Goal: Task Accomplishment & Management: Manage account settings

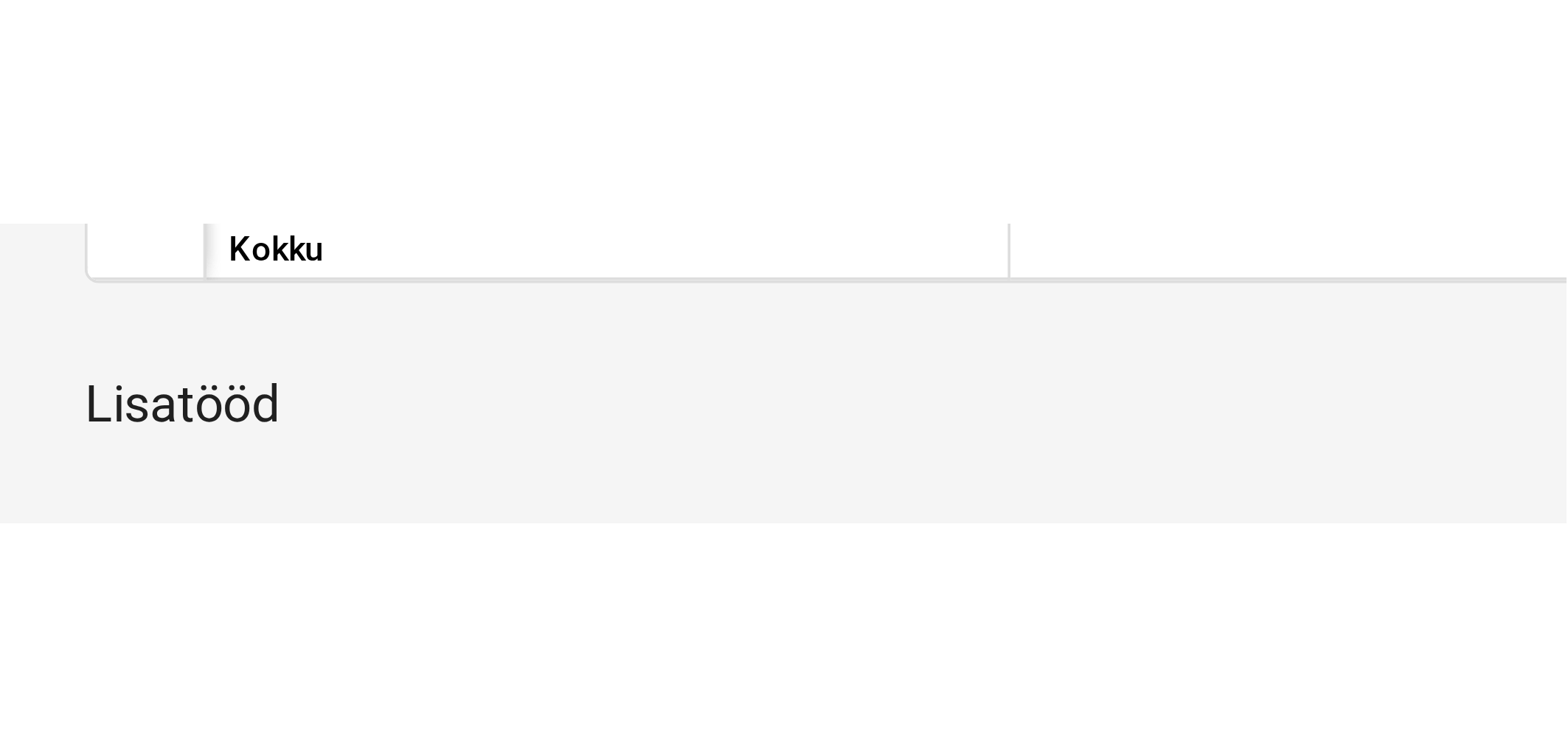
scroll to position [770, 0]
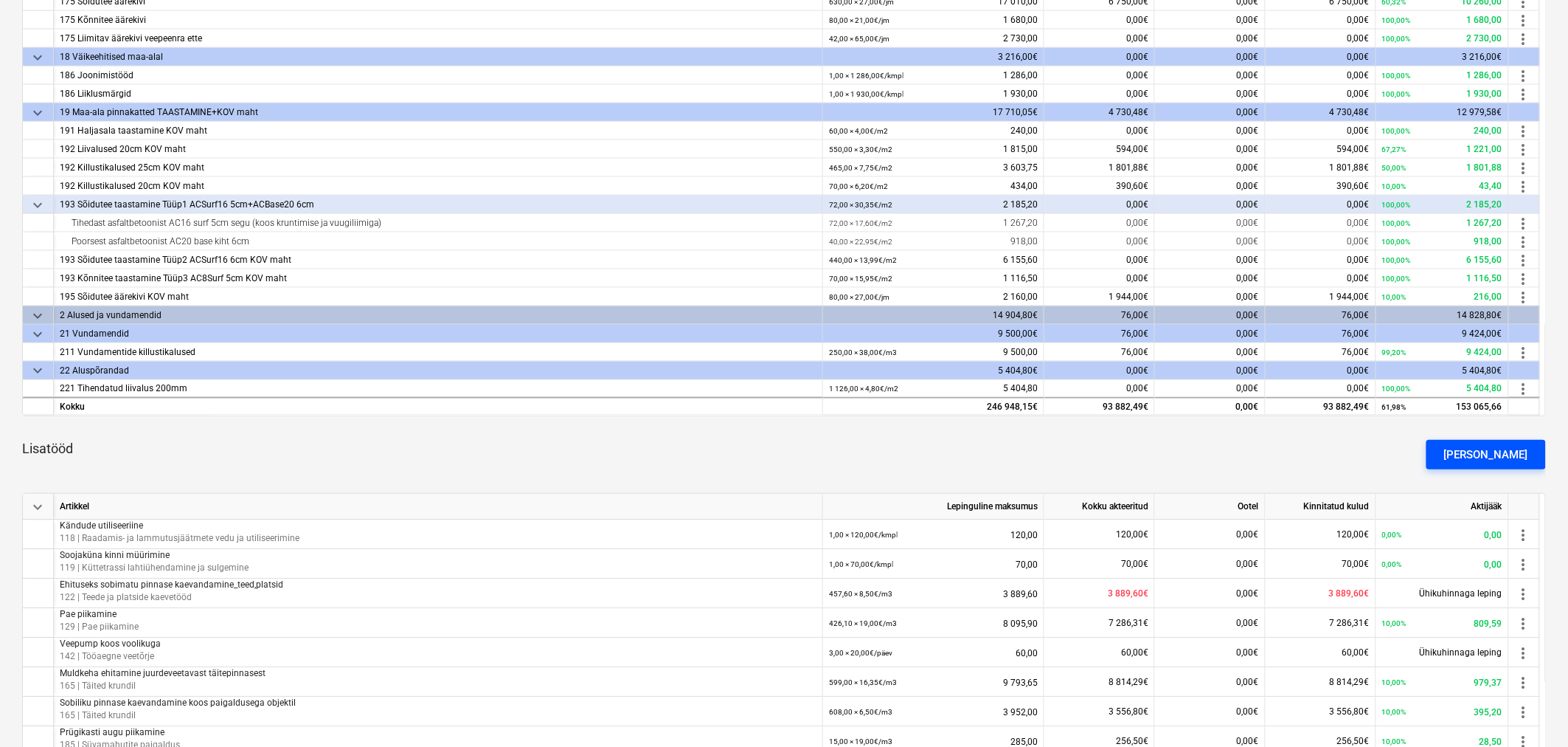
click at [1043, 451] on button "[PERSON_NAME]" at bounding box center [1486, 454] width 120 height 29
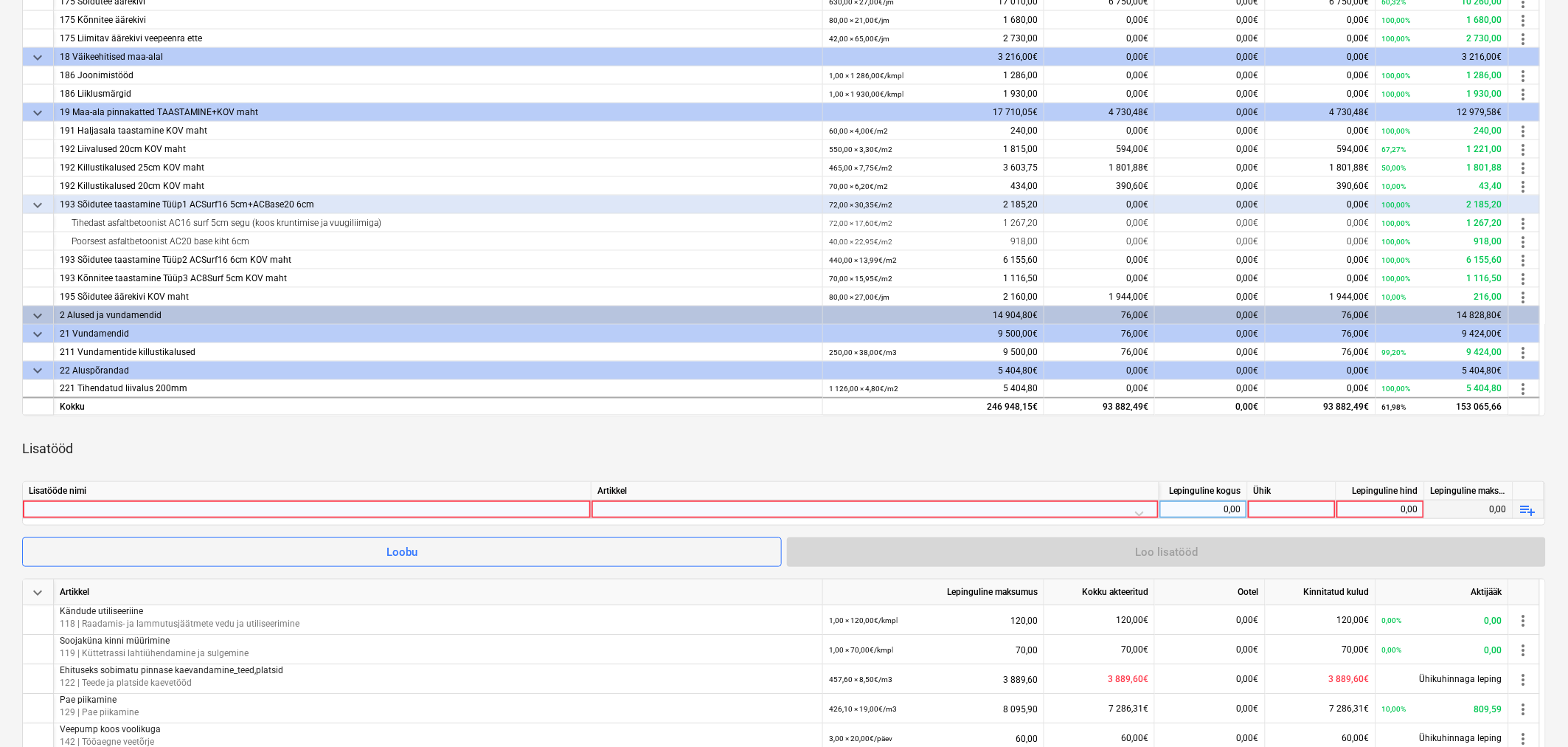
click at [380, 451] on div at bounding box center [306, 509] width 556 height 18
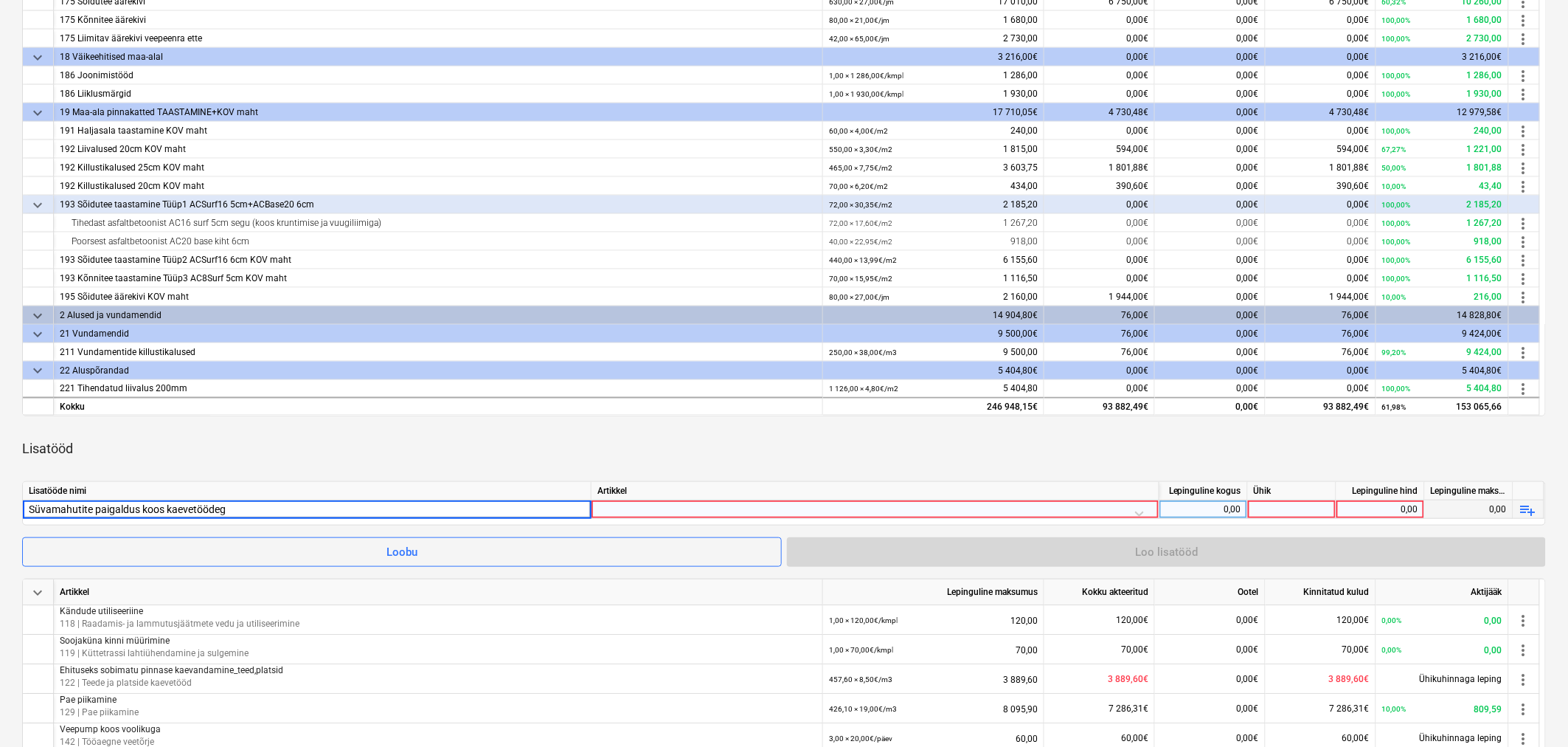
type input "Süvamahutite paigaldus koos kaevetöödega"
click at [646, 451] on div at bounding box center [875, 513] width 555 height 25
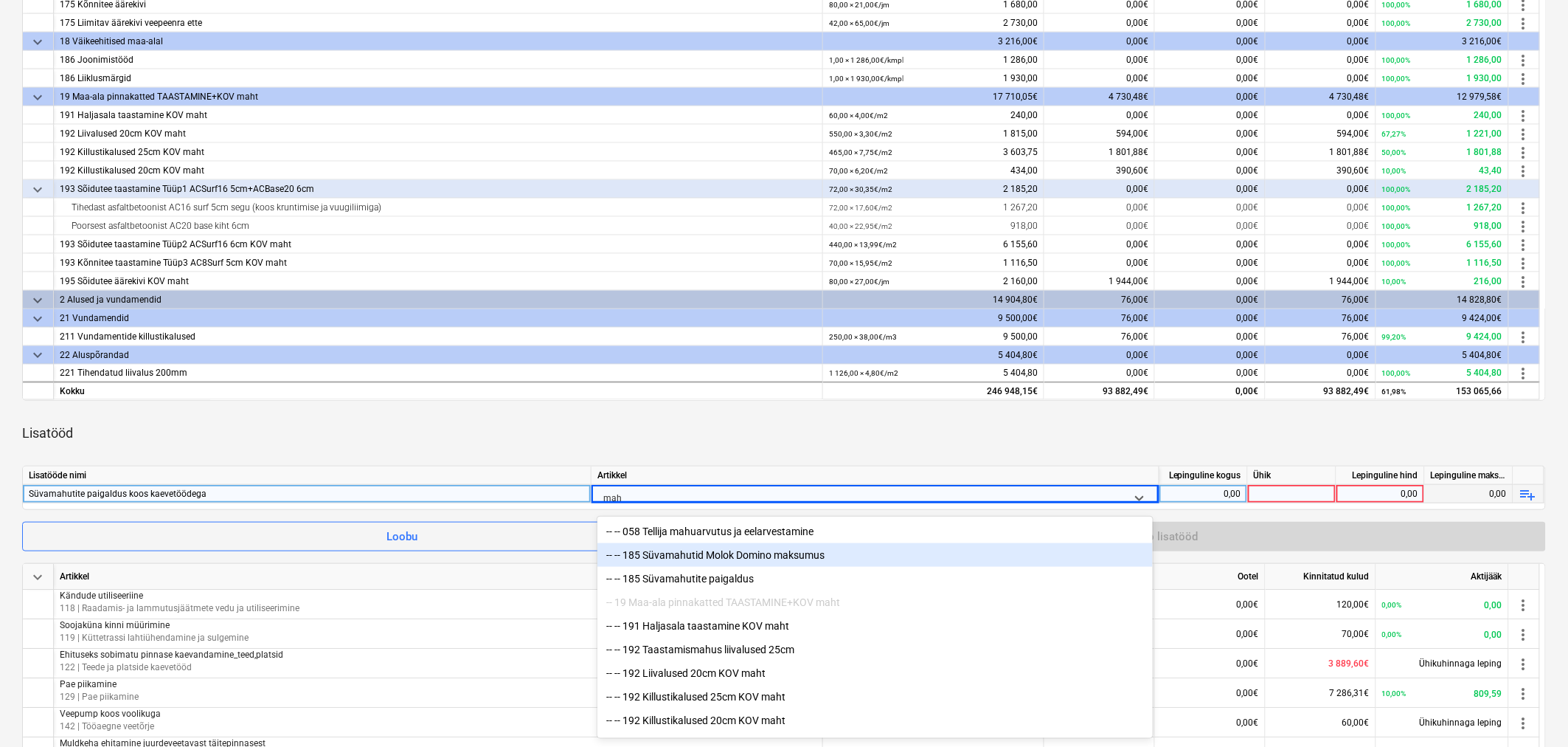
type input "mahu"
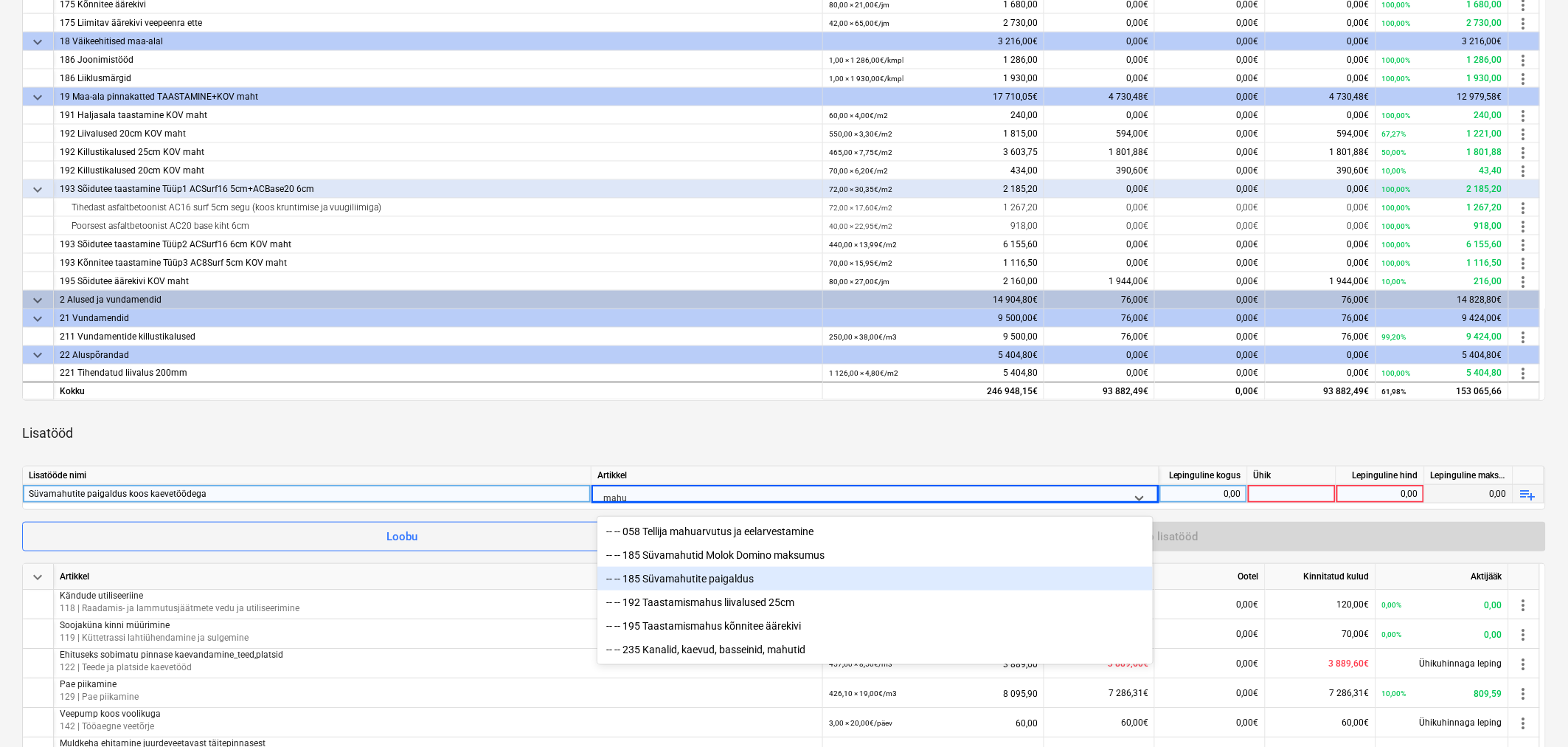
click at [685, 451] on div "-- -- 185 Süvamahutite paigaldus" at bounding box center [875, 579] width 555 height 24
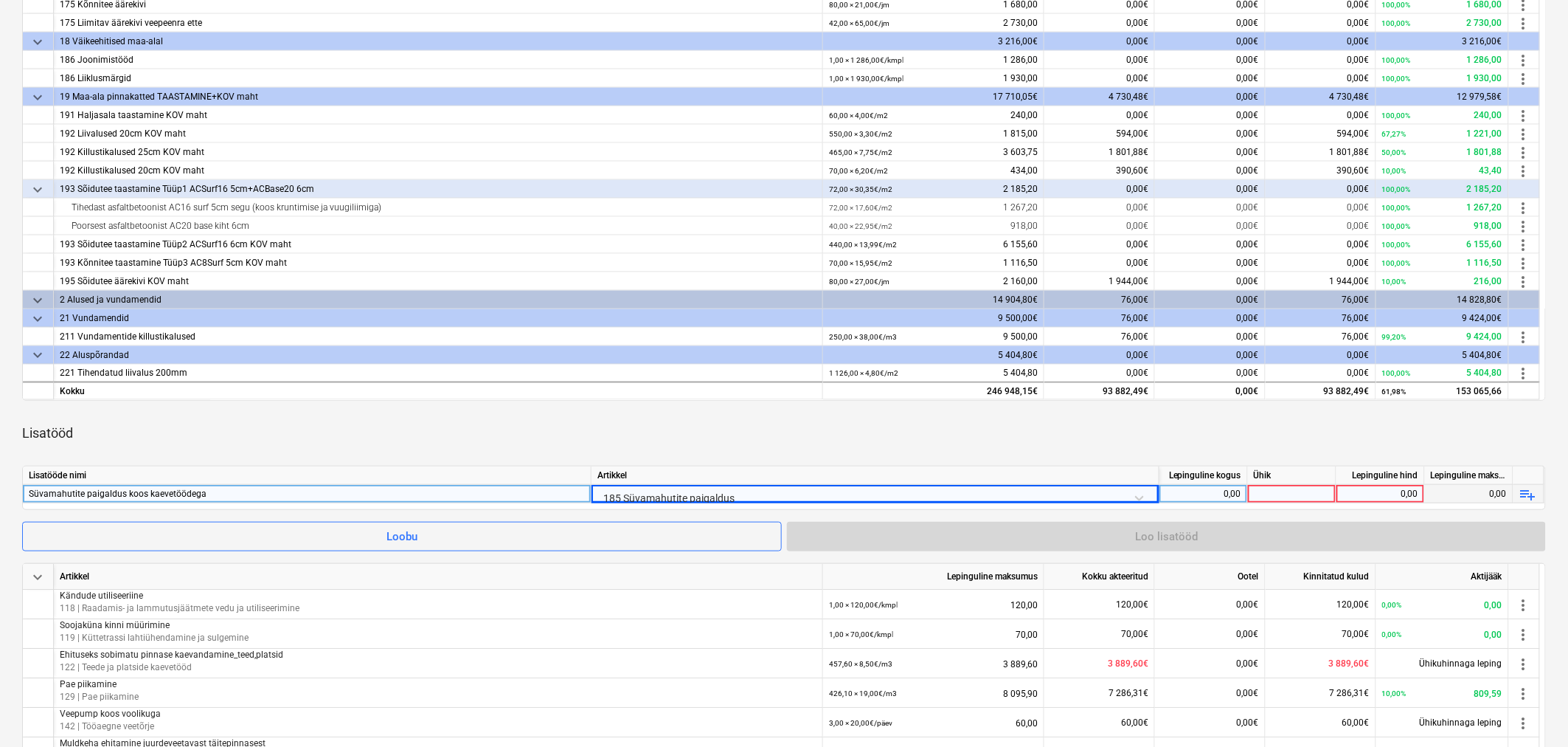
click at [706, 448] on div "Lisatööd" at bounding box center [784, 433] width 1524 height 42
click at [1043, 451] on div "0,00" at bounding box center [1204, 494] width 76 height 19
type input "1"
type input "kmpl"
click at [1043, 451] on div "0,00" at bounding box center [1380, 494] width 76 height 19
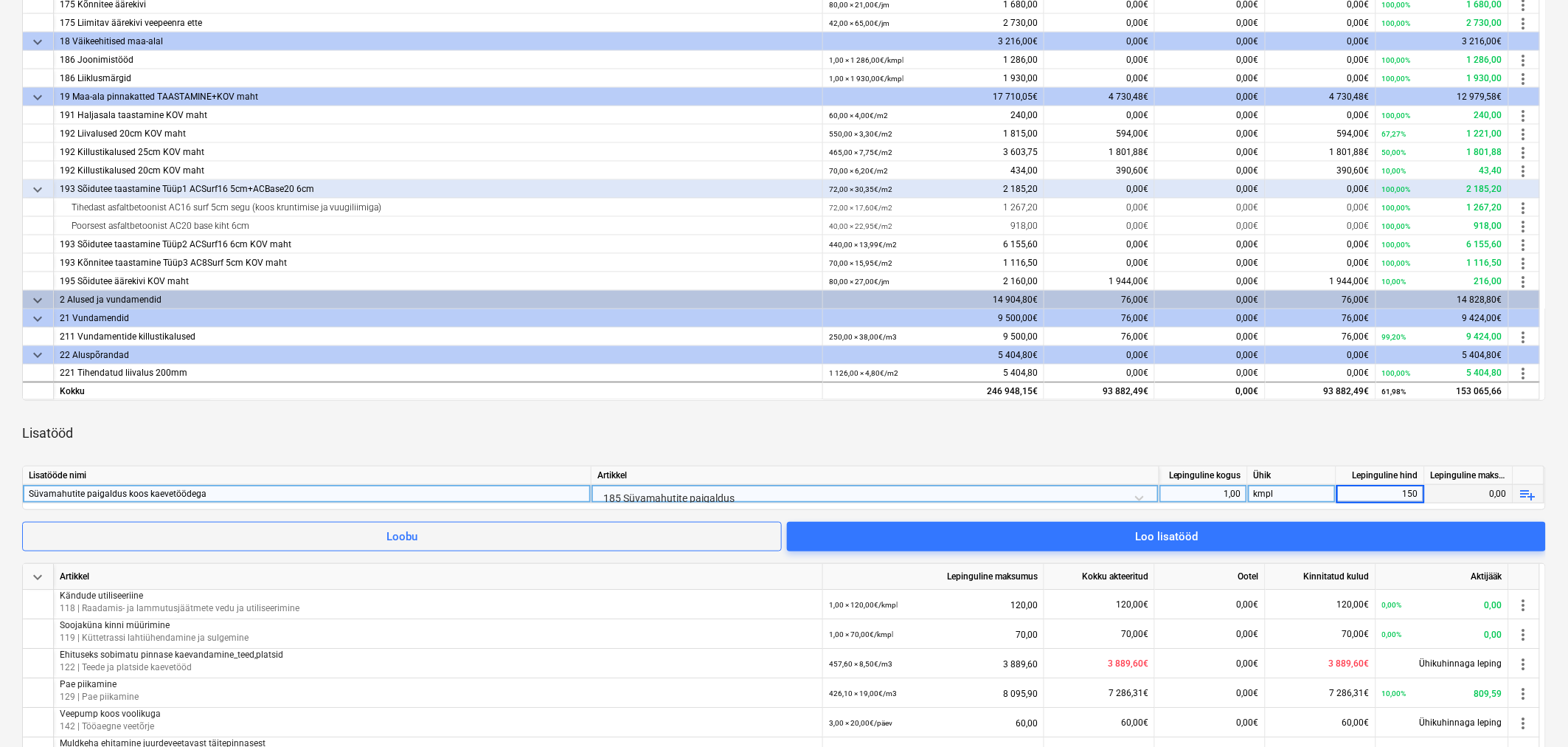
type input "1500"
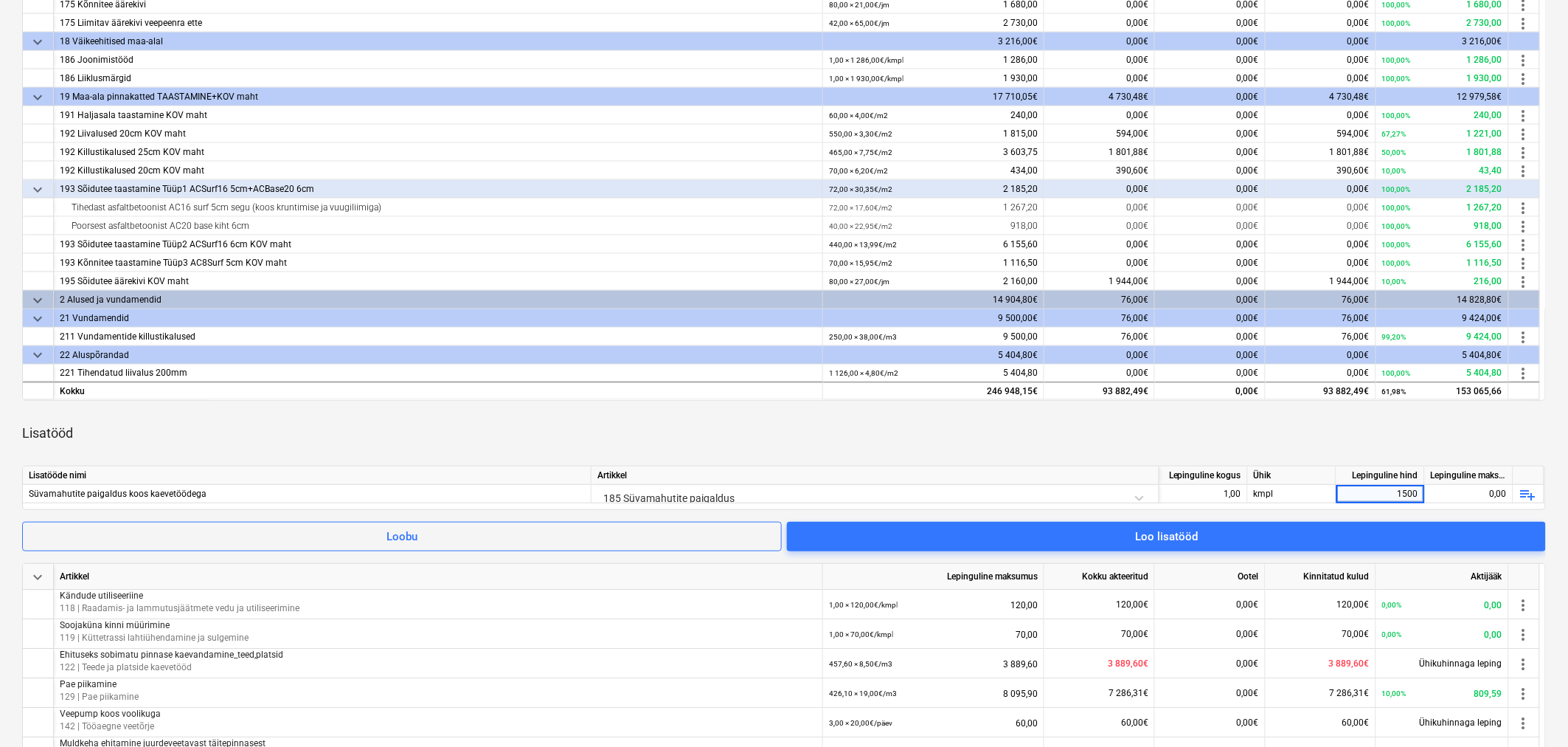
click at [1043, 430] on div "Lisatööd" at bounding box center [784, 433] width 1524 height 42
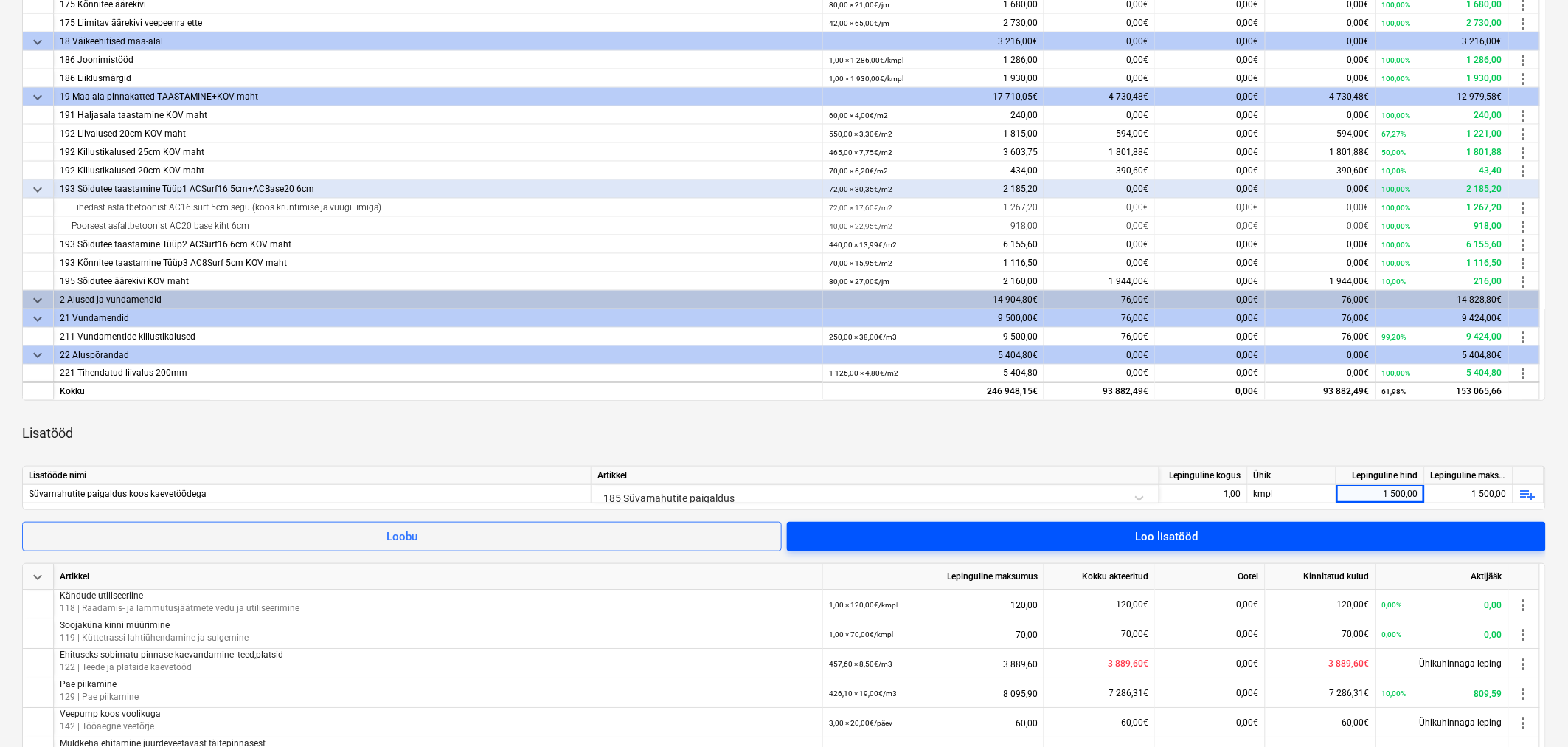
click at [1043, 451] on span "Loo lisatööd" at bounding box center [1166, 536] width 723 height 19
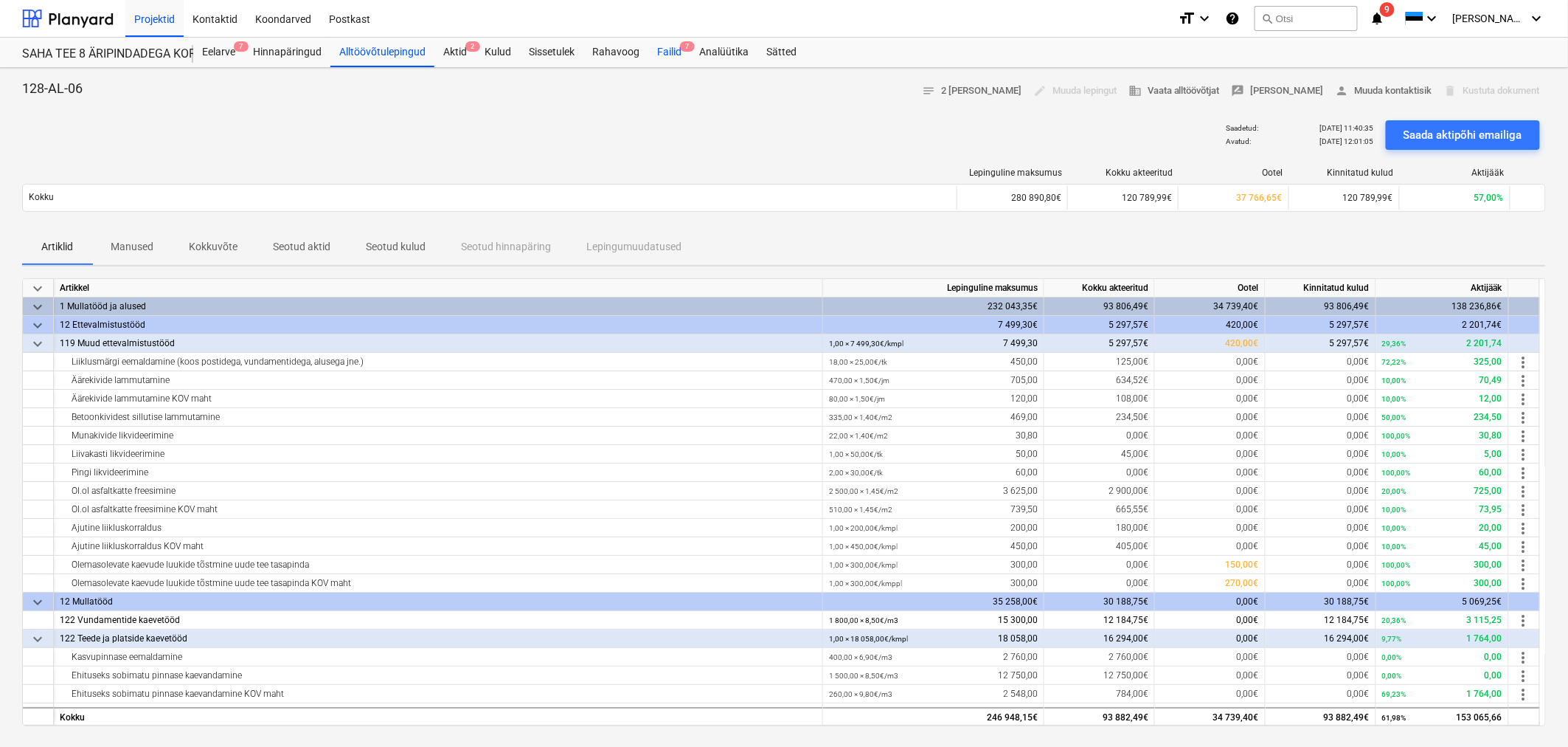
click at [672, 47] on div "Failid 7" at bounding box center [669, 53] width 42 height 29
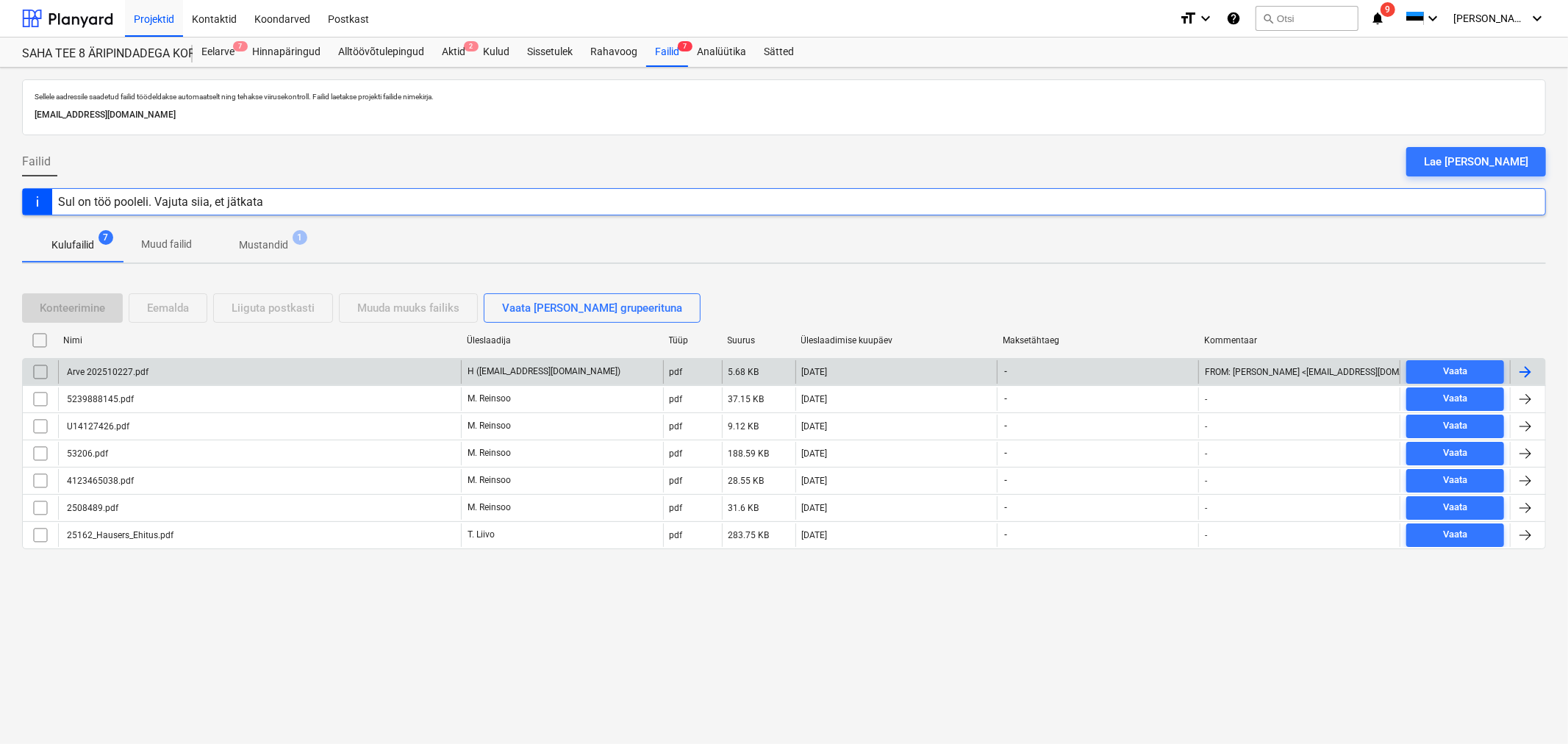
click at [128, 365] on div "Arve 202510227.pdf" at bounding box center [259, 372] width 403 height 24
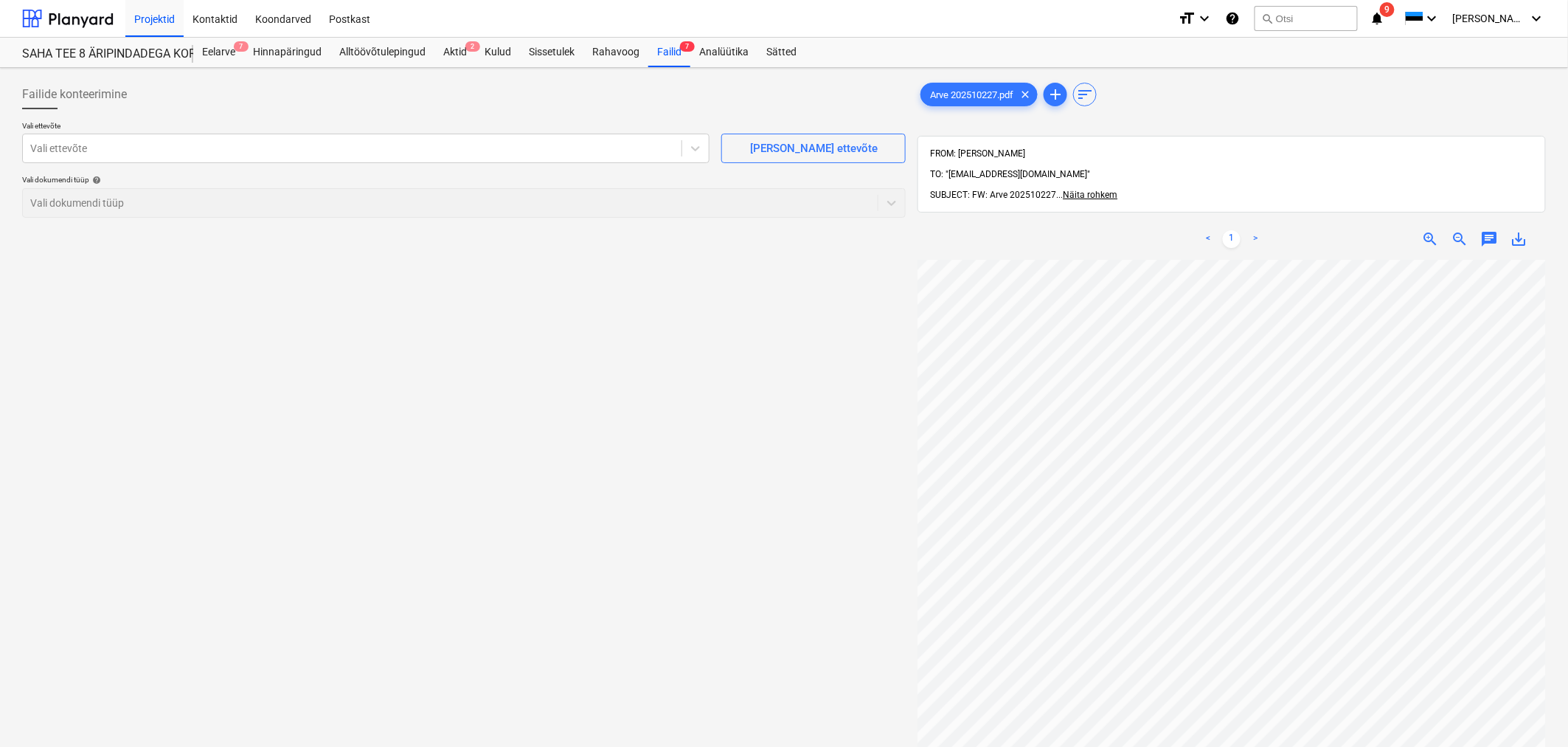
scroll to position [547, 256]
click at [542, 153] on div at bounding box center [352, 148] width 644 height 15
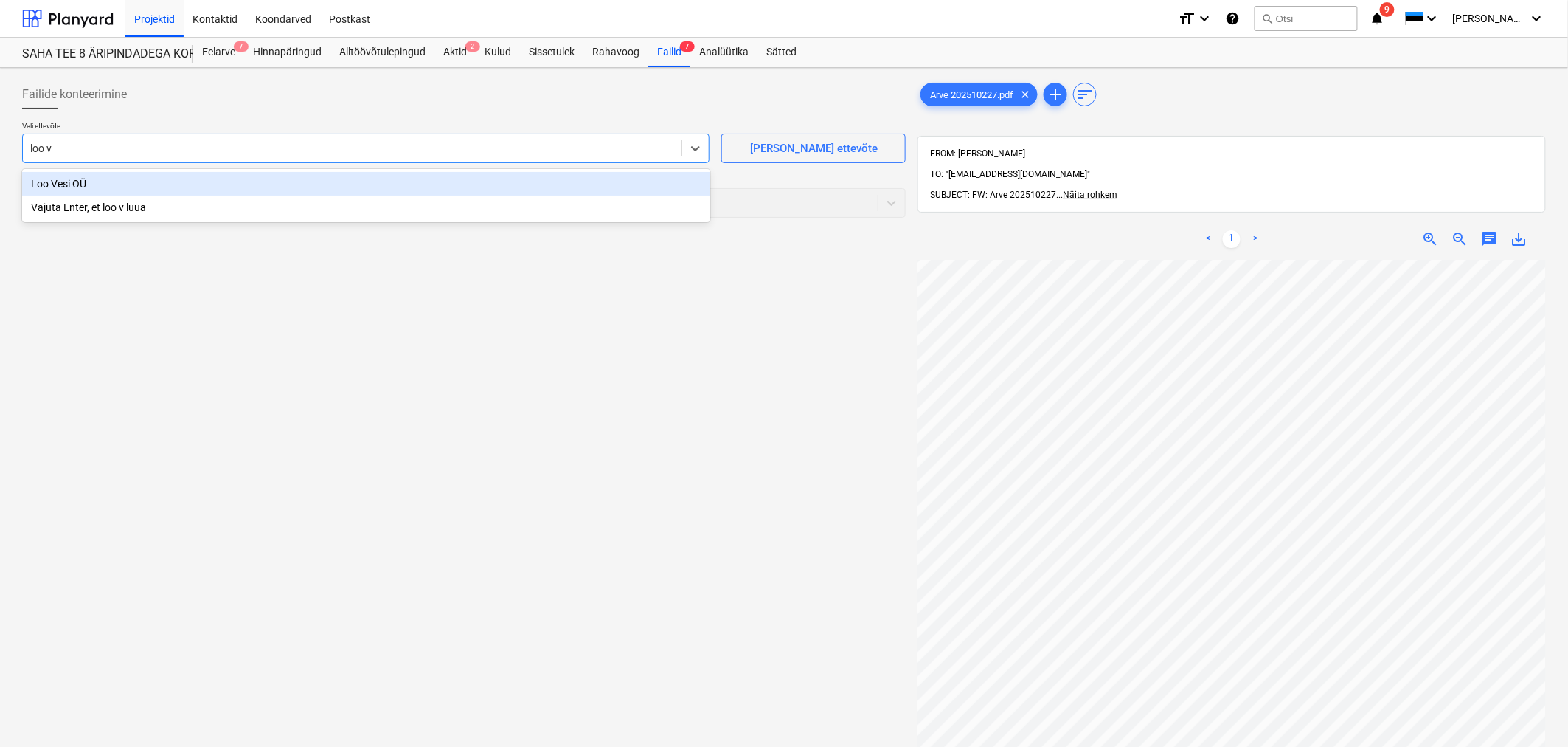
type input "loo ve"
click at [391, 182] on div "Loo Vesi OÜ" at bounding box center [366, 184] width 688 height 24
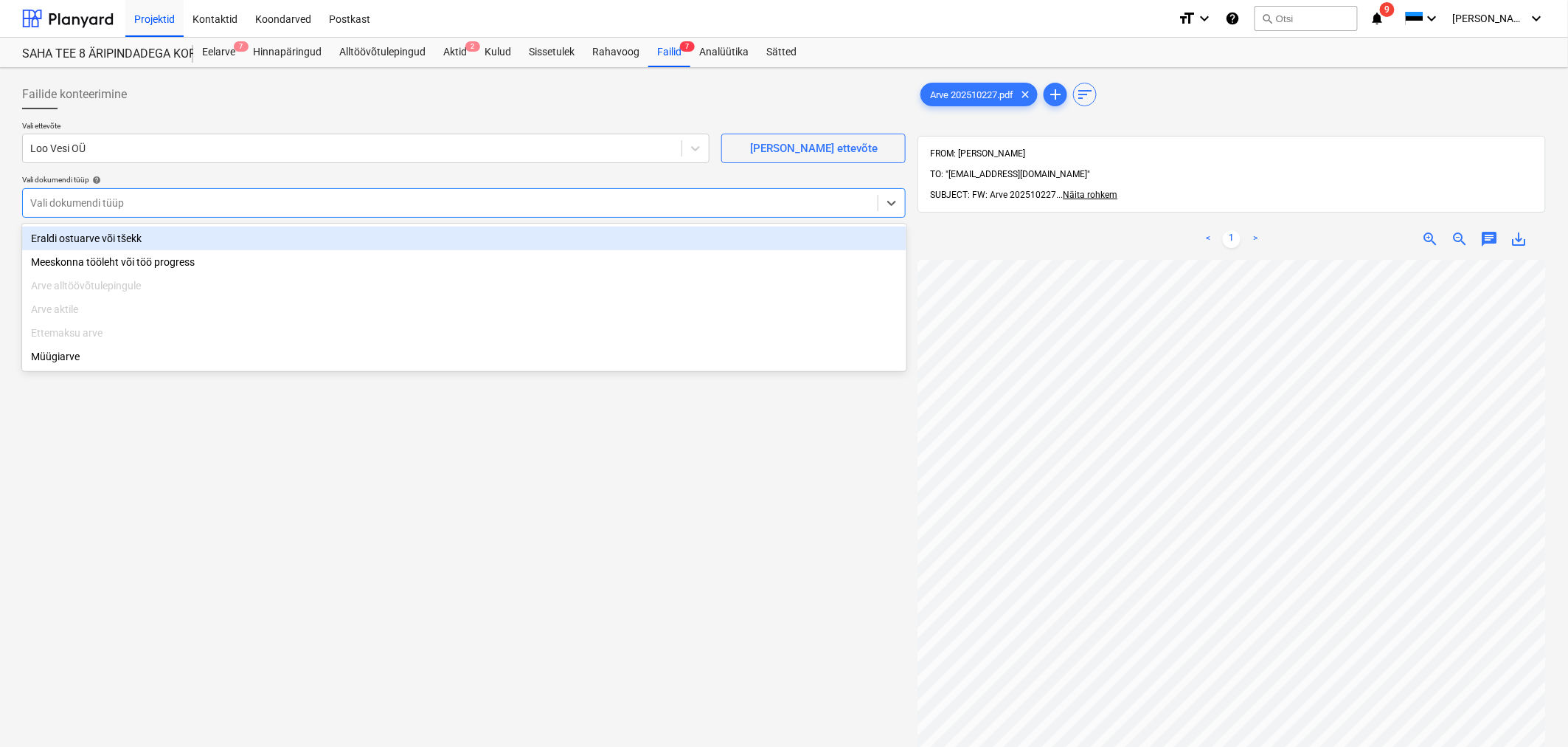
click at [384, 202] on div at bounding box center [450, 202] width 840 height 15
click at [381, 233] on div "Eraldi ostuarve või tšekk" at bounding box center [465, 238] width 885 height 24
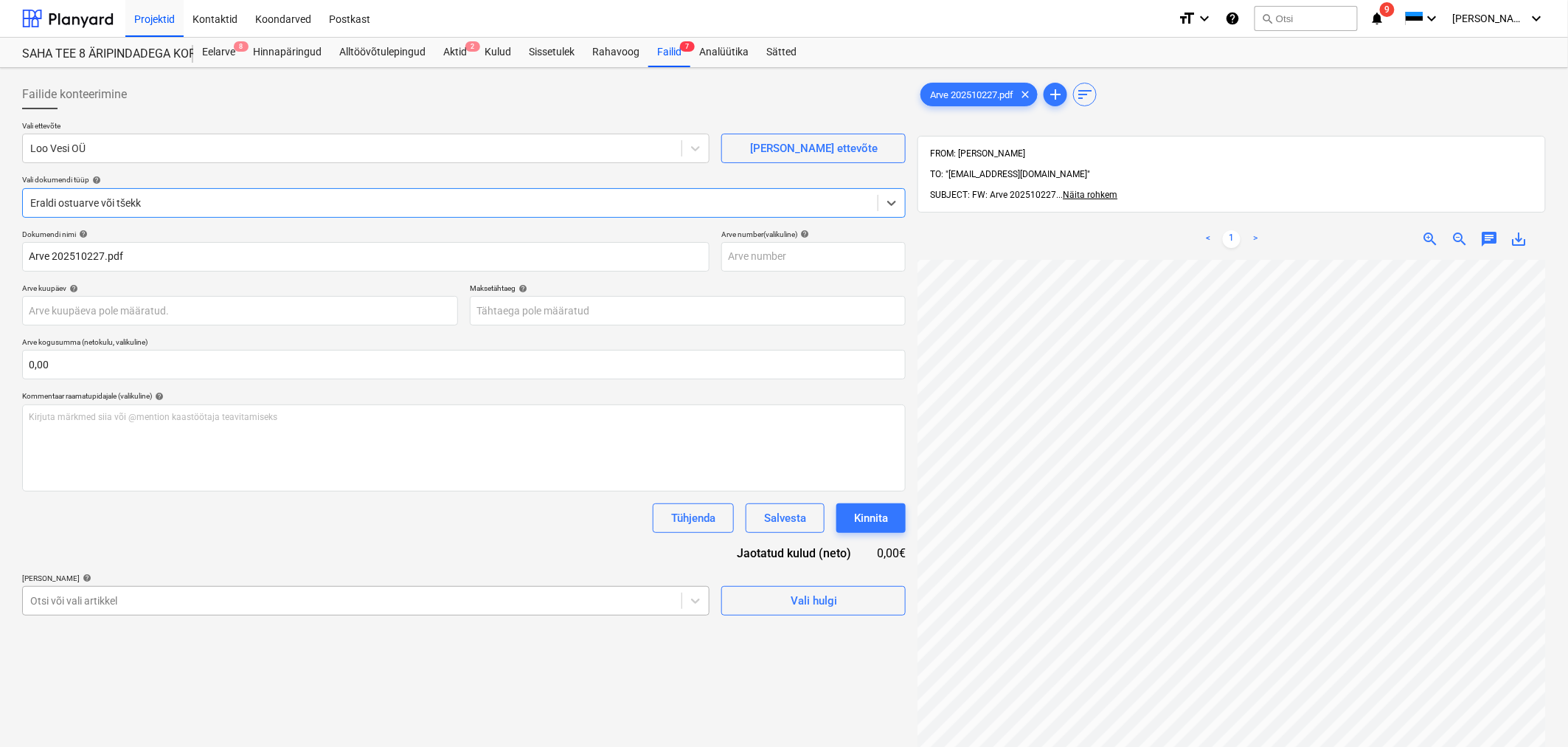
click at [444, 451] on body "Projektid Kontaktid Koondarved Postkast format_size keyboard_arrow_down help se…" at bounding box center [784, 373] width 1568 height 747
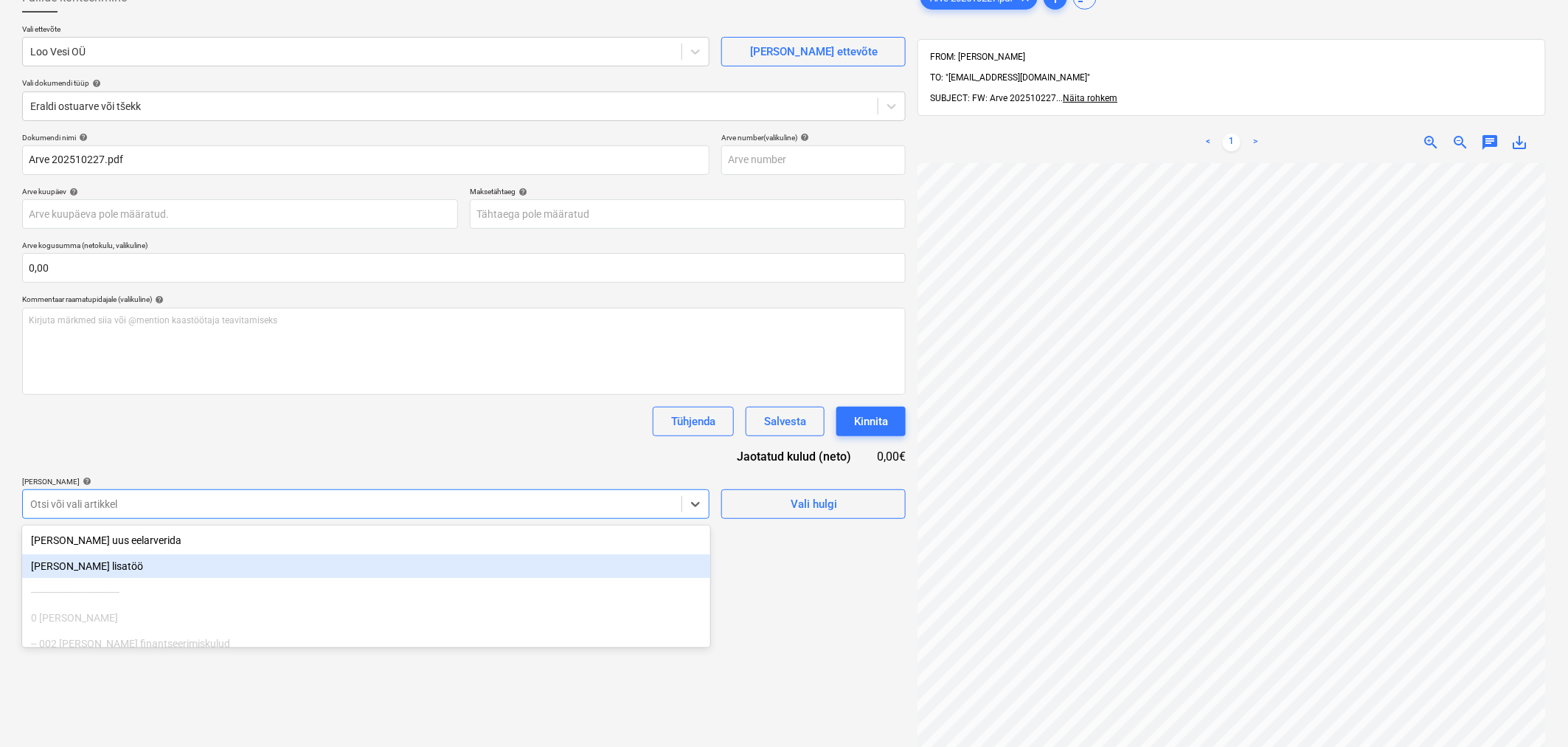
scroll to position [106, 0]
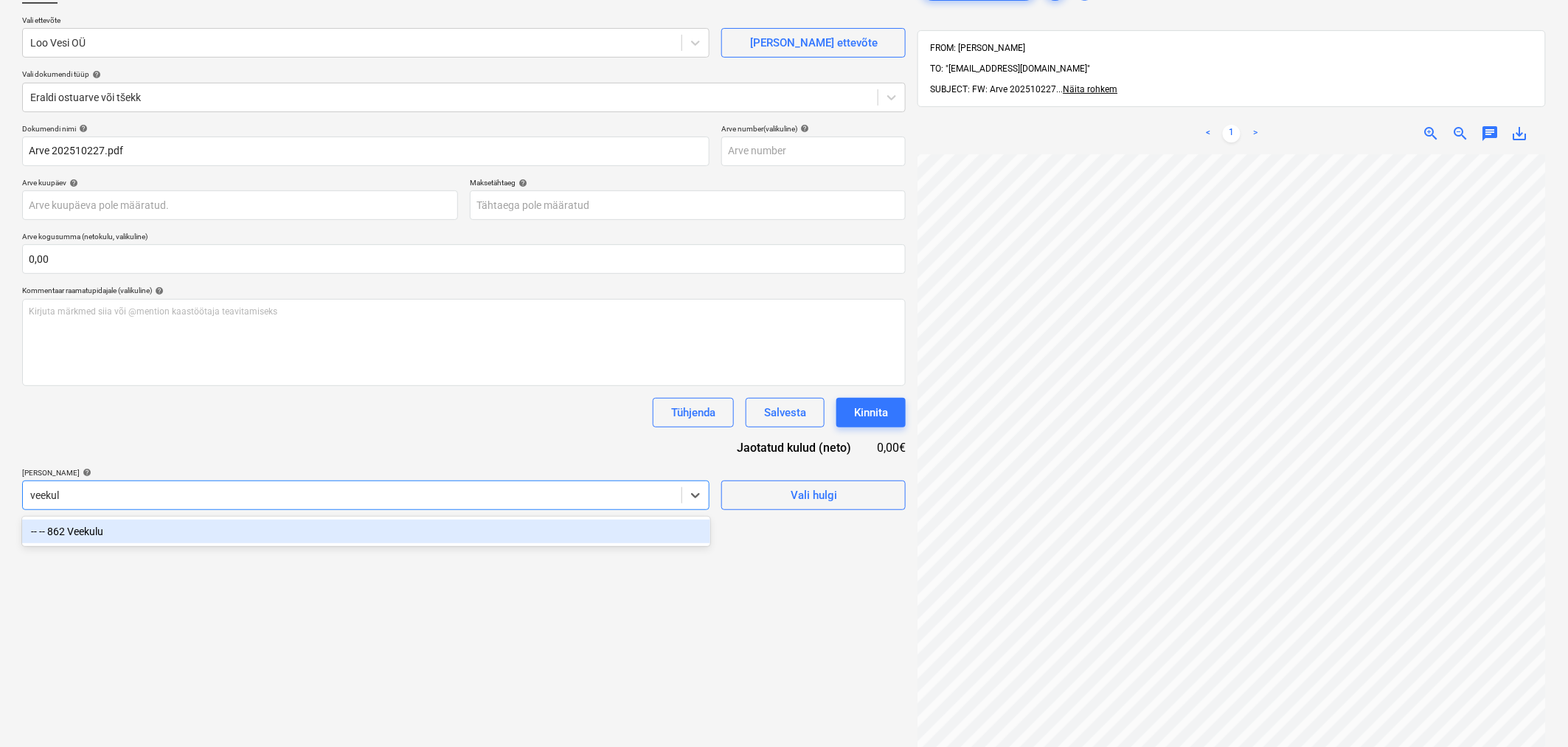
type input "veekulu"
click at [440, 451] on div "-- -- 862 Veekulu" at bounding box center [366, 531] width 688 height 24
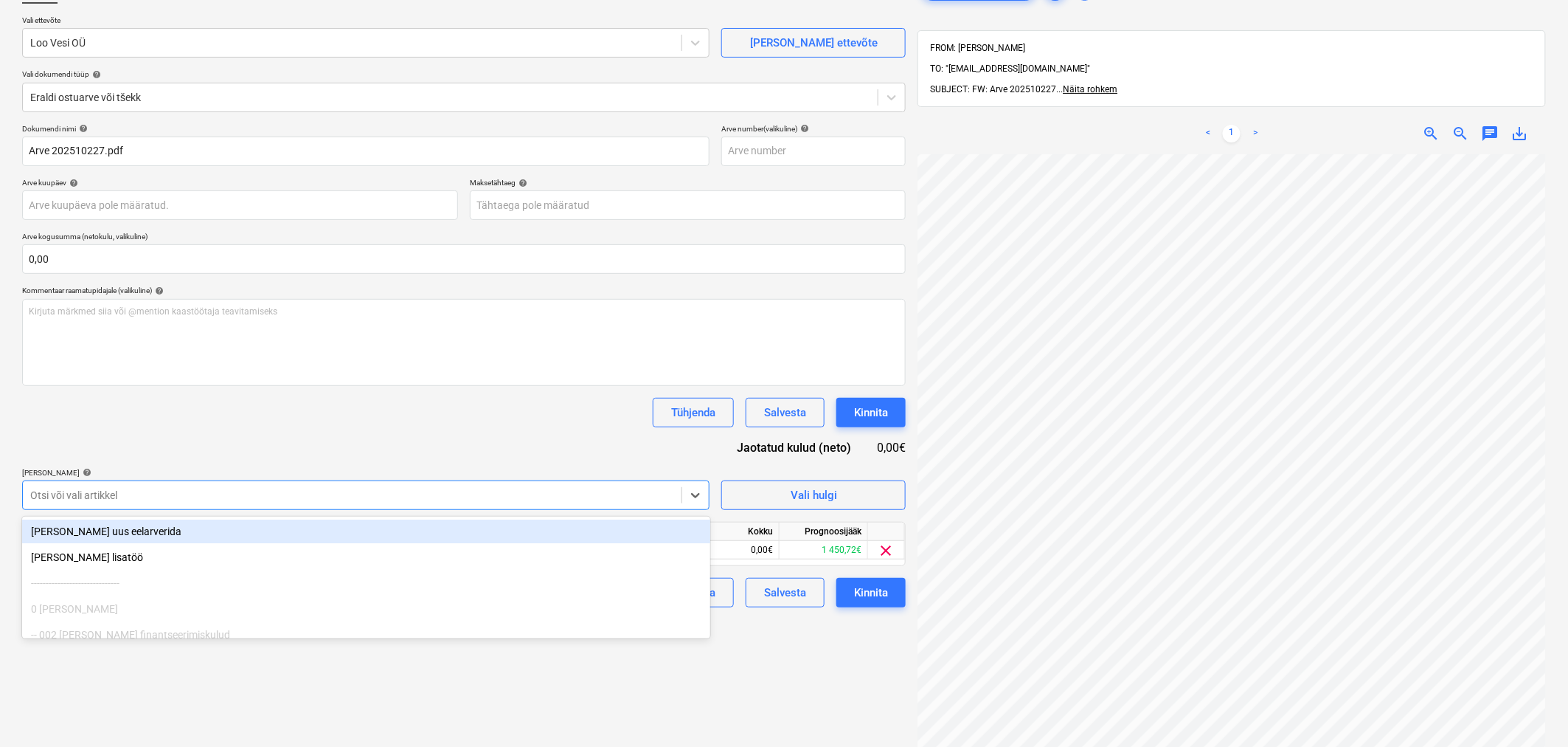
click at [445, 444] on div "Dokumendi nimi help Arve 202510227.pdf Arve number (valikuline) help Arve kuupä…" at bounding box center [464, 366] width 884 height 484
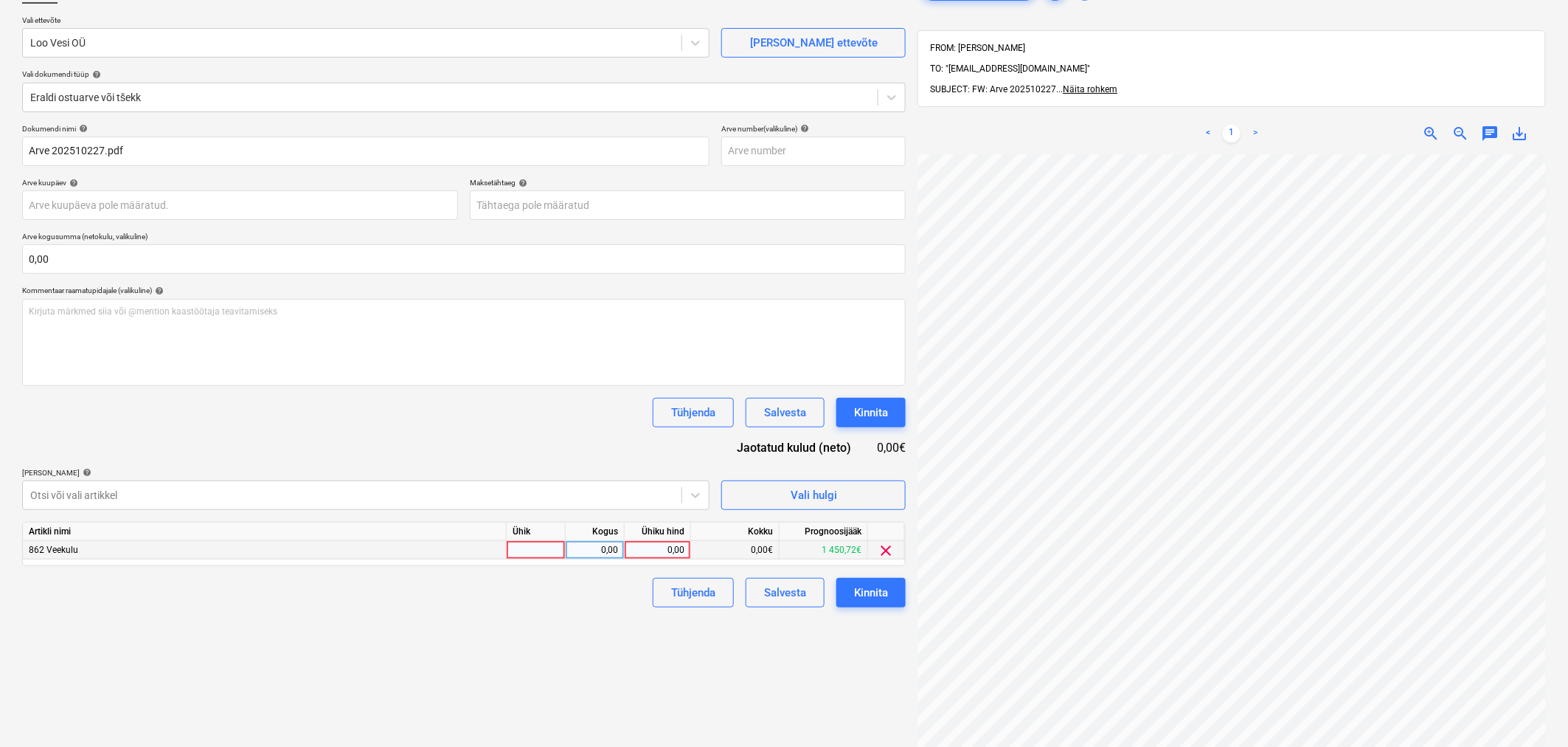
click at [654, 451] on div "0,00" at bounding box center [658, 550] width 54 height 19
type input "59,46"
click at [609, 451] on div "Tühjenda Salvesta Kinnita" at bounding box center [464, 593] width 884 height 29
click at [742, 202] on body "Projektid Kontaktid Koondarved Postkast format_size keyboard_arrow_down help se…" at bounding box center [784, 267] width 1568 height 747
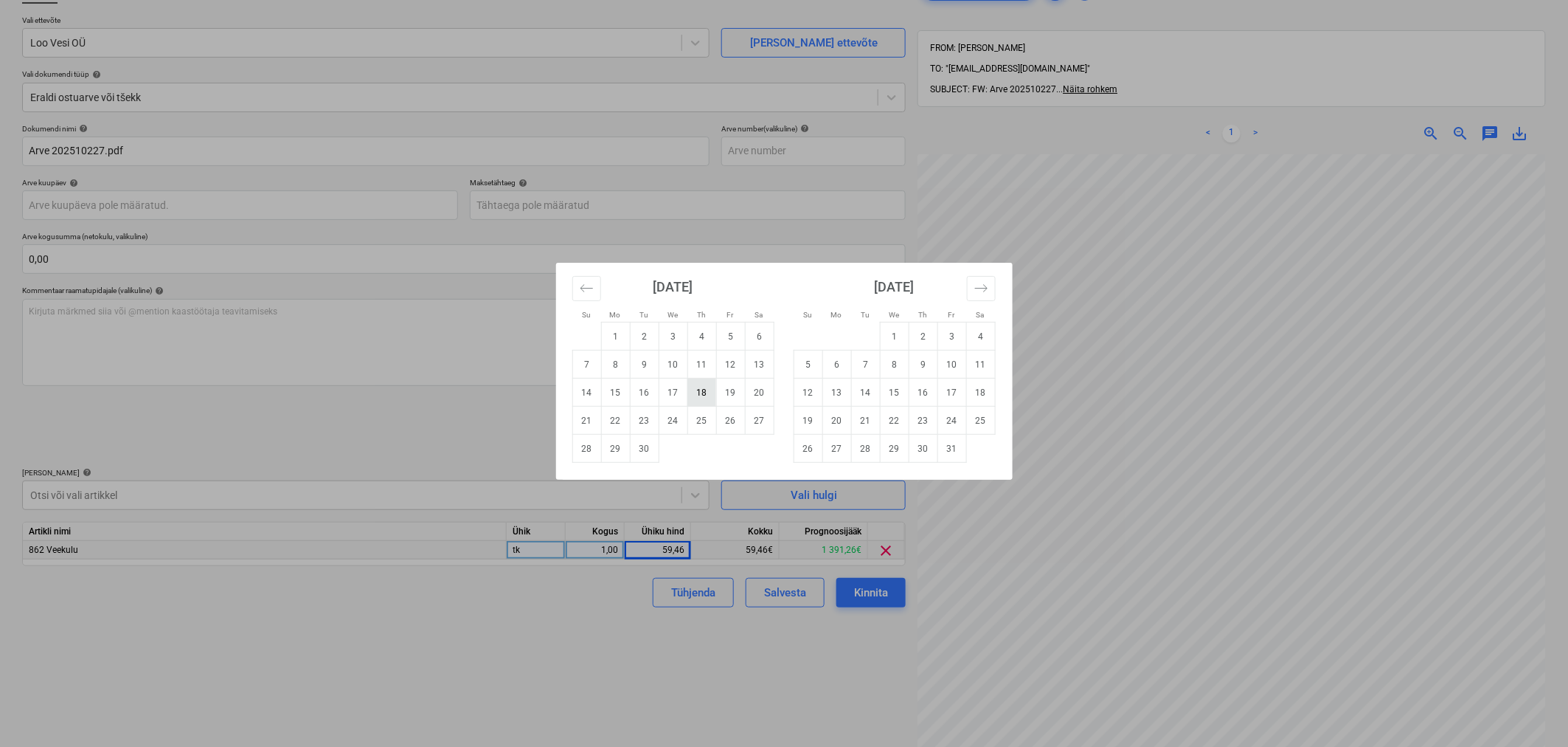
click at [701, 396] on td "18" at bounding box center [701, 392] width 29 height 28
type input "[DATE]"
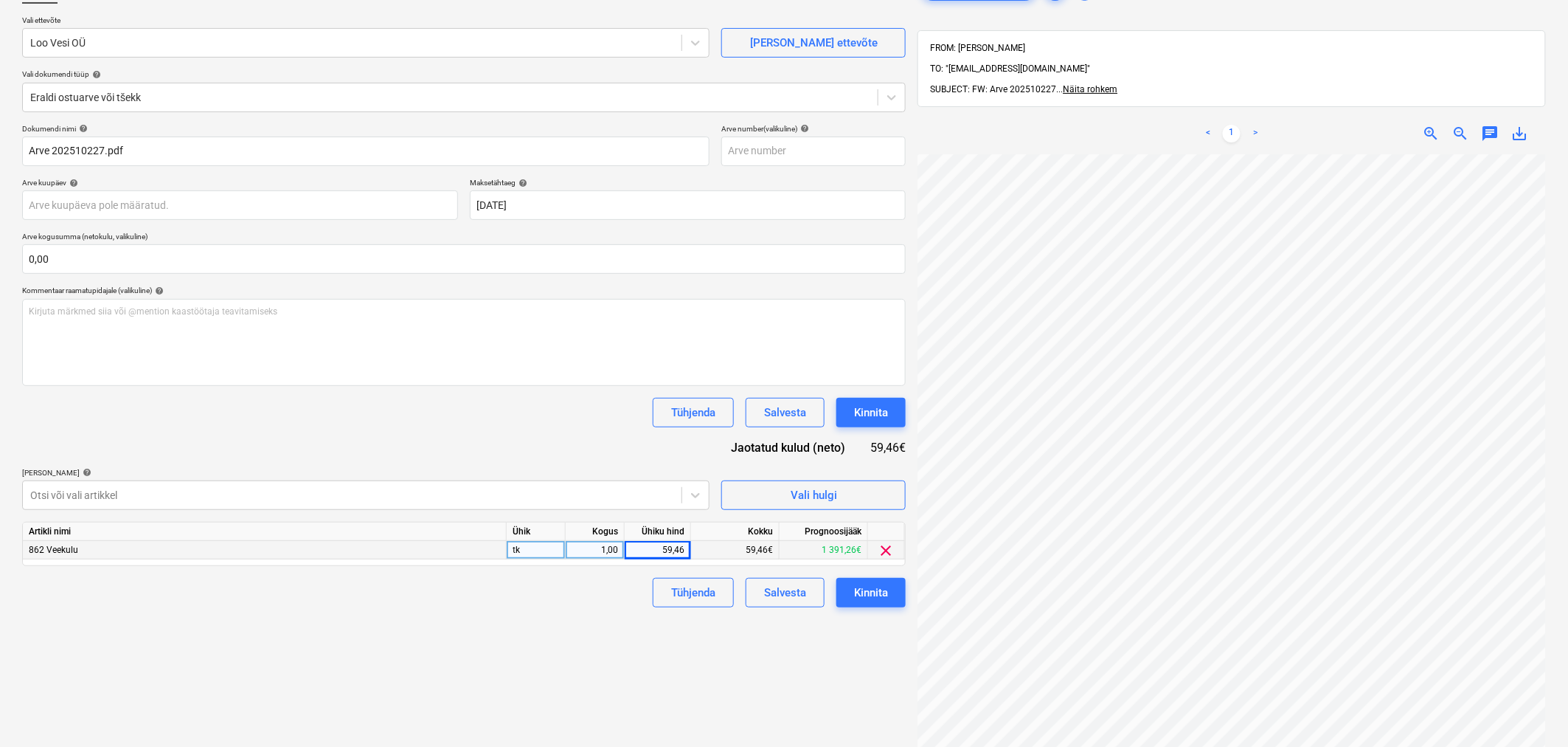
click at [621, 414] on div "Tühjenda Salvesta Kinnita" at bounding box center [464, 413] width 884 height 29
click at [865, 409] on div "Kinnita" at bounding box center [871, 413] width 34 height 19
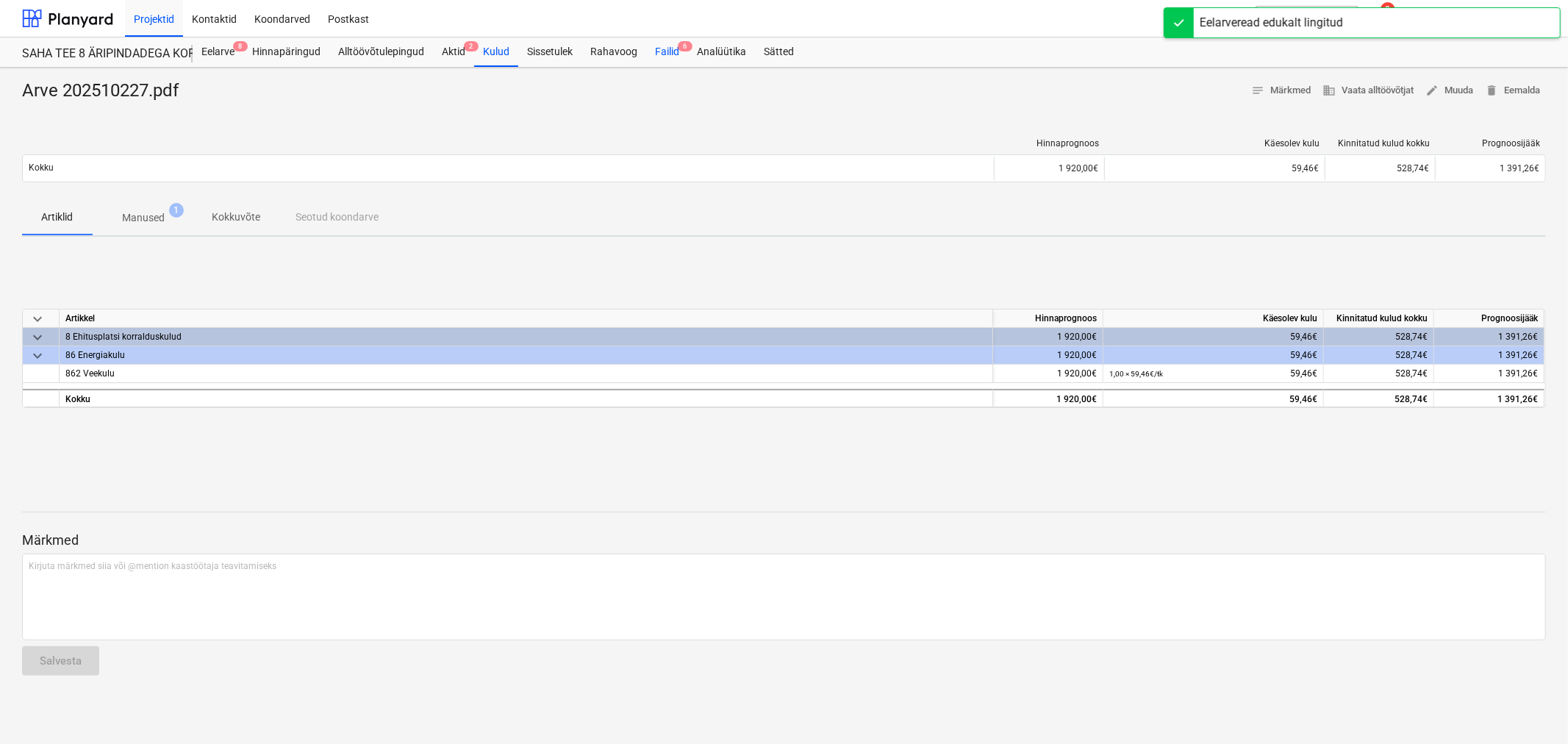
click at [662, 53] on div "Failid 6" at bounding box center [667, 52] width 42 height 29
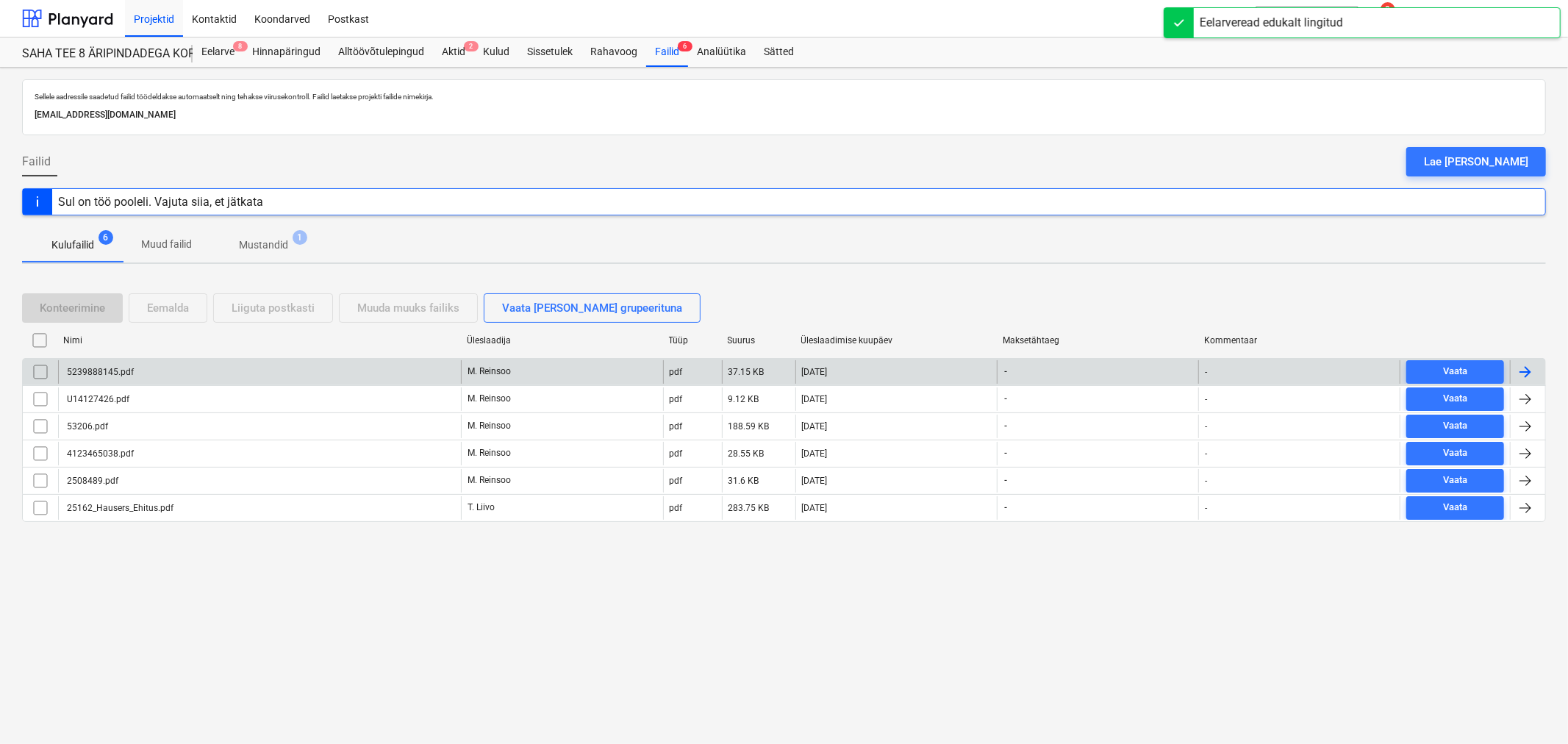
click at [108, 375] on div "5239888145.pdf" at bounding box center [99, 372] width 69 height 10
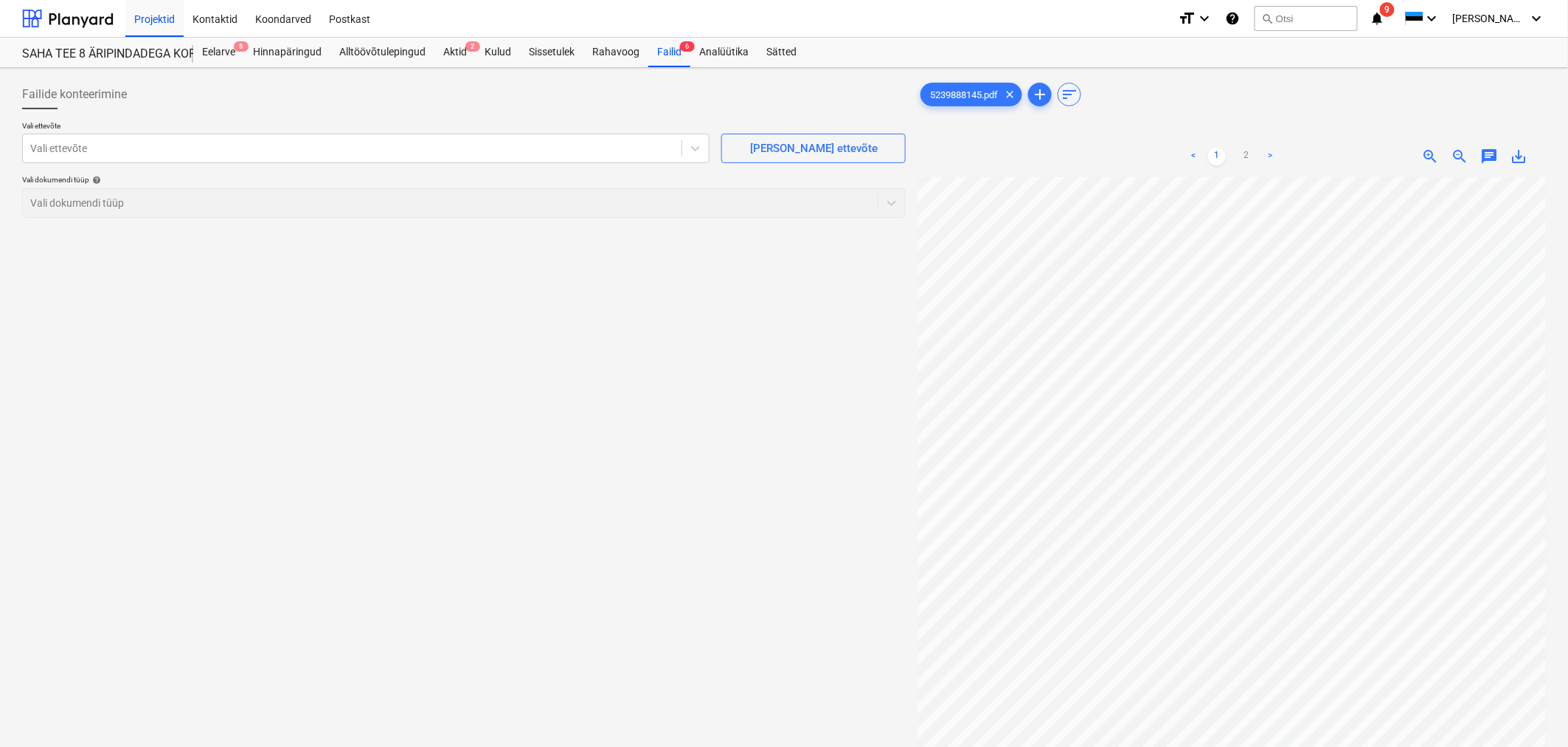
scroll to position [547, 39]
click at [1043, 148] on link "2" at bounding box center [1246, 156] width 18 height 18
click at [662, 46] on div "Failid 6" at bounding box center [669, 53] width 42 height 29
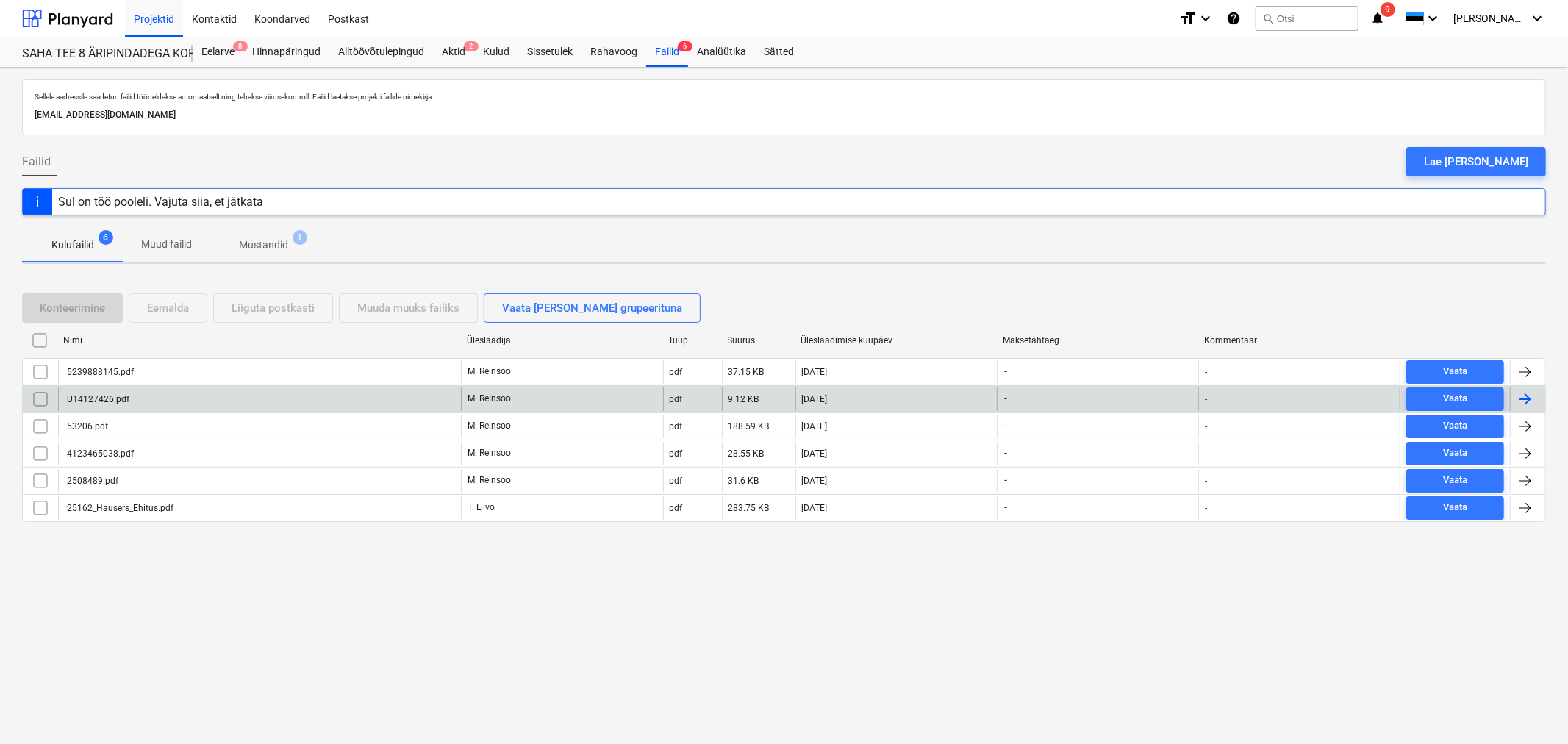
click at [119, 392] on div "U14127426.pdf" at bounding box center [259, 399] width 403 height 24
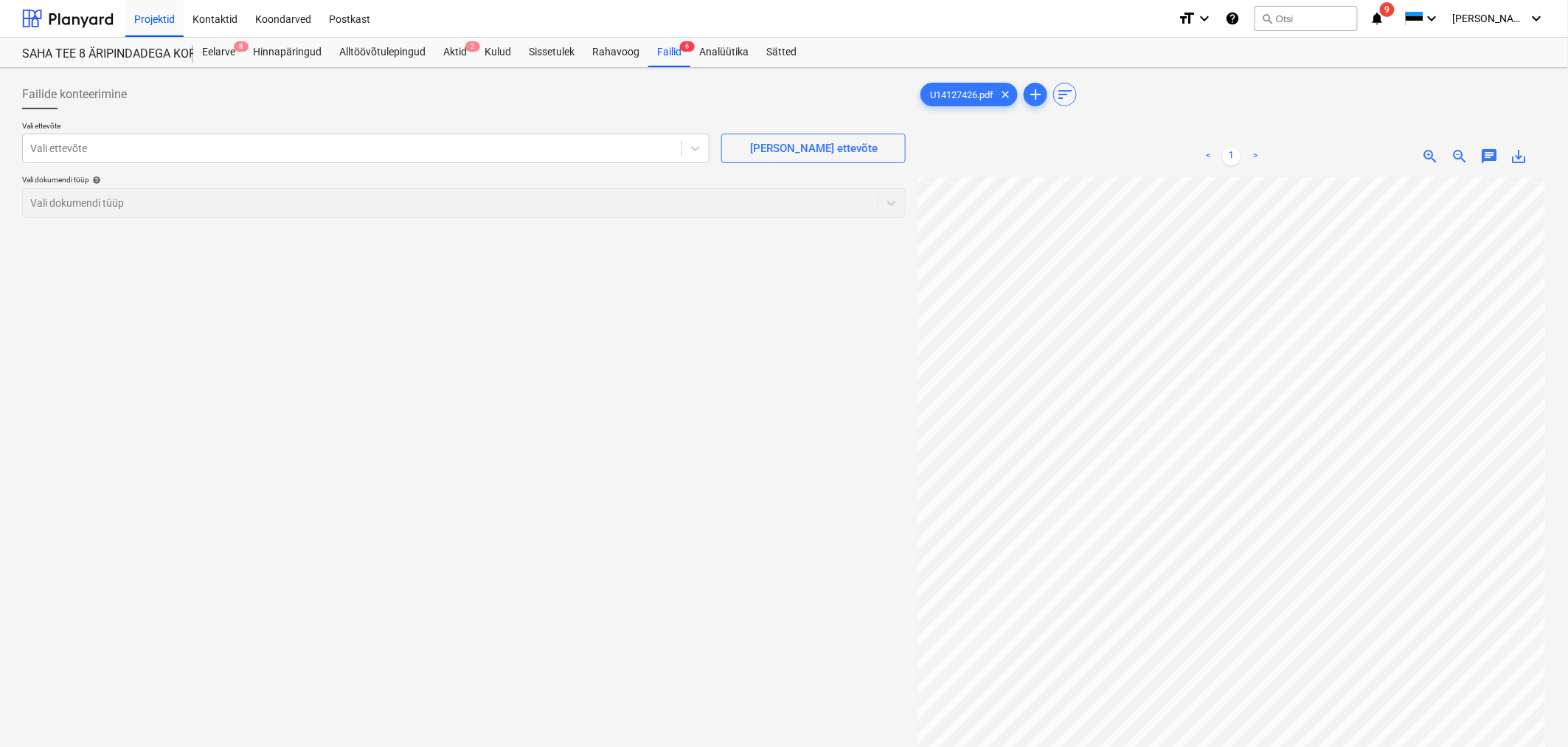
scroll to position [135, 256]
click at [509, 146] on div at bounding box center [352, 148] width 644 height 15
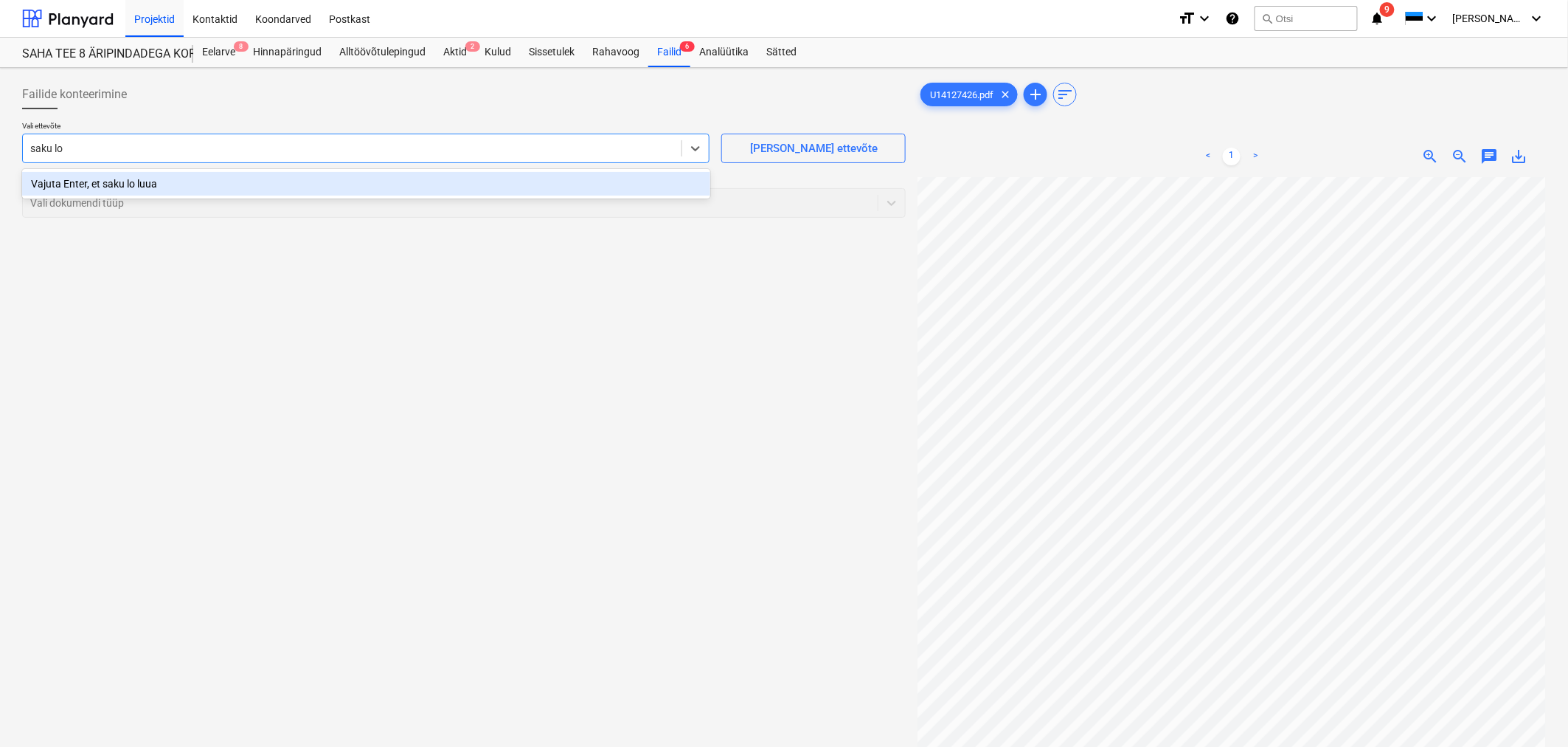
type input "saku l"
click at [186, 180] on div "Saku Läte OÜ" at bounding box center [366, 184] width 688 height 24
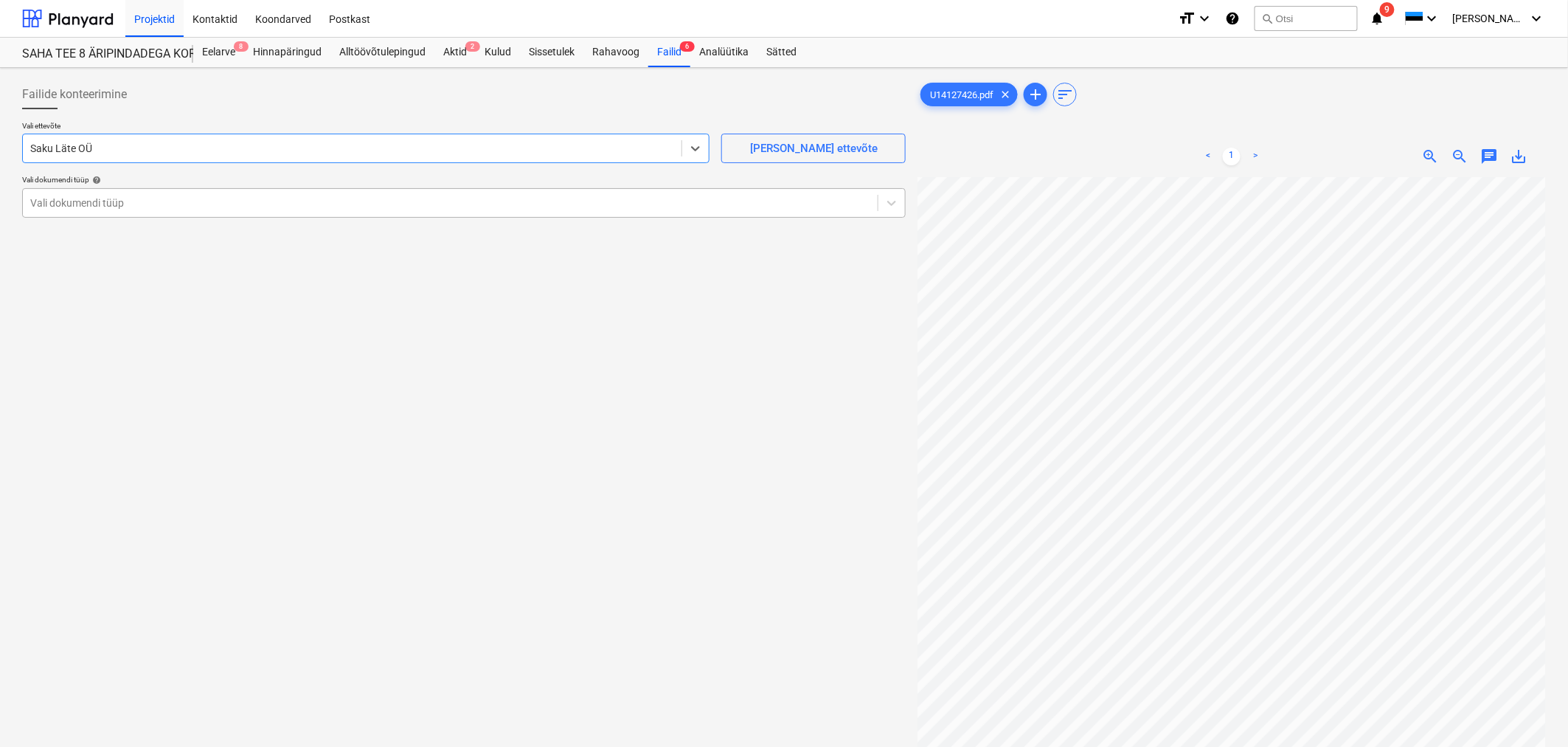
click at [186, 199] on div at bounding box center [450, 202] width 840 height 15
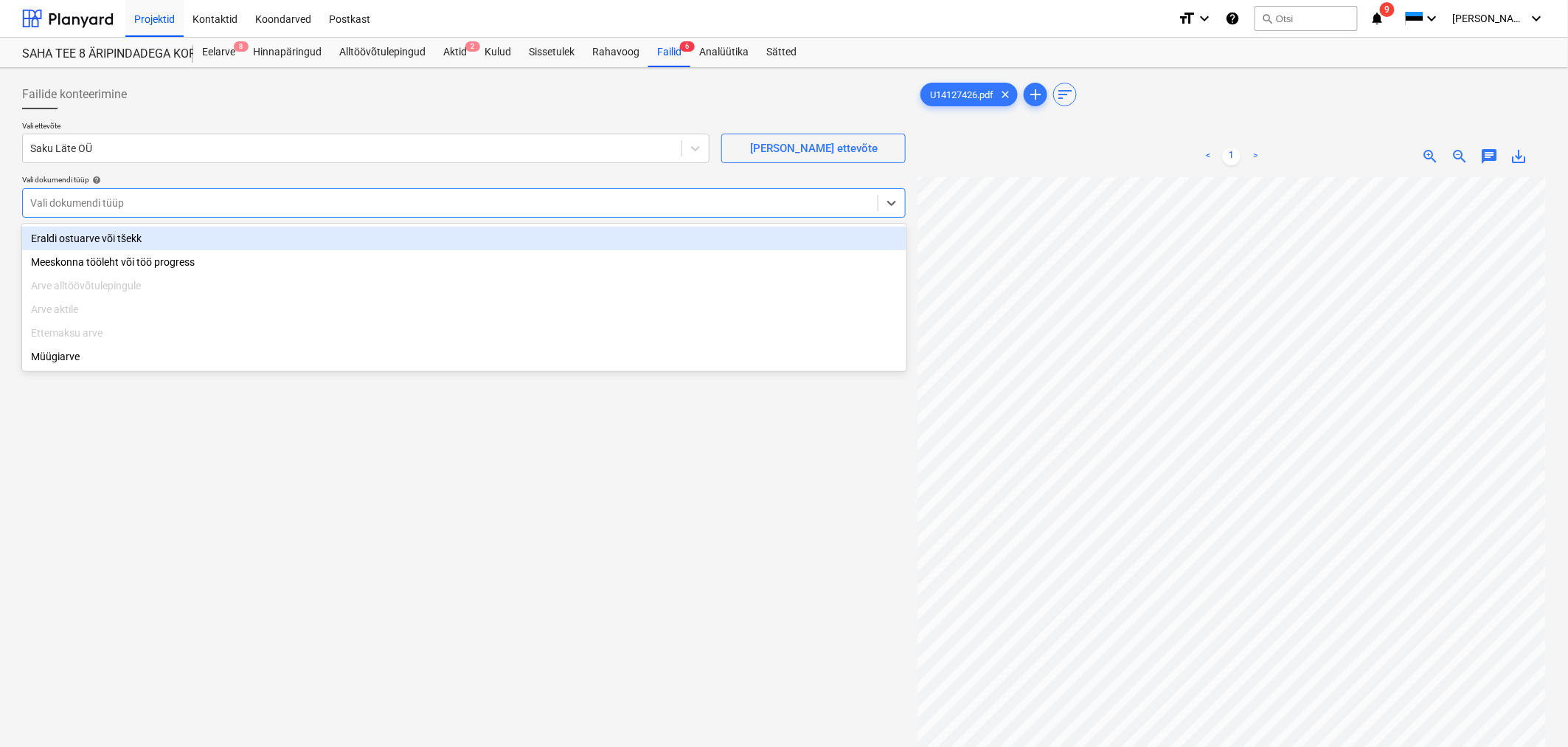
click at [186, 234] on div "Eraldi ostuarve või tšekk" at bounding box center [465, 238] width 885 height 24
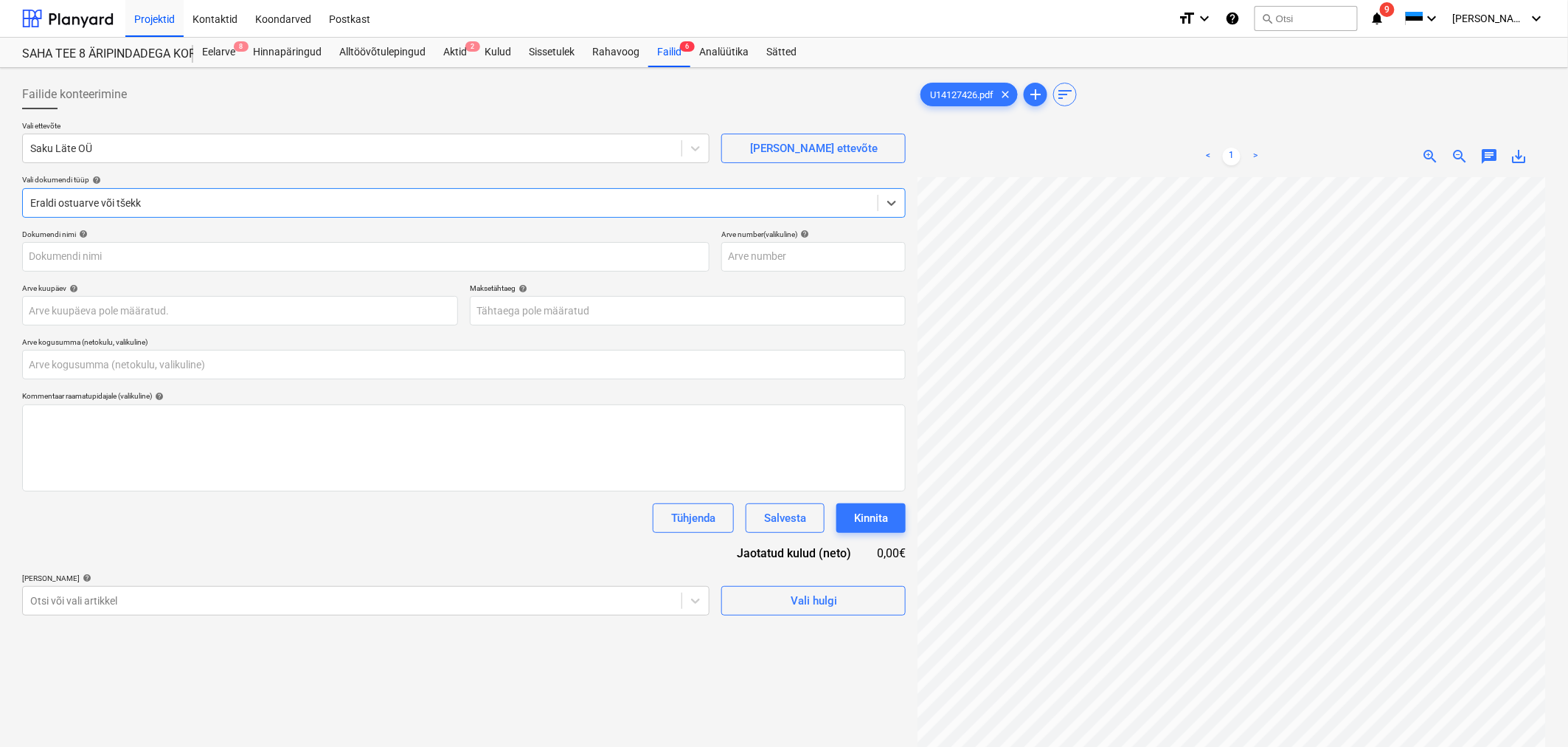
type input "U14127426.pdf"
type input "0,00"
click at [307, 451] on body "Projektid Kontaktid Koondarved Postkast format_size keyboard_arrow_down help se…" at bounding box center [784, 373] width 1568 height 747
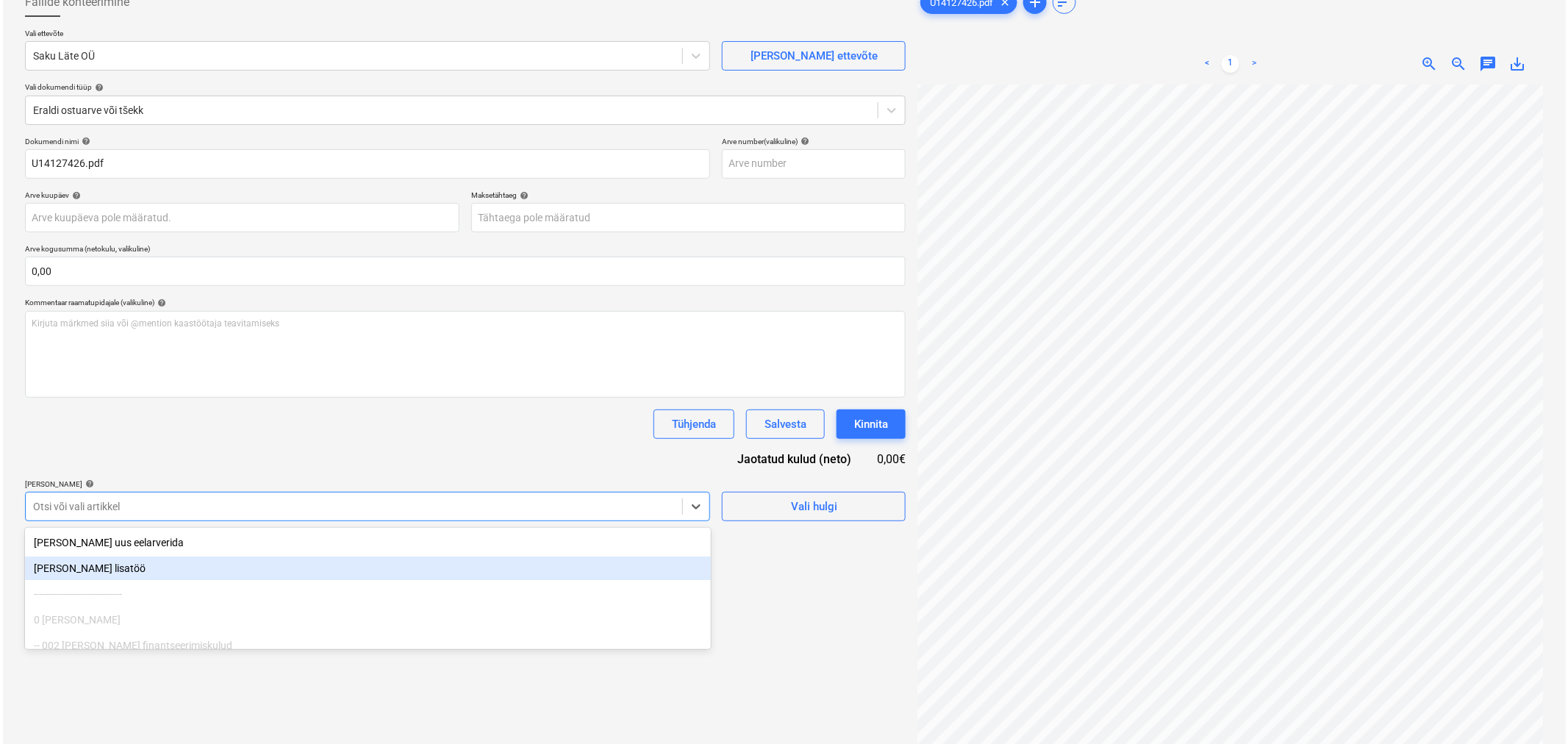
scroll to position [105, 0]
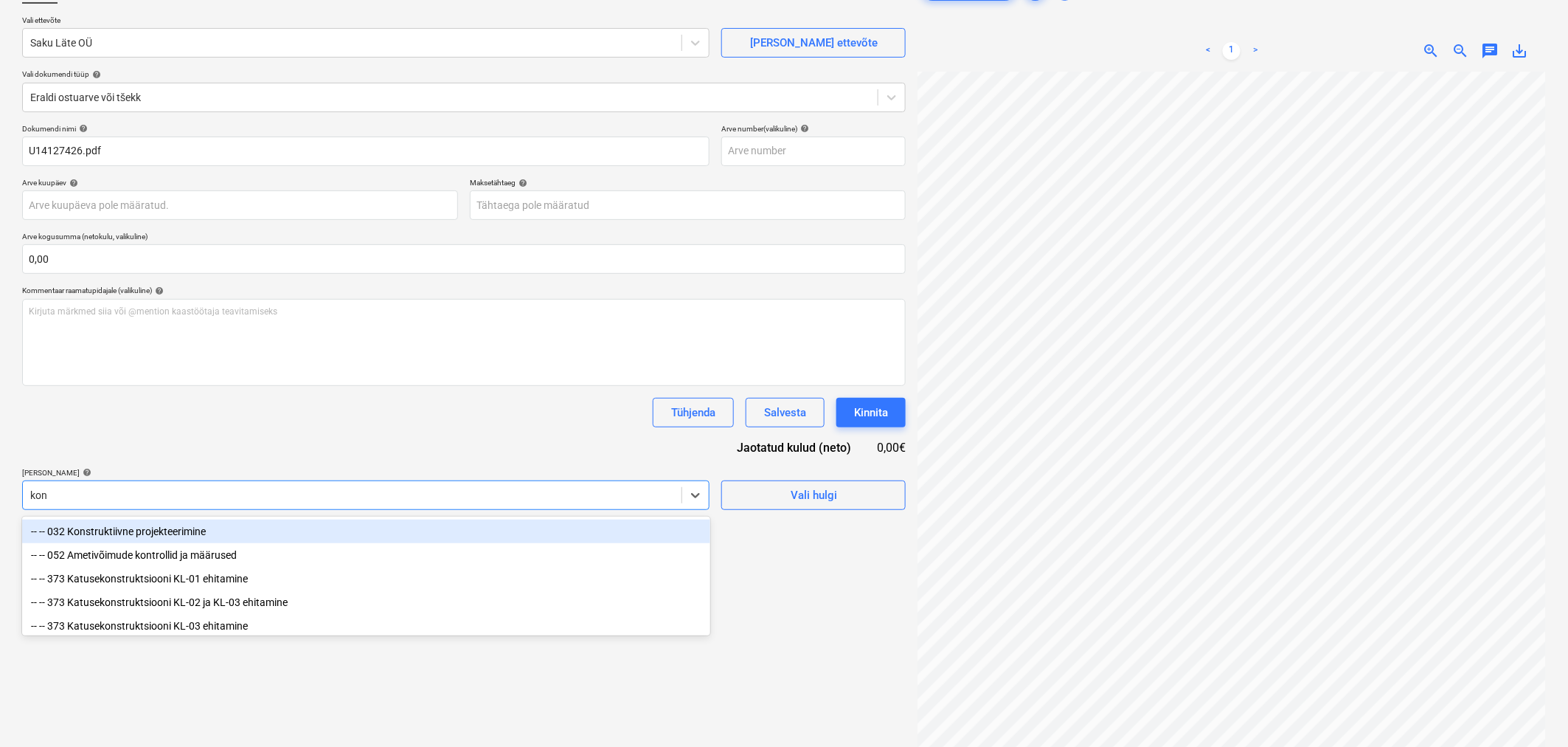
type input "kont"
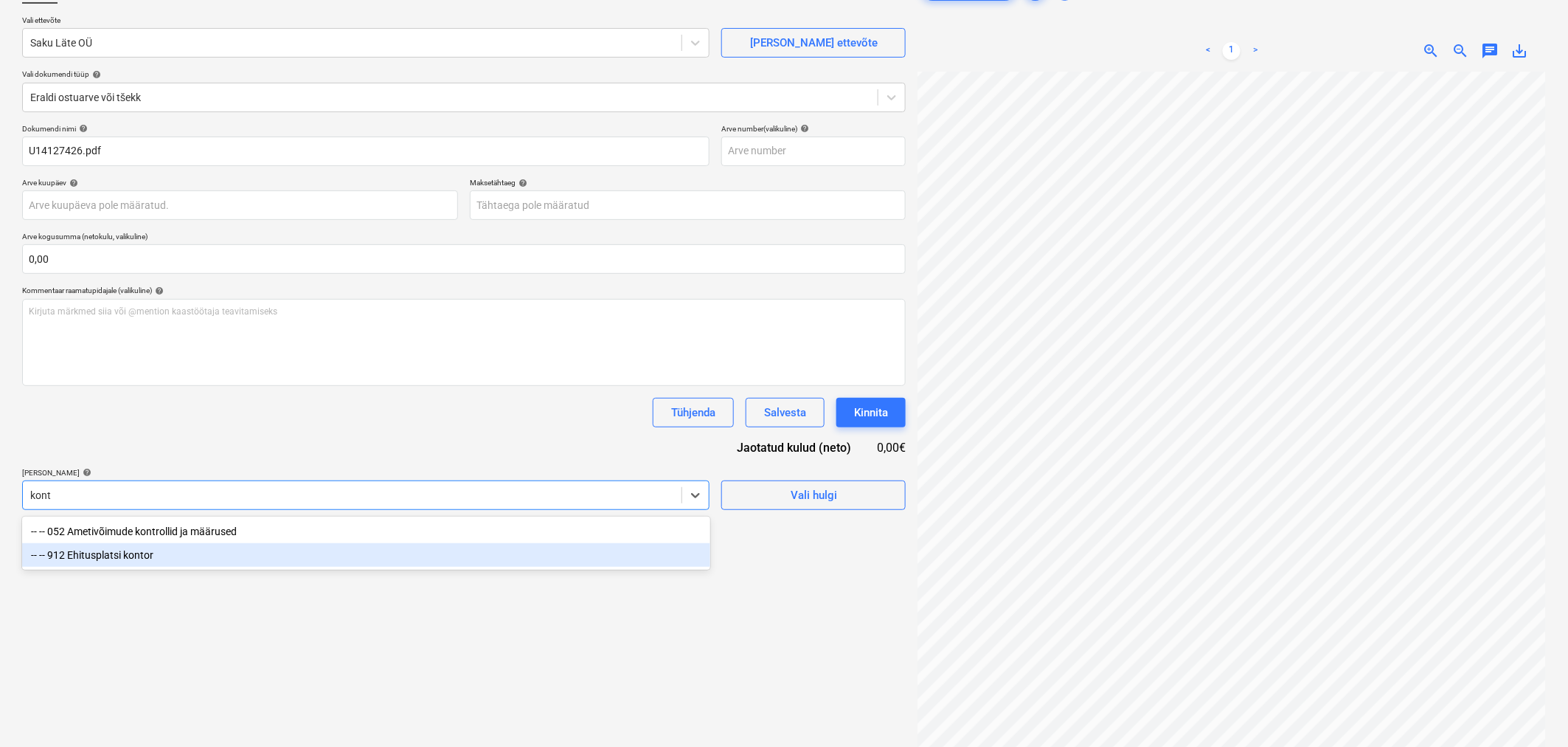
click at [246, 451] on div "-- -- 912 Ehitusplatsi kontor" at bounding box center [366, 555] width 688 height 24
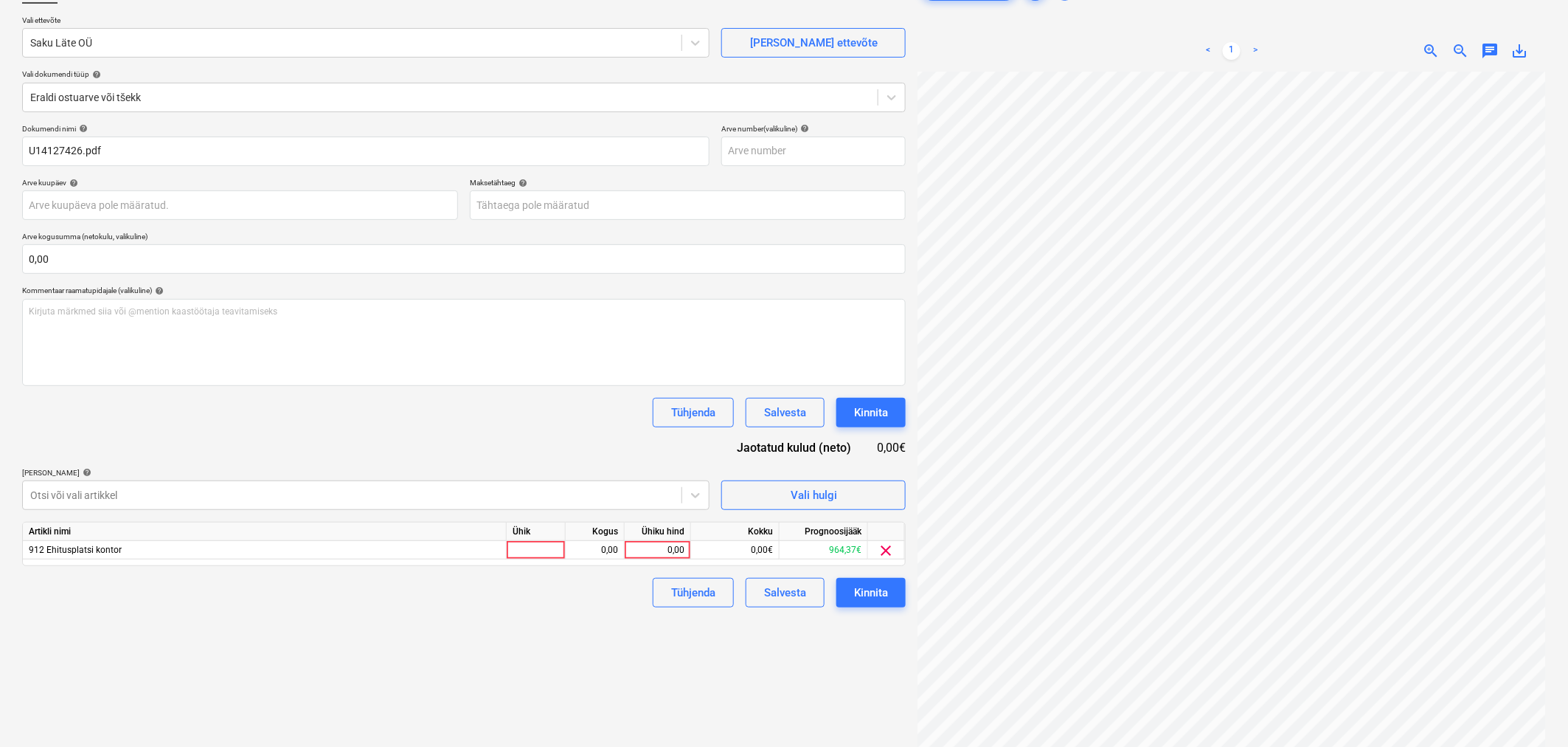
click at [256, 447] on div "Dokumendi nimi help U14127426.pdf Arve number (valikuline) help Arve kuupäev he…" at bounding box center [464, 366] width 884 height 484
click at [670, 451] on div "0,00" at bounding box center [658, 550] width 54 height 19
type input "19,83"
click at [503, 451] on div "Failide konteerimine Vali ettevõte Saku Läte OÜ [PERSON_NAME] uus ettevõte Vali…" at bounding box center [464, 375] width 896 height 815
click at [554, 207] on body "Projektid Kontaktid Koondarved Postkast format_size keyboard_arrow_down help se…" at bounding box center [784, 267] width 1568 height 747
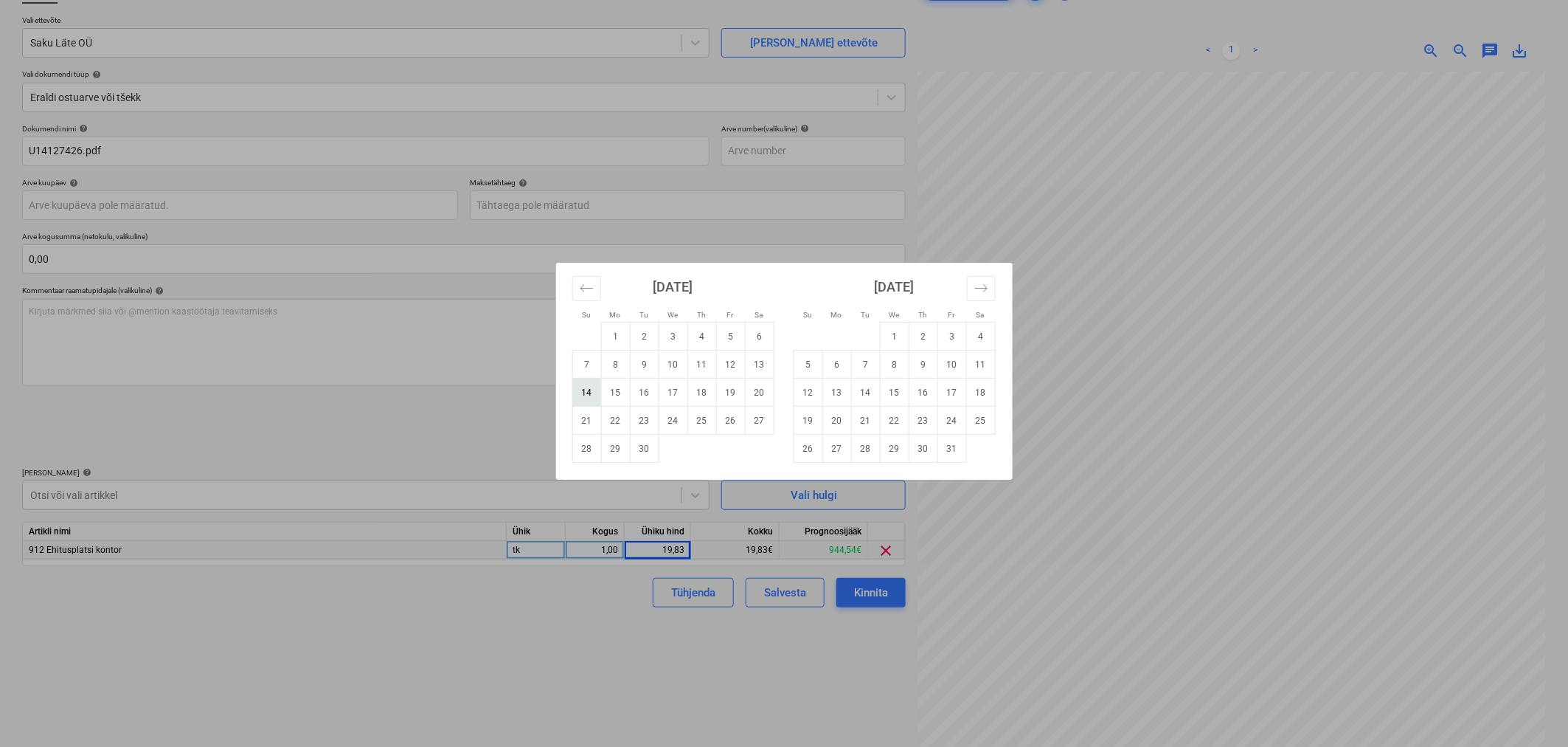
click at [584, 385] on td "14" at bounding box center [586, 392] width 29 height 28
type input "[DATE]"
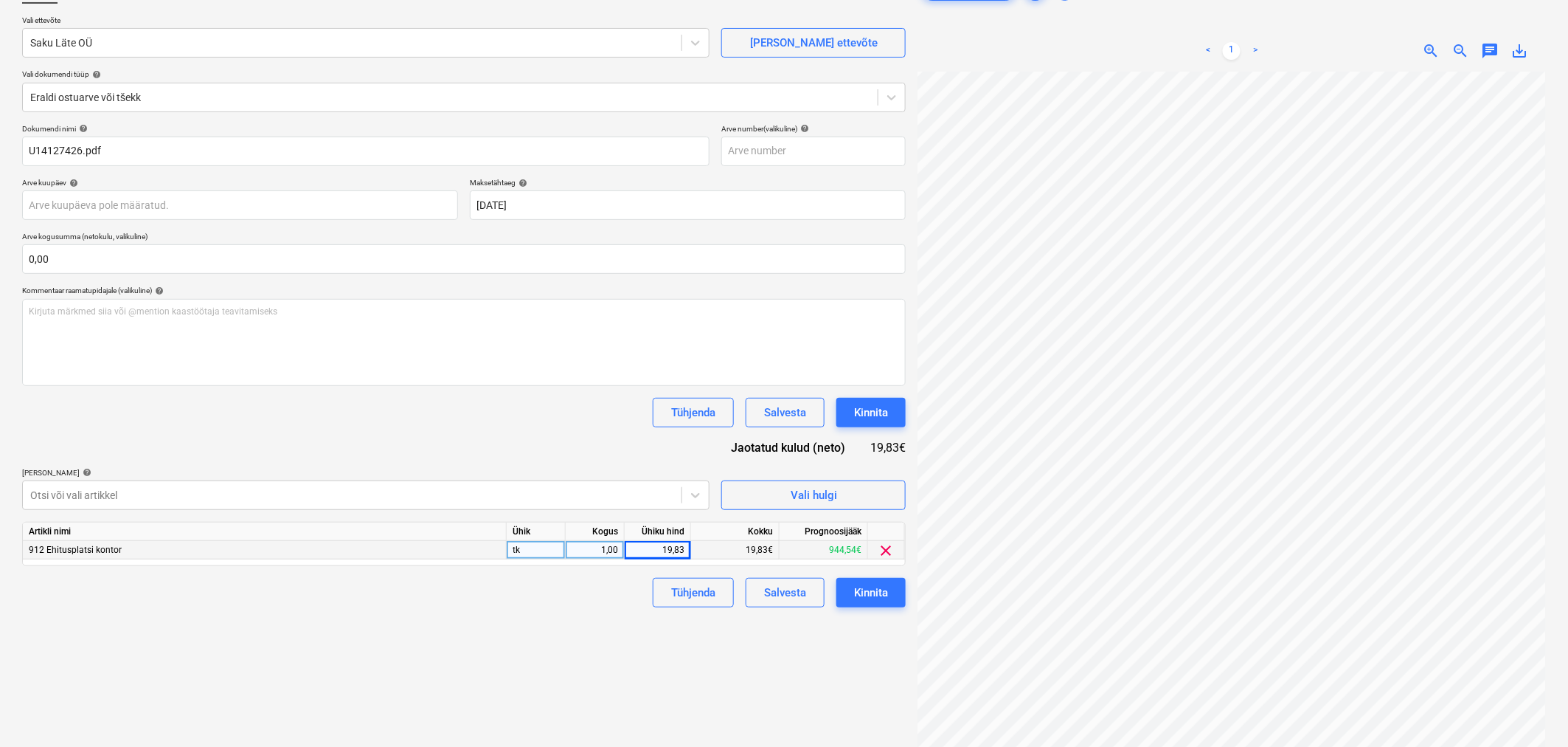
click at [520, 423] on div "Tühjenda Salvesta Kinnita" at bounding box center [464, 413] width 884 height 29
click at [865, 412] on div "Kinnita" at bounding box center [871, 413] width 34 height 19
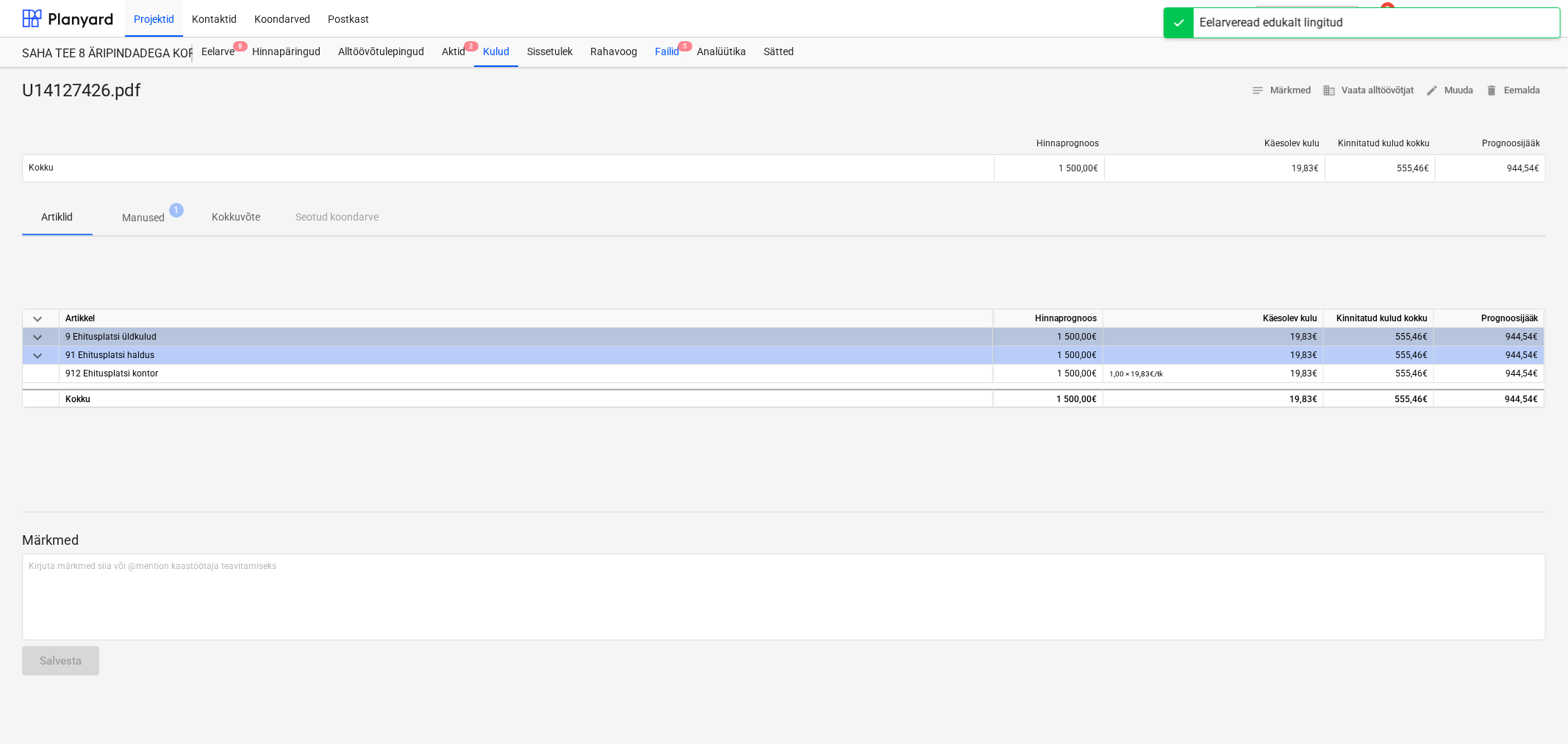
click at [660, 48] on div "Failid 5" at bounding box center [667, 52] width 42 height 29
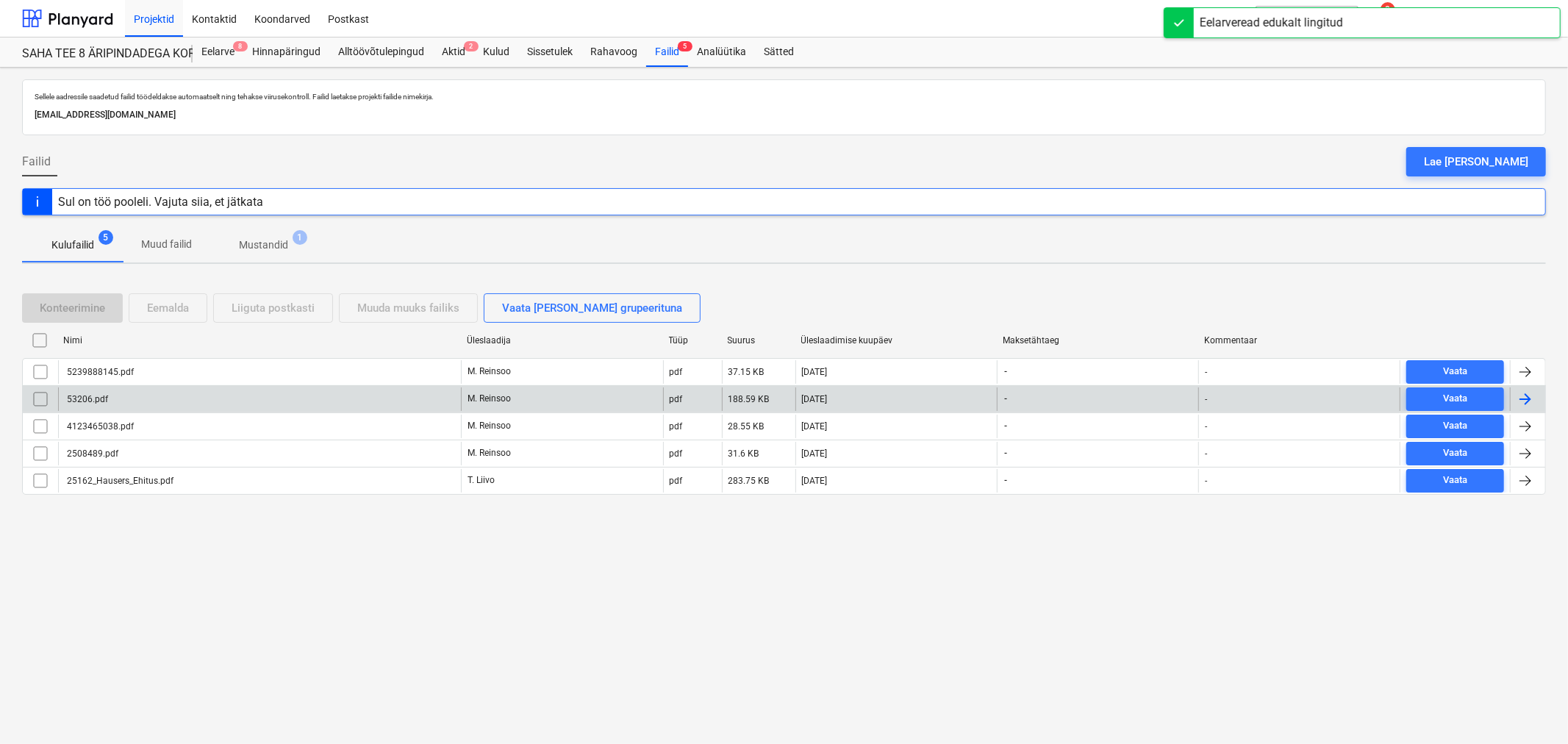
click at [148, 392] on div "53206.pdf" at bounding box center [259, 399] width 403 height 24
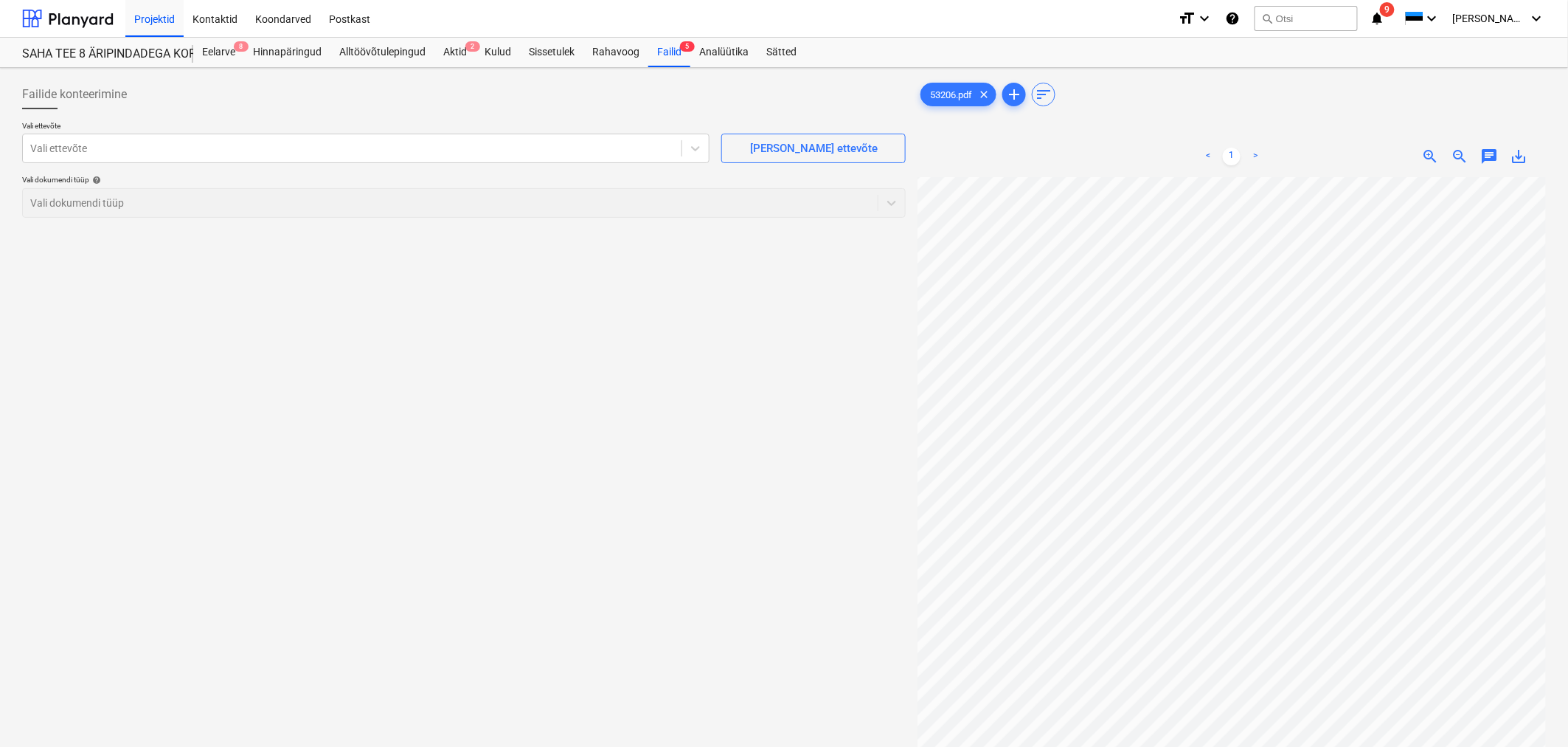
scroll to position [130, 222]
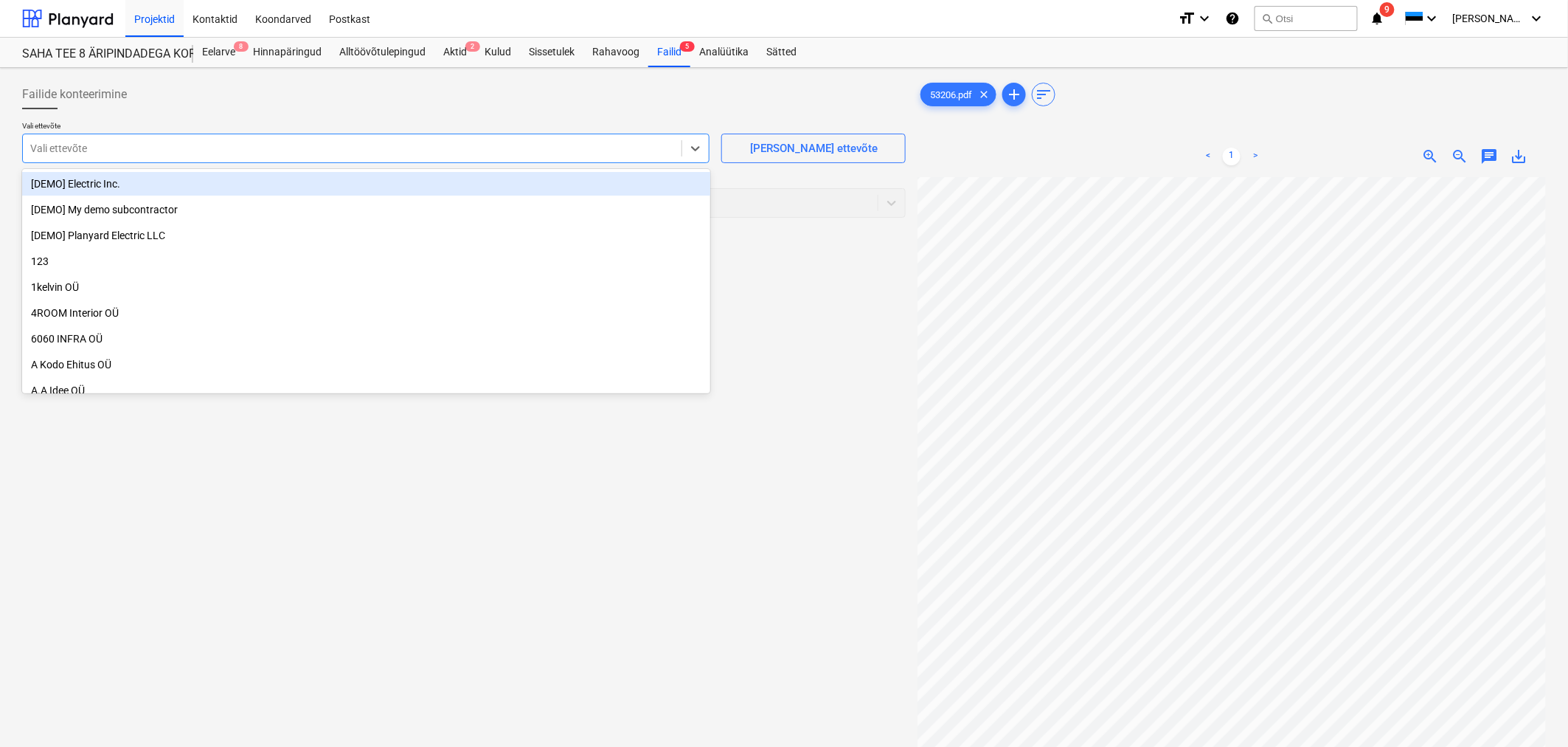
click at [402, 152] on div at bounding box center [352, 148] width 644 height 15
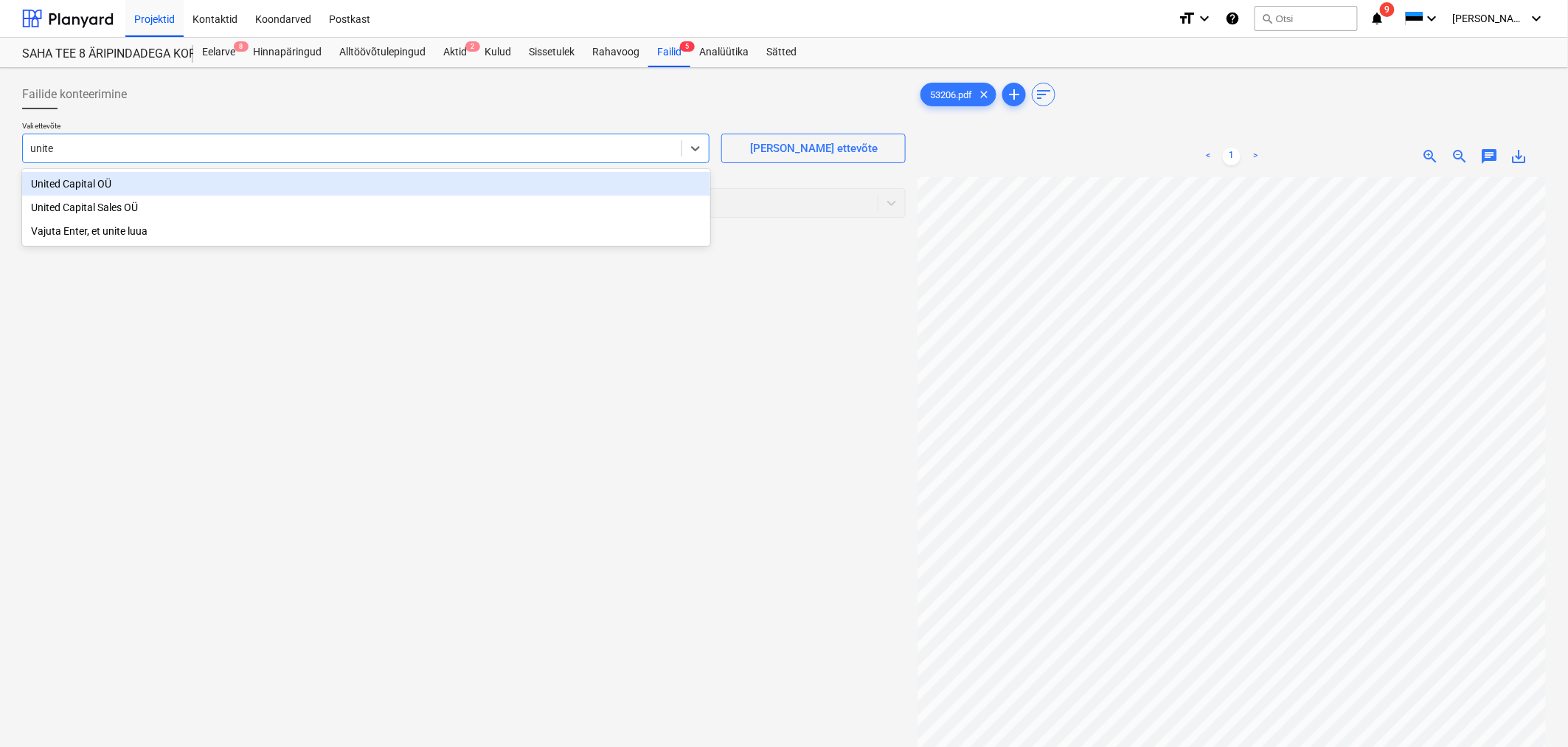
type input "united"
click at [310, 185] on div "United Capital OÜ" at bounding box center [366, 184] width 688 height 24
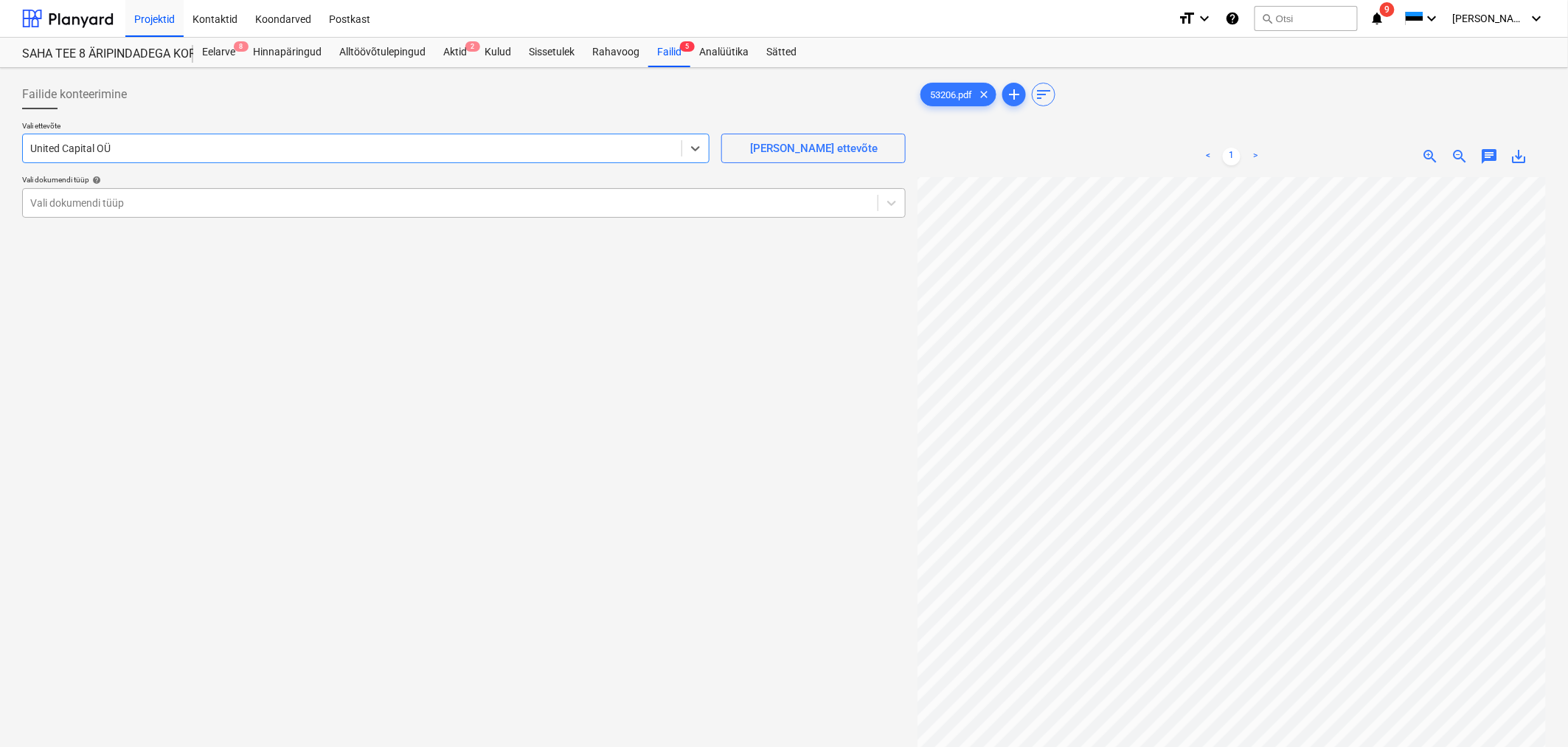
click at [307, 204] on div at bounding box center [450, 202] width 840 height 15
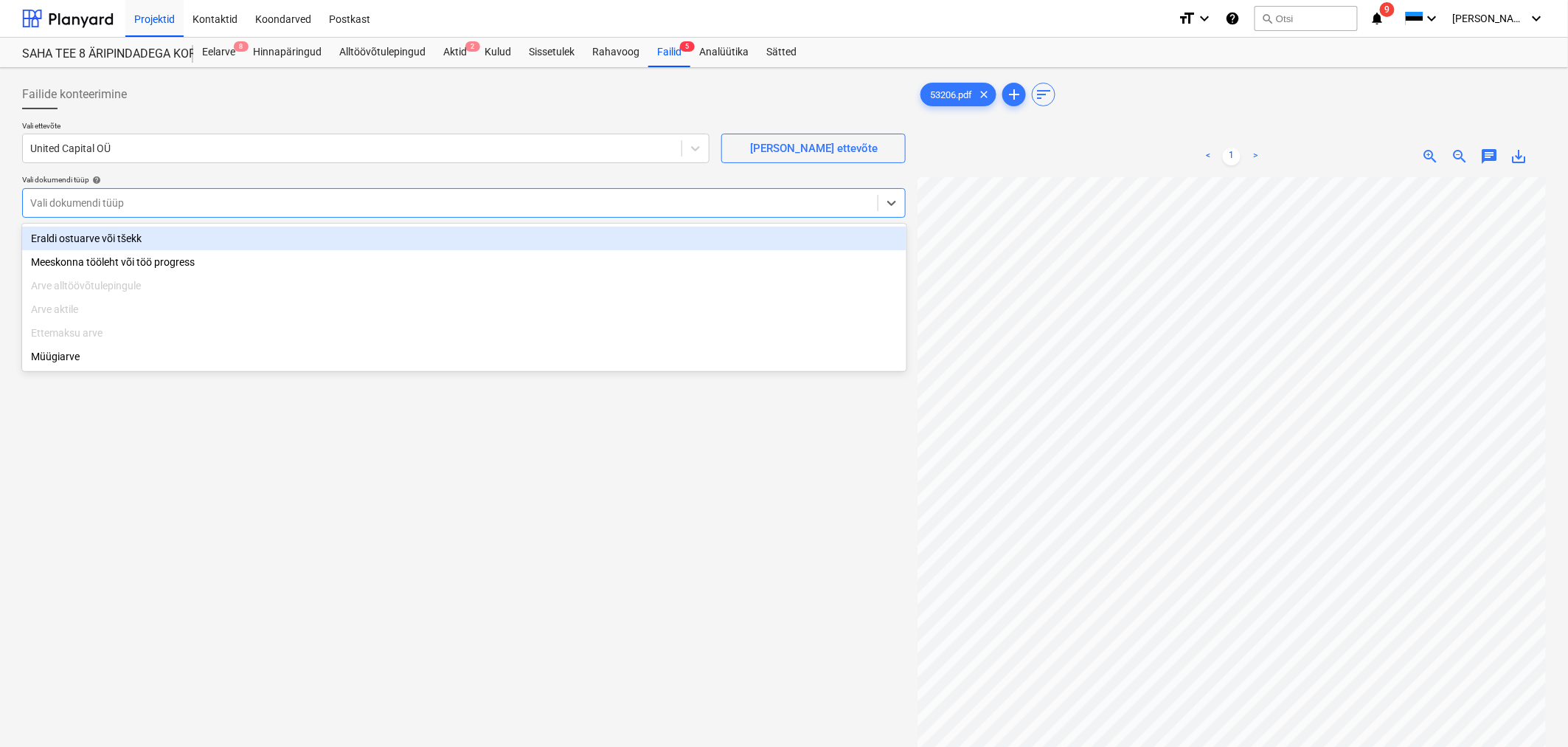
click at [303, 233] on div "Eraldi ostuarve või tšekk" at bounding box center [465, 238] width 885 height 24
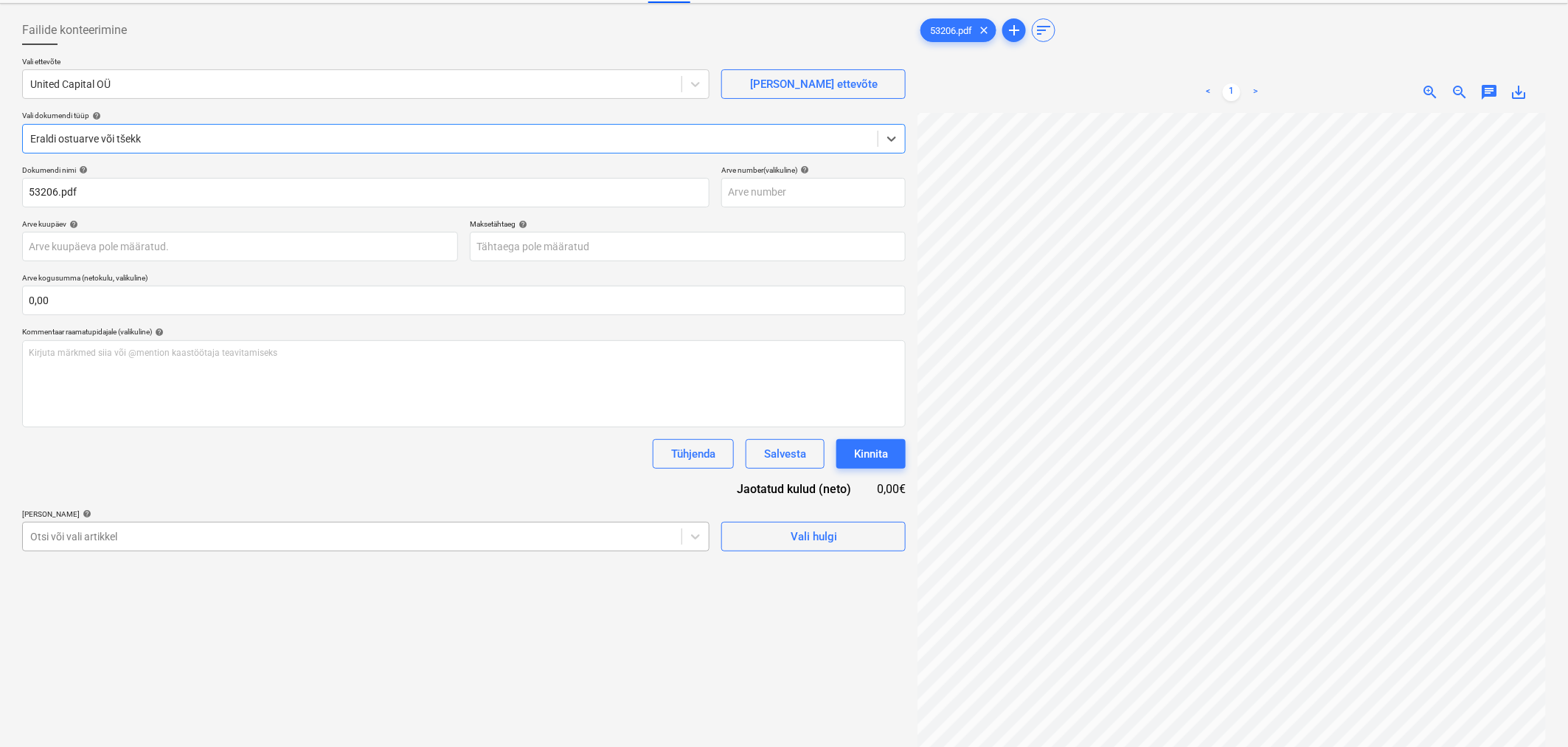
scroll to position [148, 0]
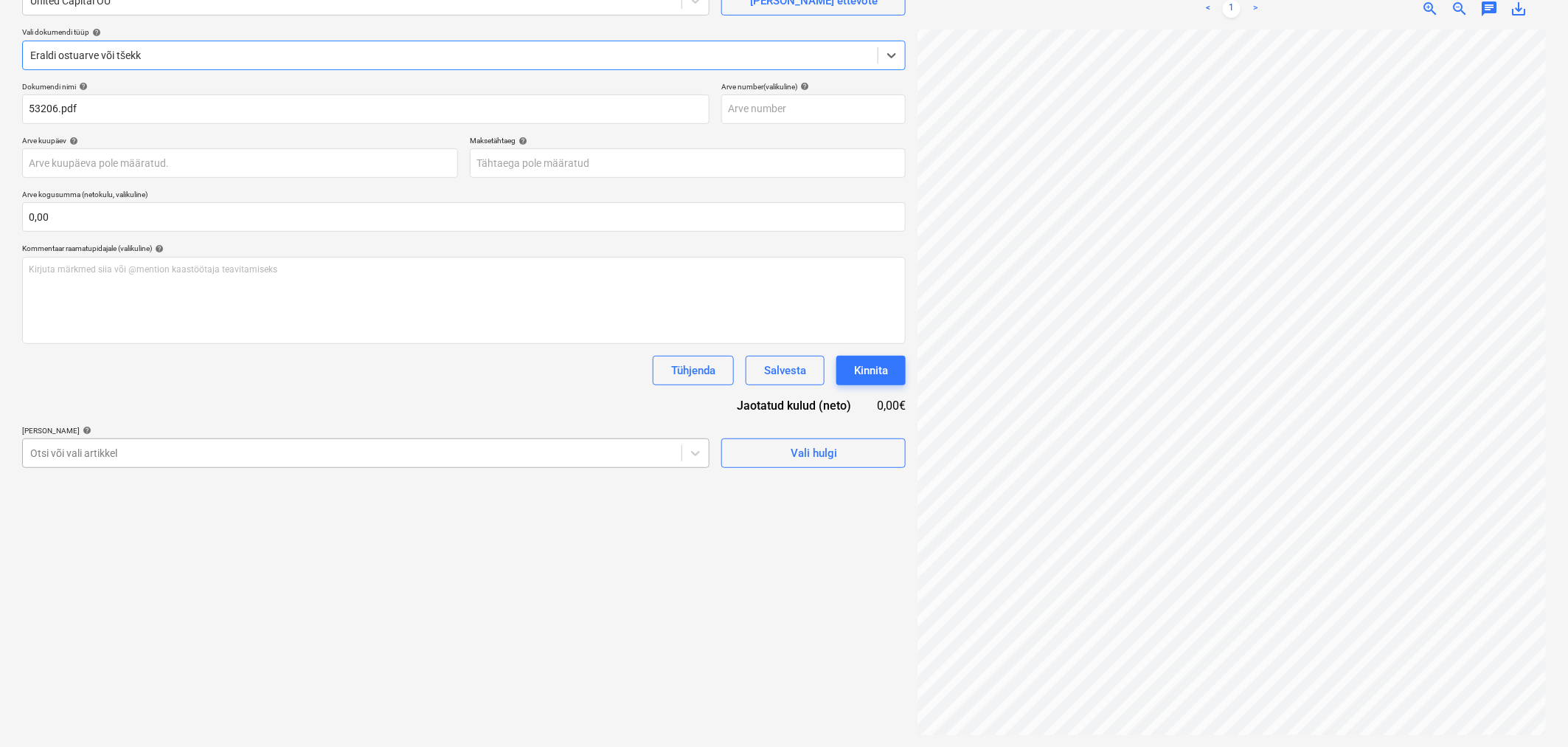
click at [247, 451] on div at bounding box center [352, 453] width 644 height 15
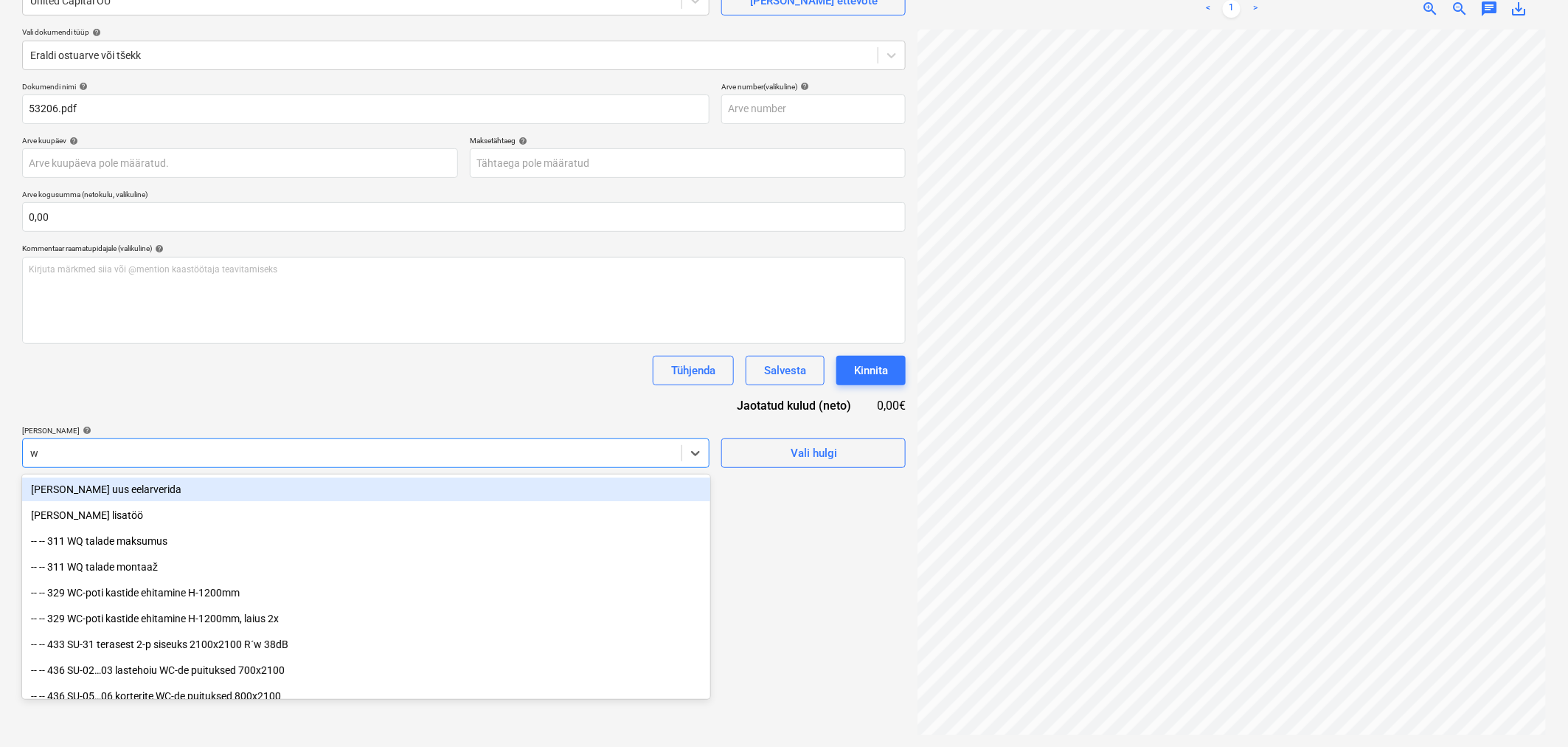
type input "wc"
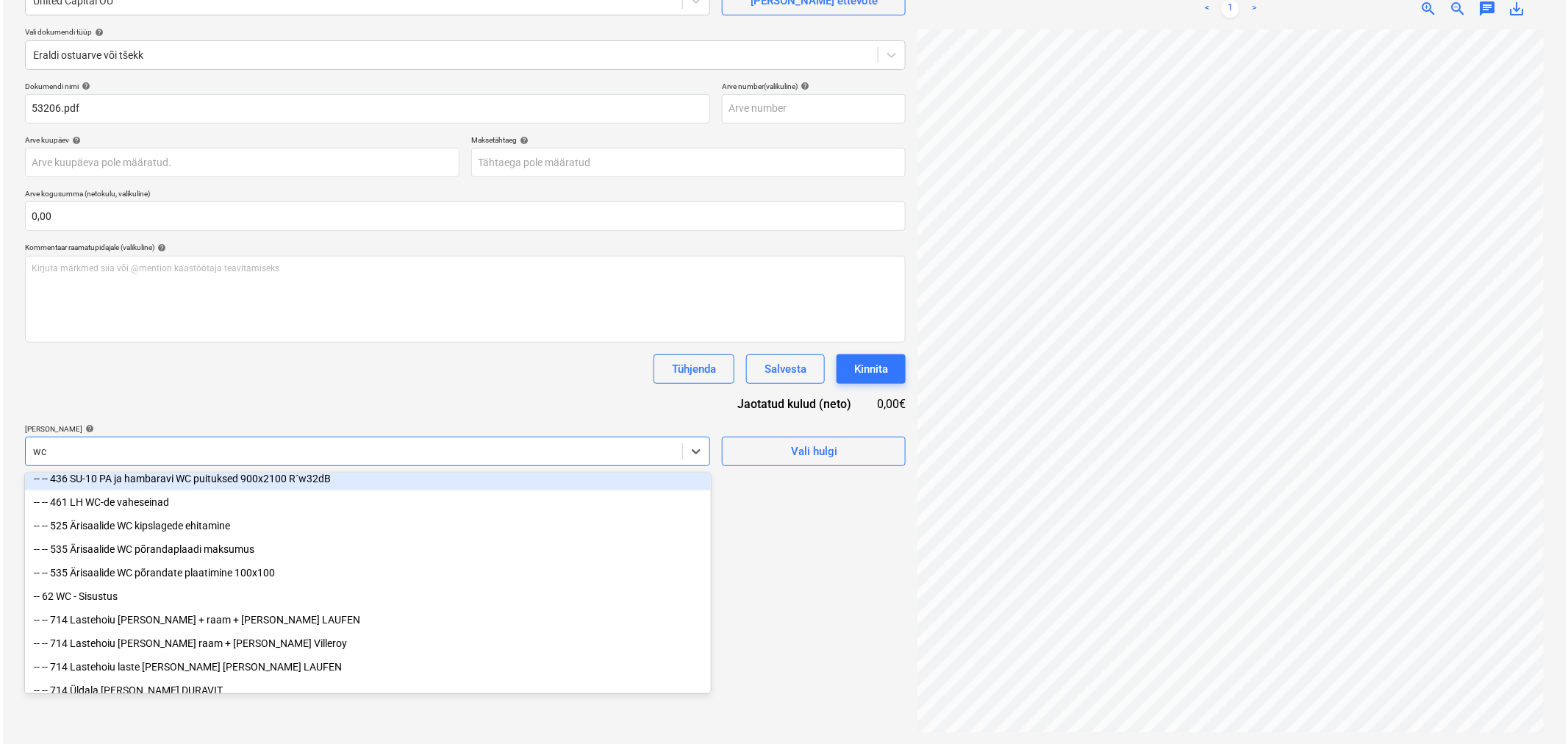
scroll to position [240, 0]
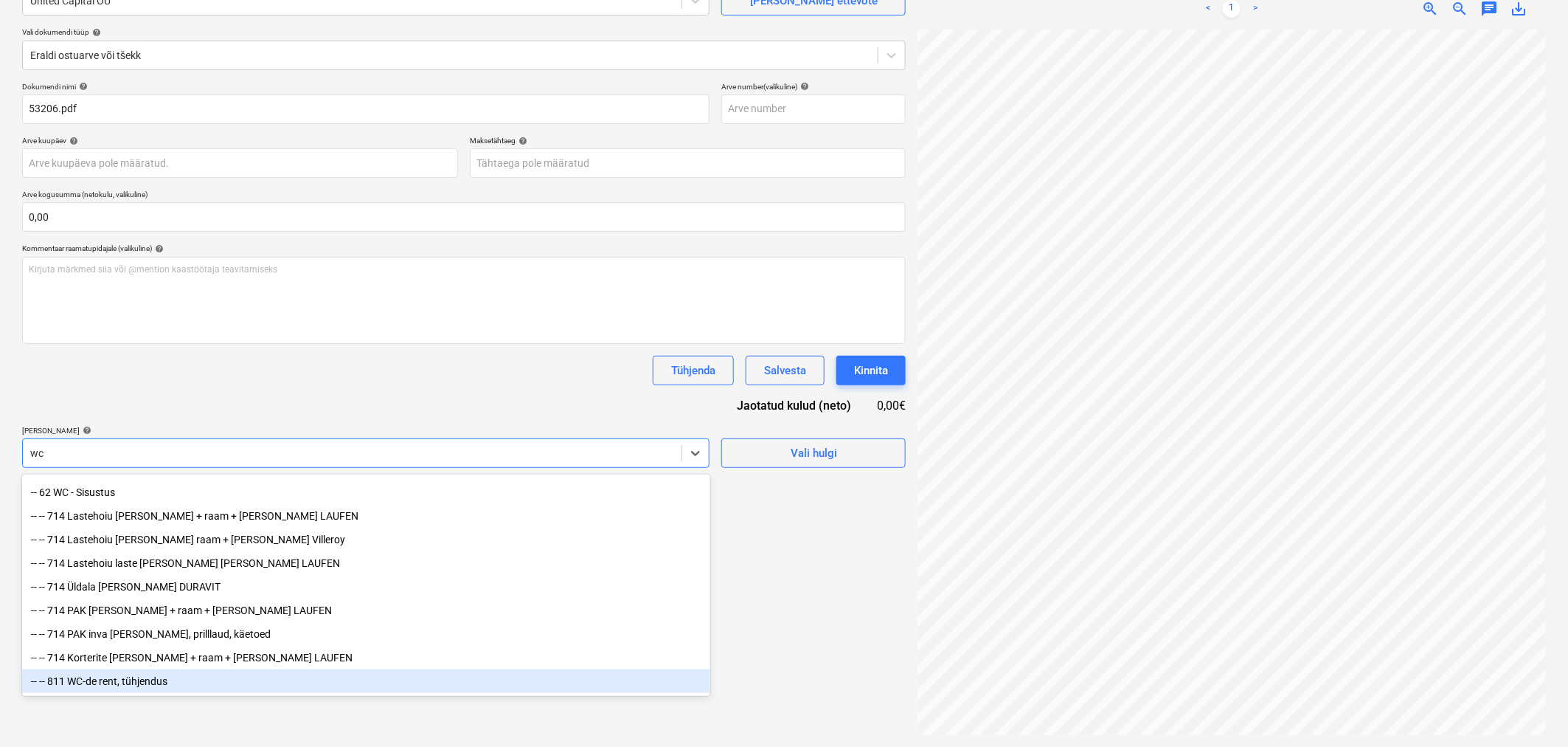
click at [170, 451] on div "-- -- 811 WC-de rent, tühjendus" at bounding box center [366, 681] width 688 height 24
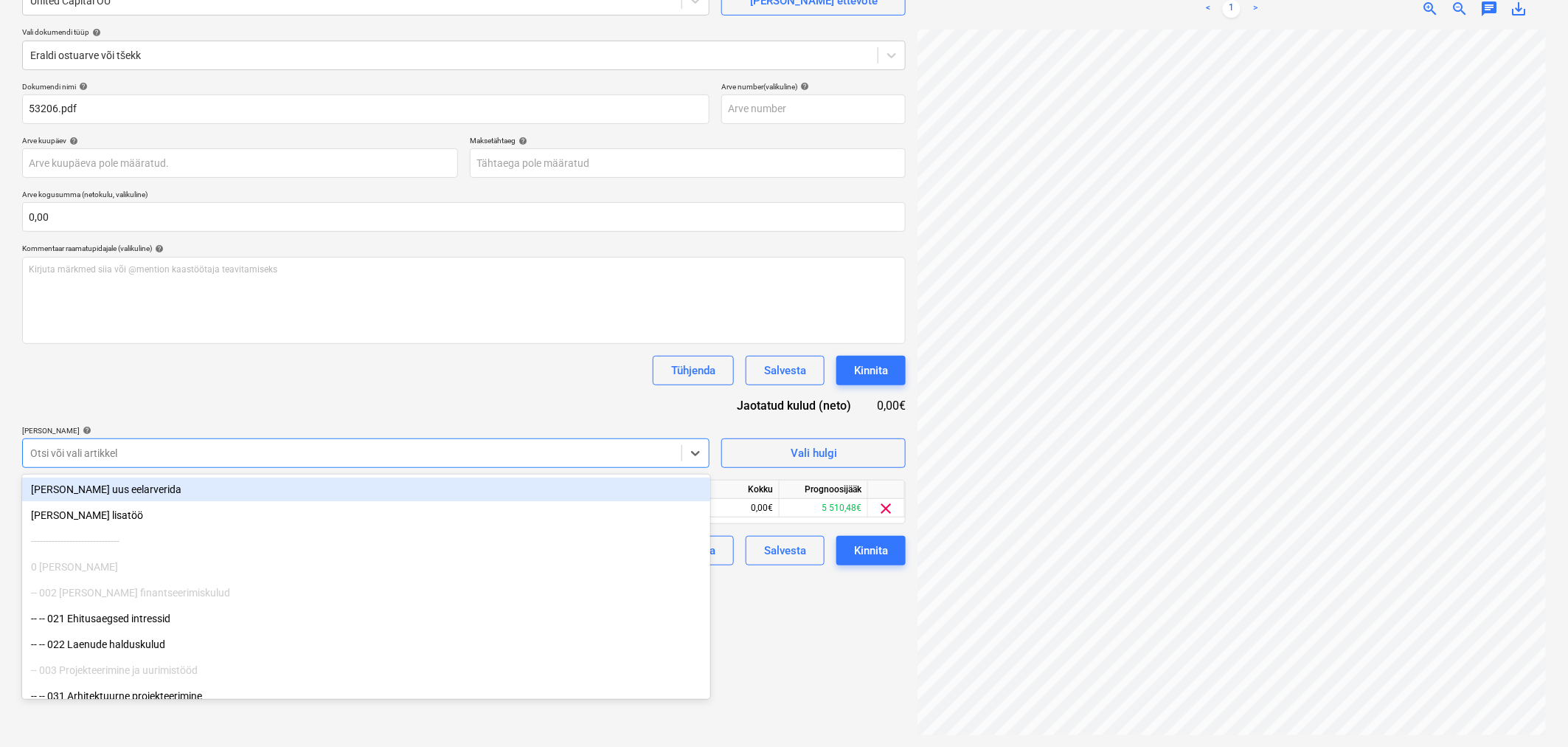
click at [289, 386] on div "Dokumendi nimi help 53206.pdf Arve number (valikuline) help Arve kuupäev help P…" at bounding box center [464, 324] width 884 height 484
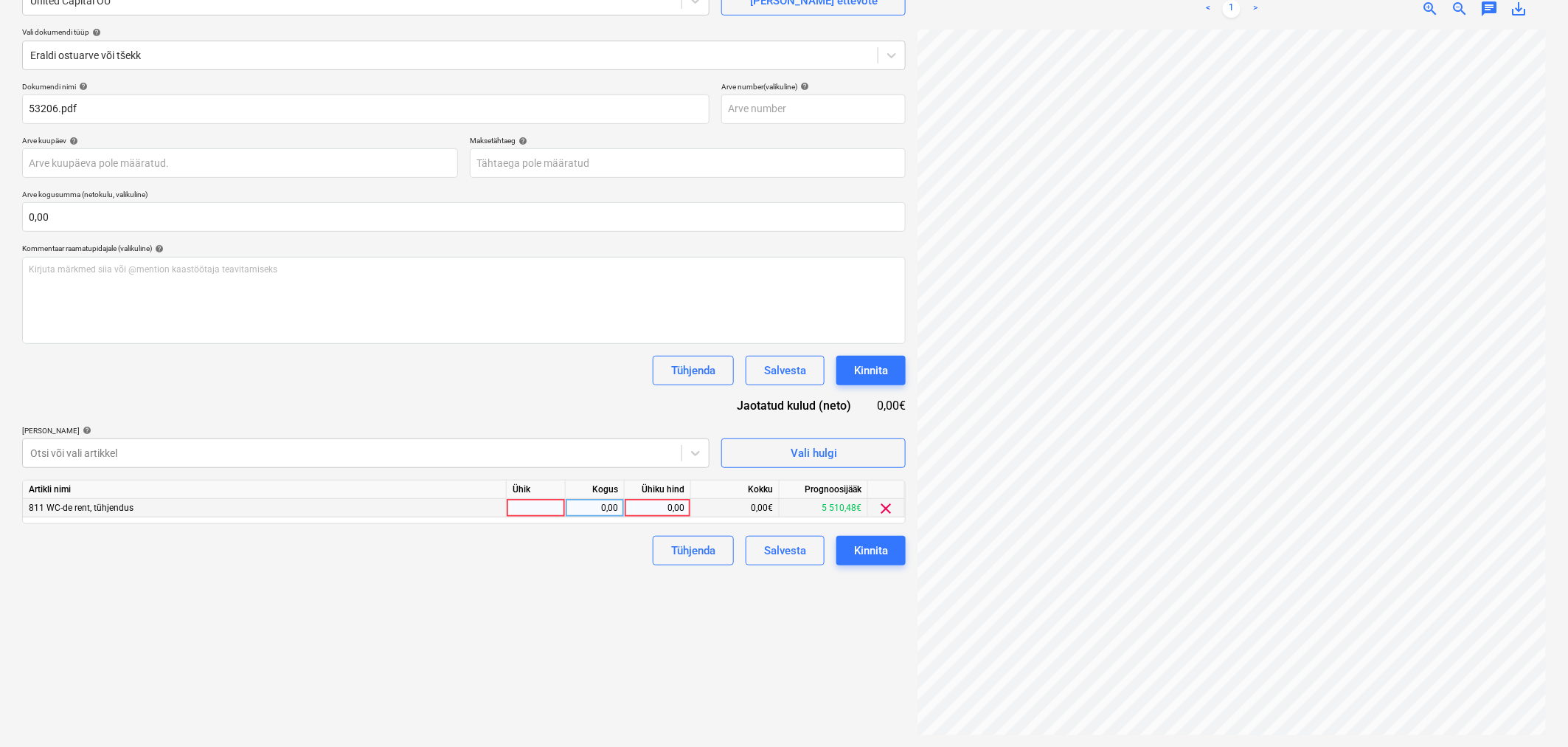
click at [673, 451] on div "0,00" at bounding box center [658, 508] width 54 height 19
type input "98"
click at [584, 451] on div "Failide konteerimine Vali ettevõte United Capital OÜ [PERSON_NAME] uus ettevõte…" at bounding box center [464, 333] width 896 height 815
click at [640, 168] on body "Projektid Kontaktid Koondarved Postkast format_size keyboard_arrow_down help se…" at bounding box center [784, 226] width 1568 height 747
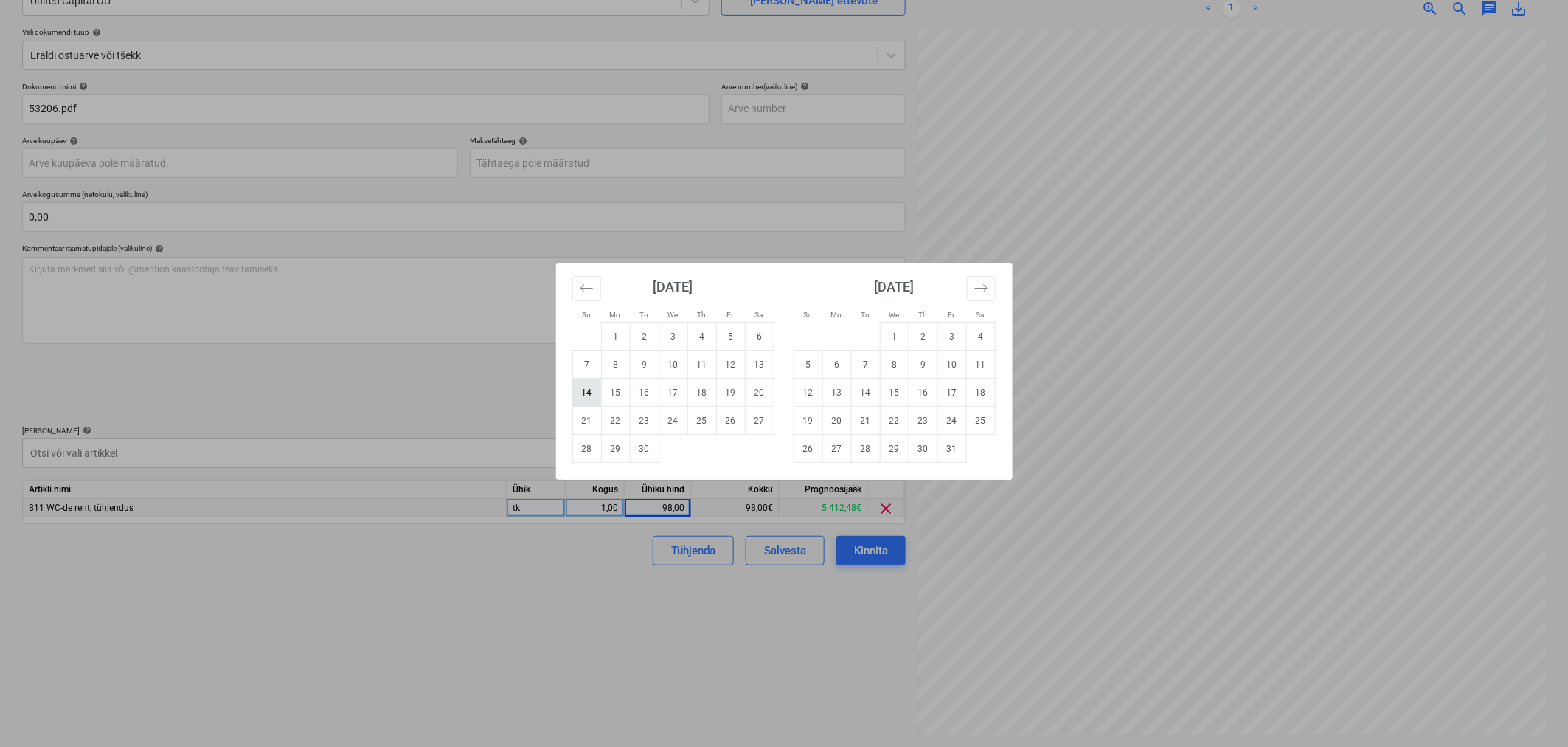
click at [585, 388] on td "14" at bounding box center [586, 392] width 29 height 28
type input "[DATE]"
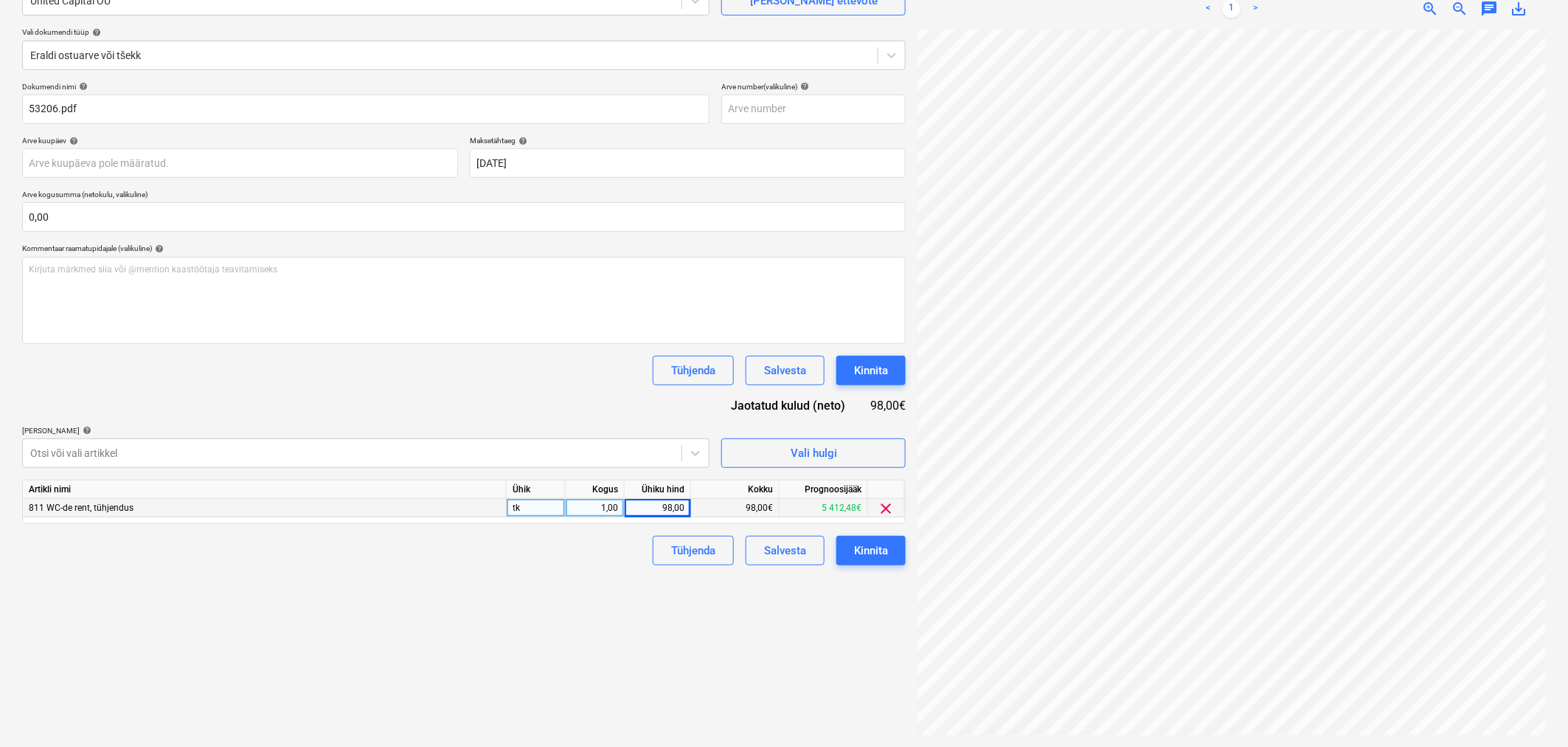
click at [562, 389] on div "Dokumendi nimi help 53206.pdf Arve number (valikuline) help Arve kuupäev help P…" at bounding box center [464, 324] width 884 height 484
click at [879, 362] on div "Kinnita" at bounding box center [871, 370] width 34 height 19
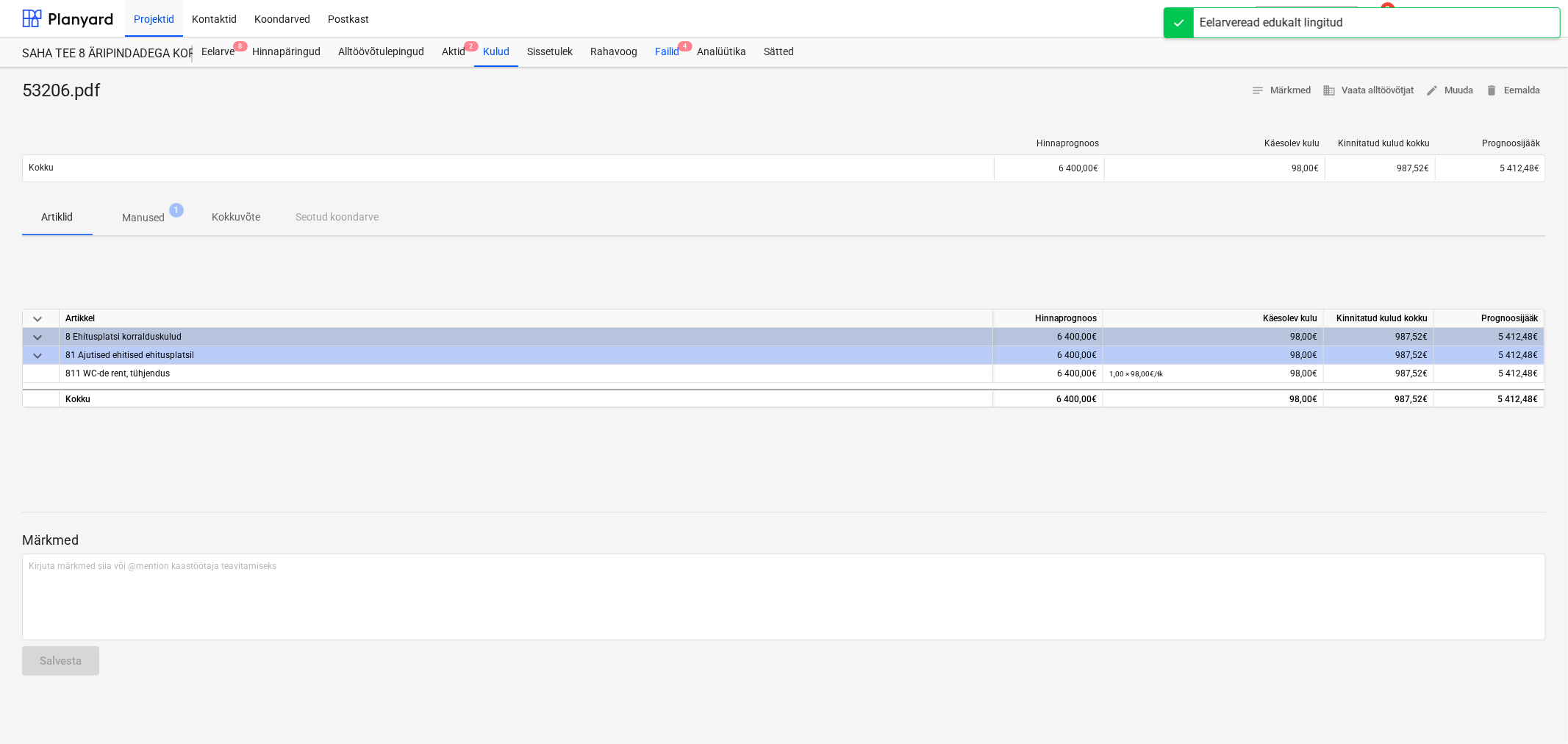
click at [654, 46] on div "Failid 4" at bounding box center [667, 52] width 42 height 29
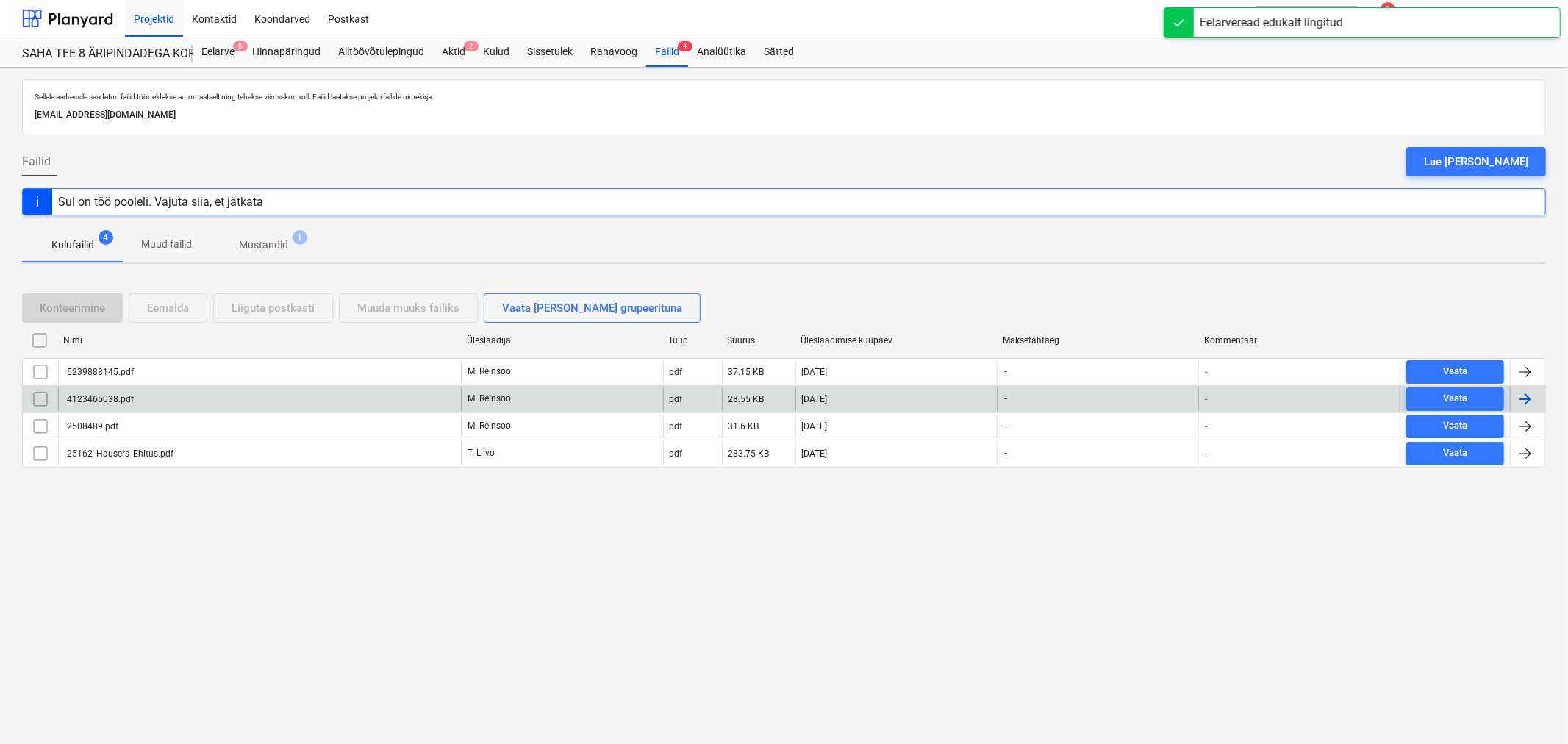
click at [145, 393] on div "4123465038.pdf" at bounding box center [259, 399] width 403 height 24
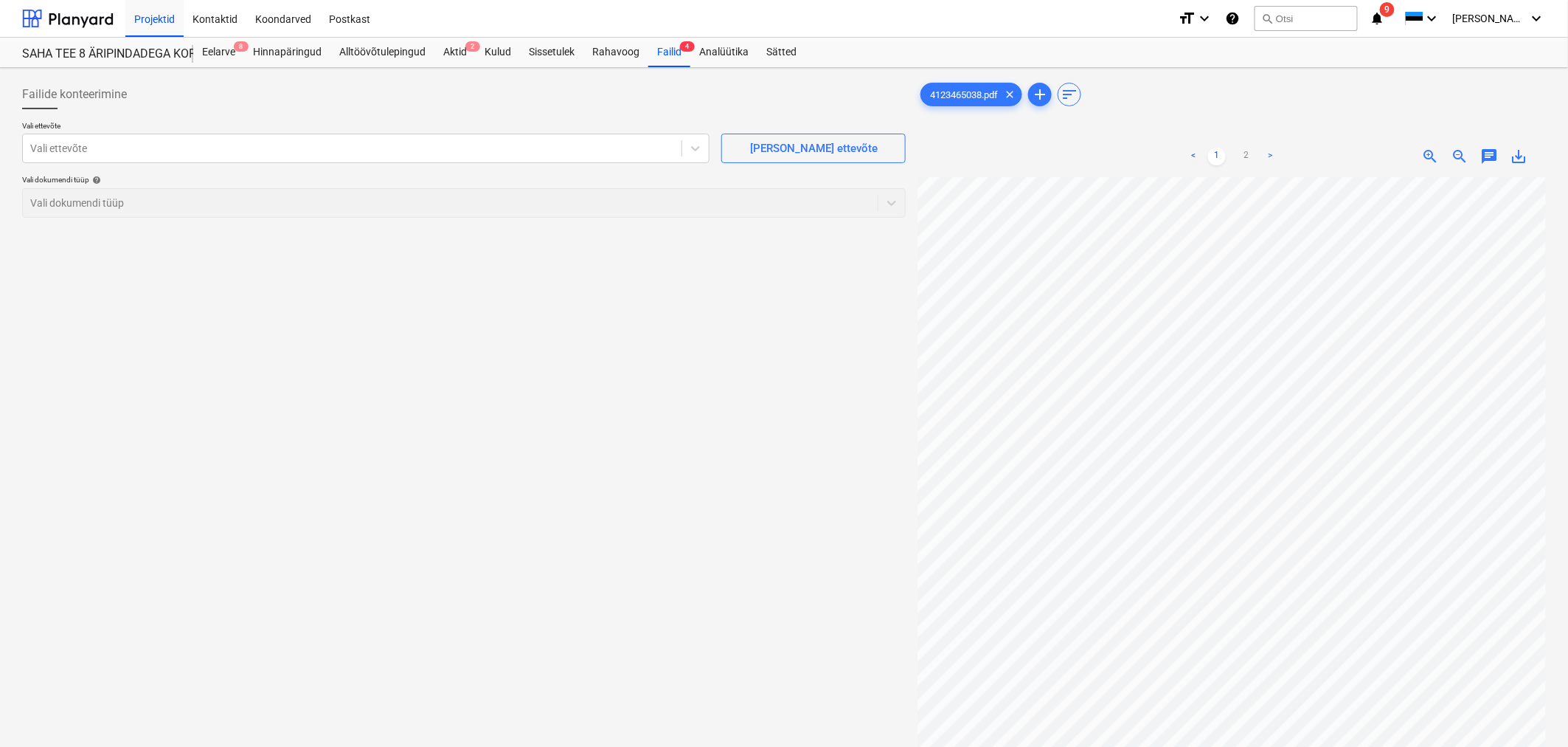
scroll to position [547, 144]
click at [1043, 150] on link "2" at bounding box center [1246, 156] width 18 height 18
click at [526, 157] on div "Vali ettevõte" at bounding box center [352, 148] width 659 height 21
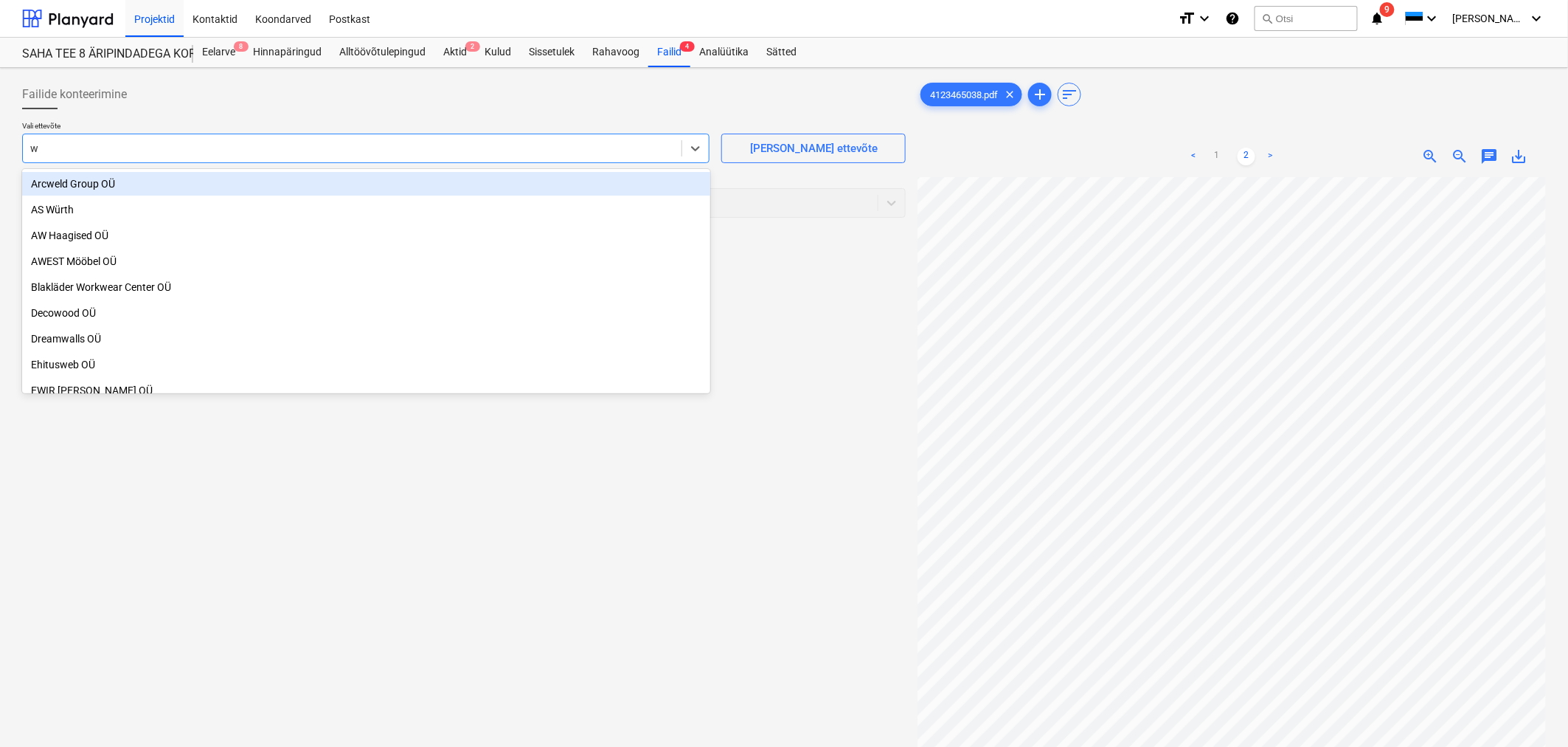
type input "wü"
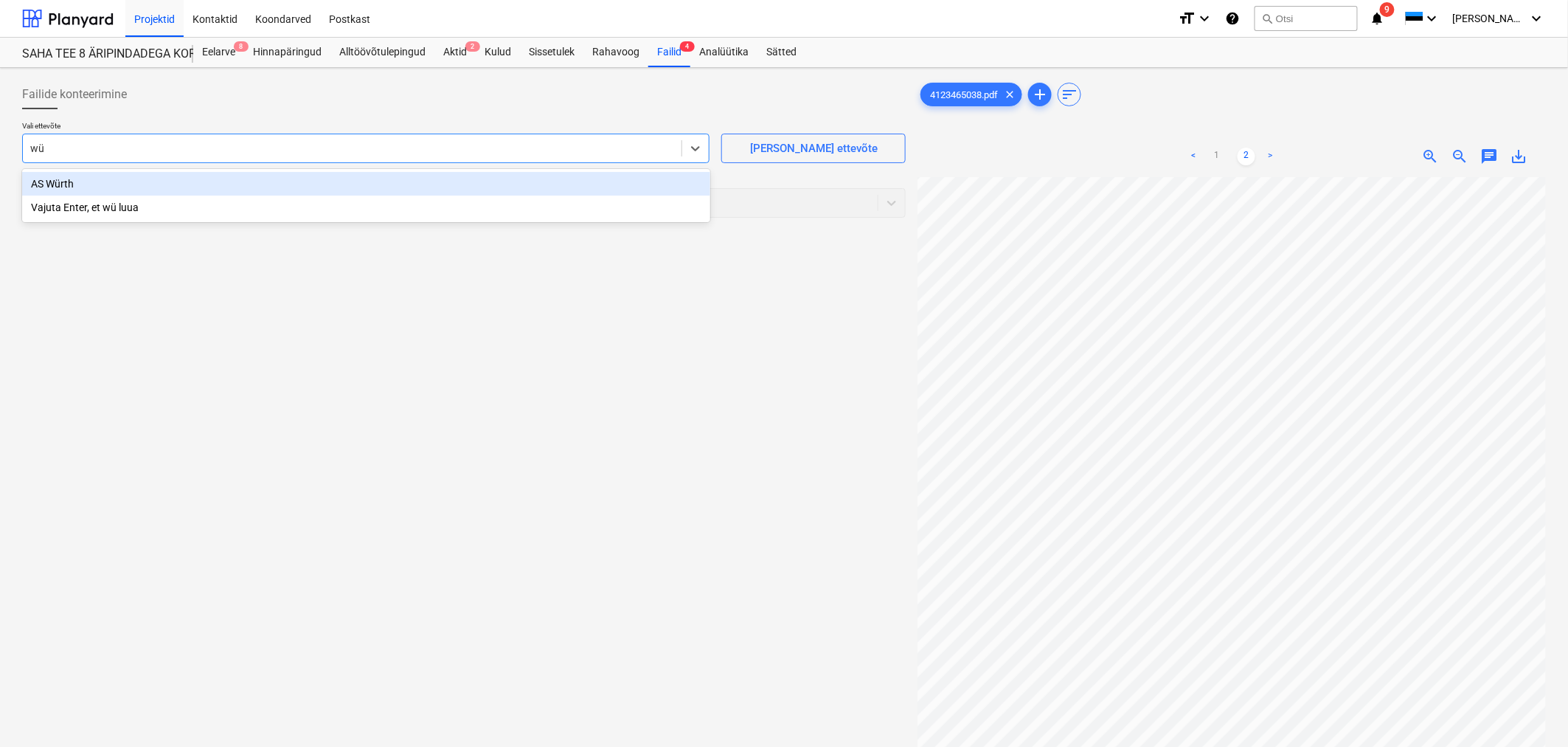
click at [460, 185] on div "AS Würth" at bounding box center [366, 184] width 688 height 24
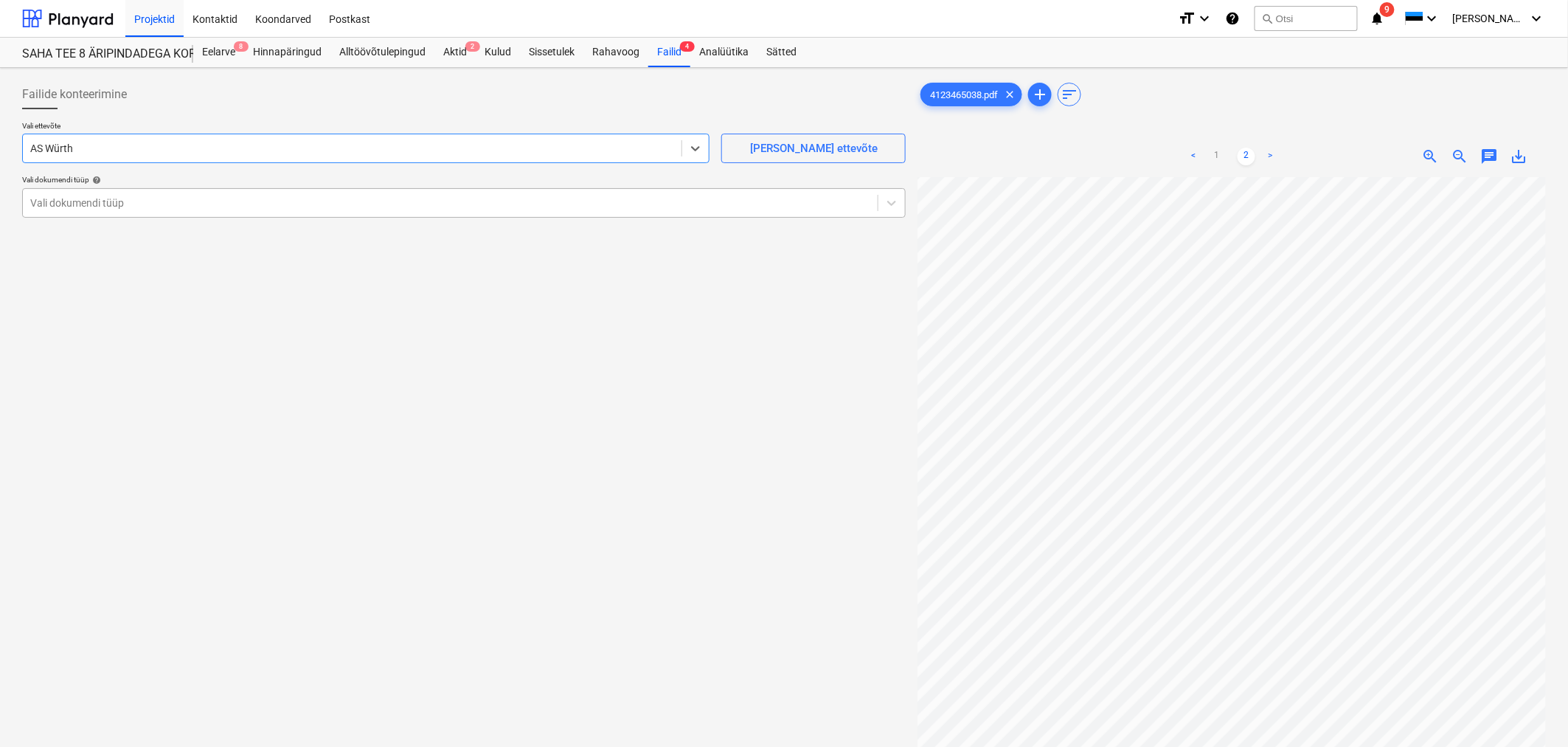
click at [450, 210] on div "Vali dokumendi tüüp" at bounding box center [450, 202] width 855 height 21
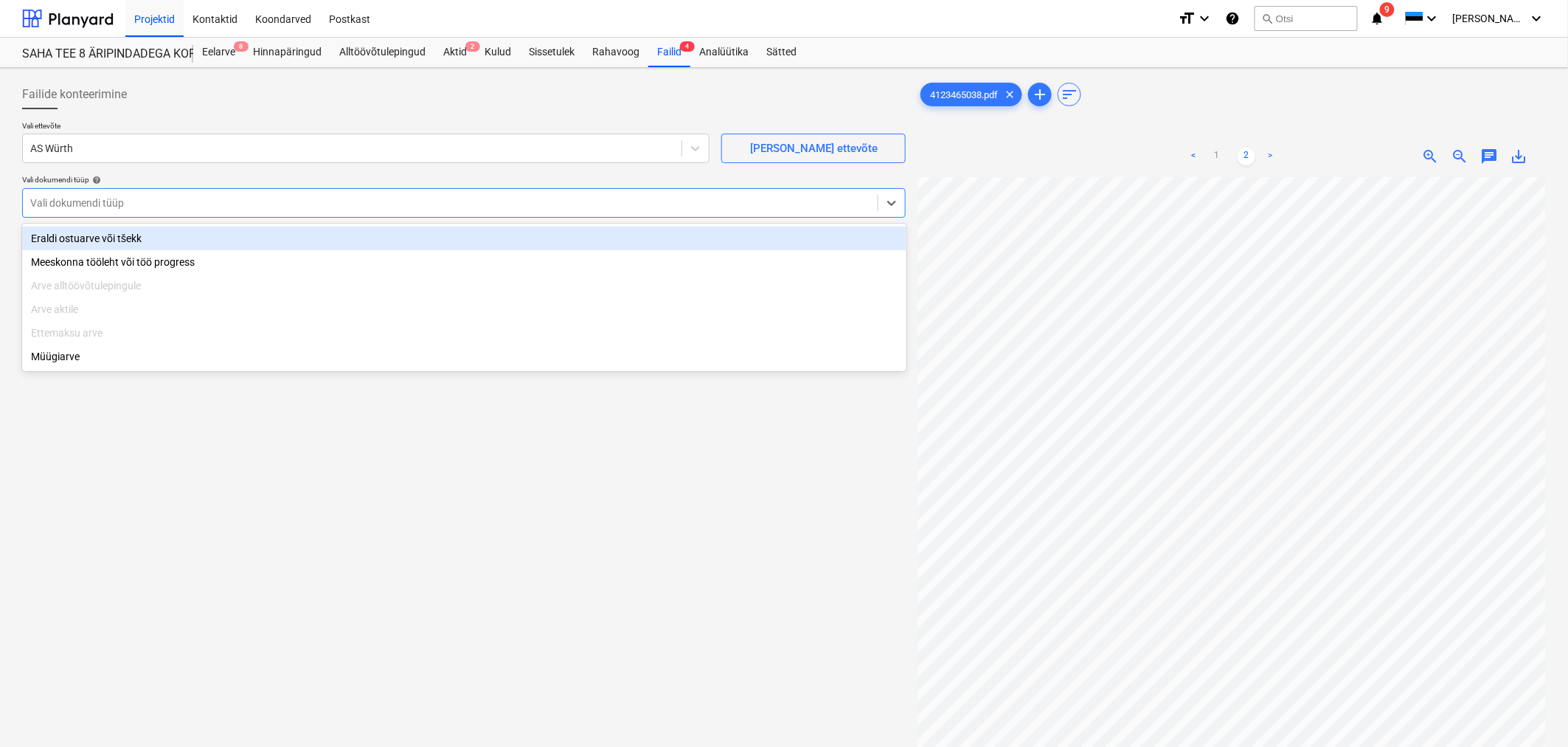
click at [434, 238] on div "Eraldi ostuarve või tšekk" at bounding box center [465, 238] width 885 height 24
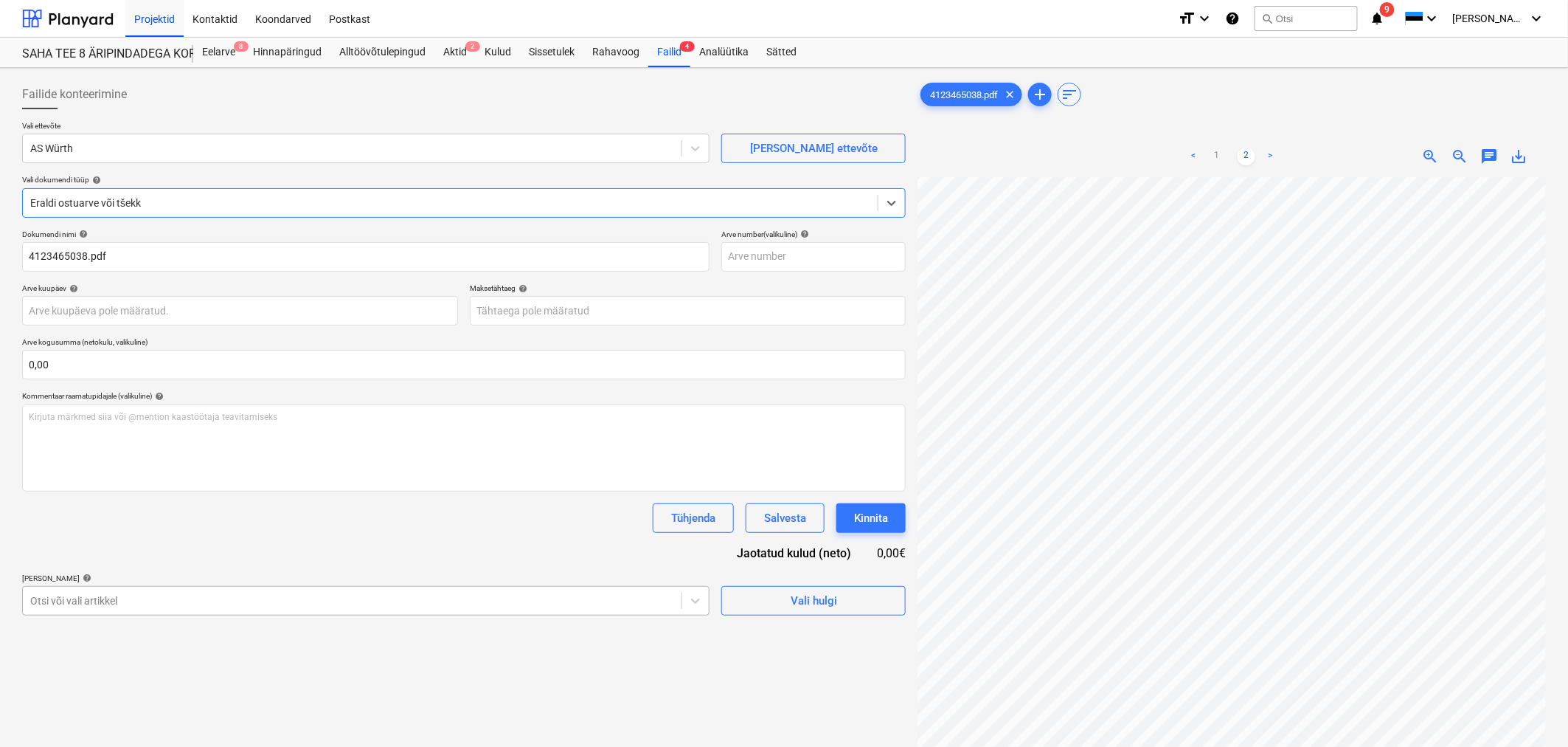
click at [399, 451] on body "Projektid Kontaktid Koondarved Postkast format_size keyboard_arrow_down help se…" at bounding box center [784, 373] width 1568 height 747
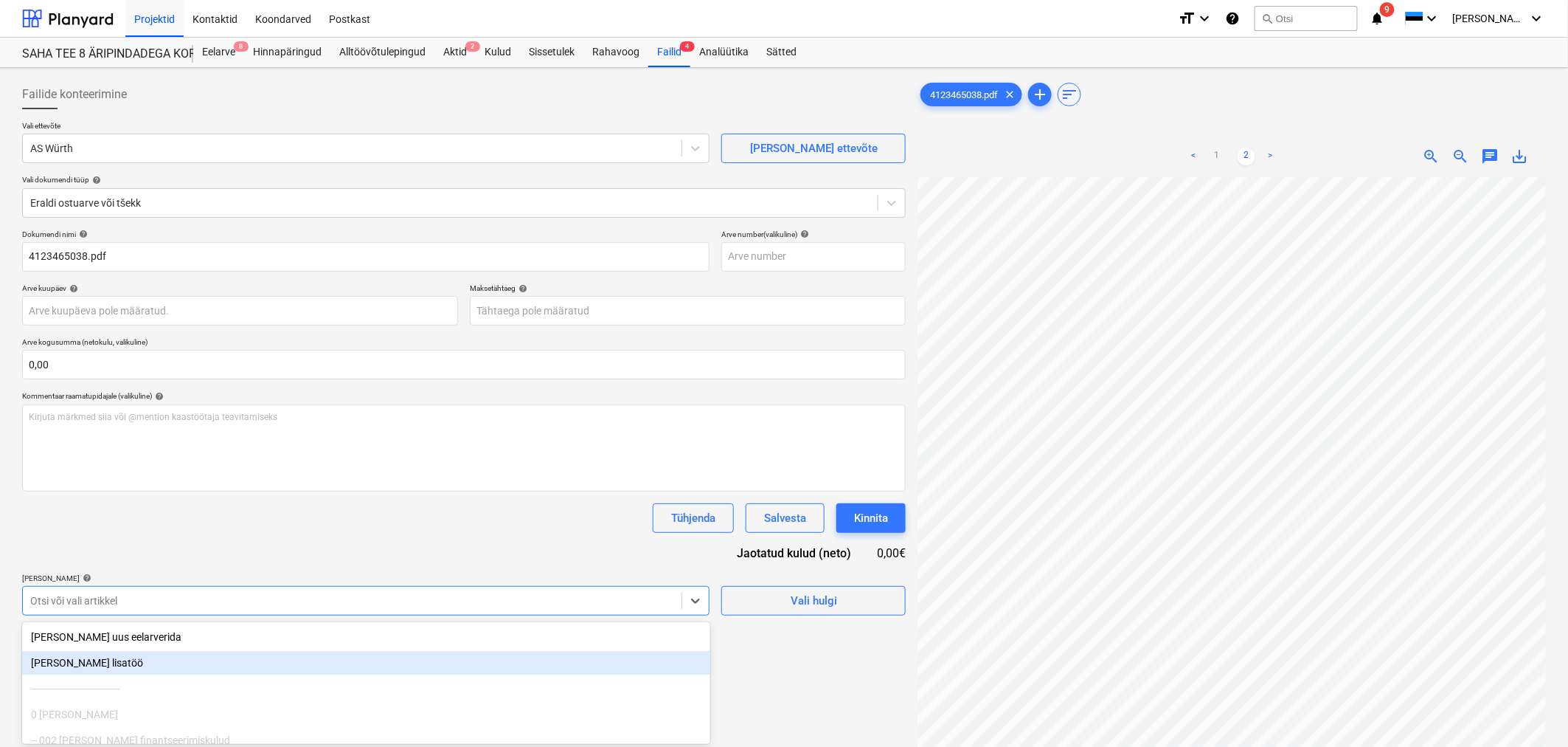
scroll to position [106, 0]
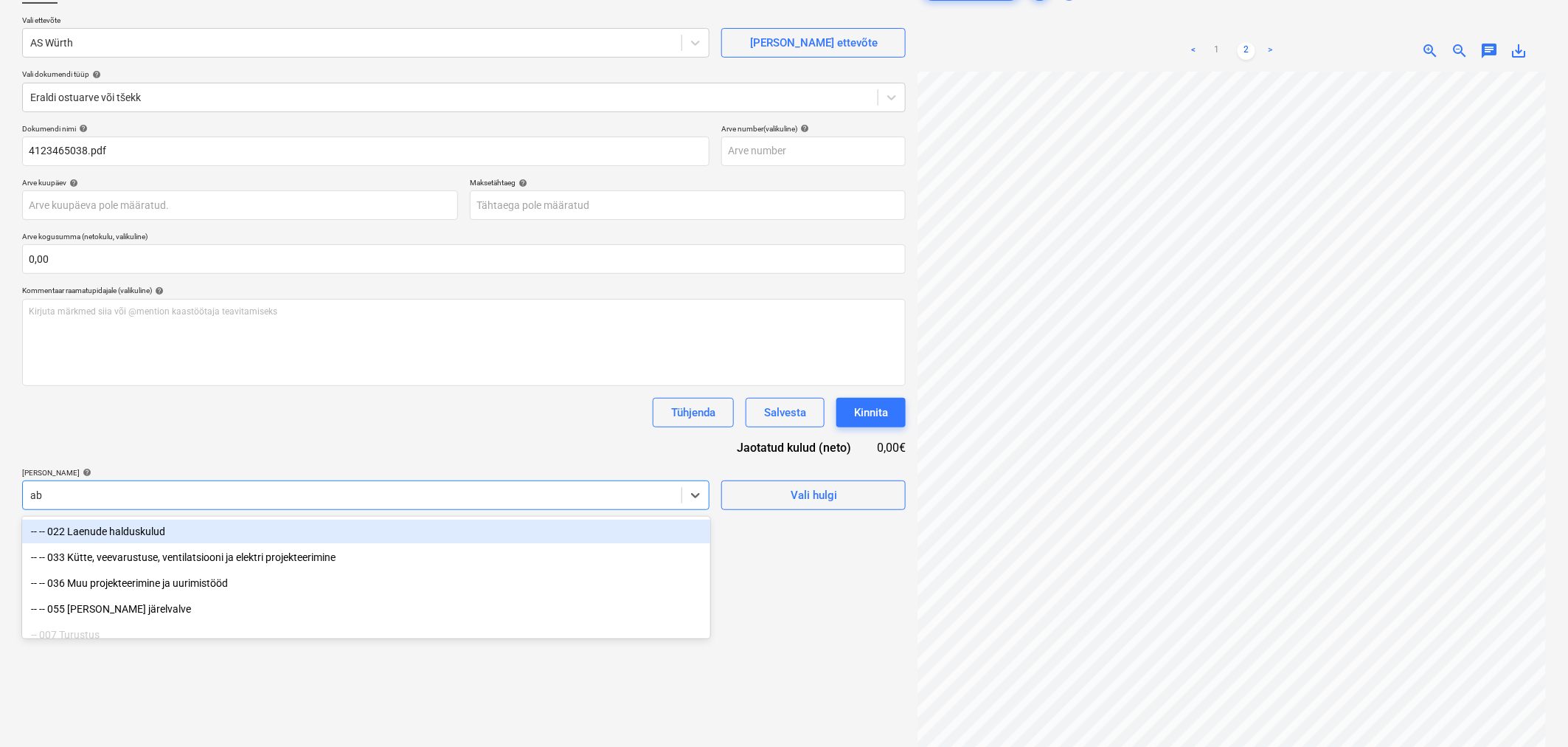
type input "abi"
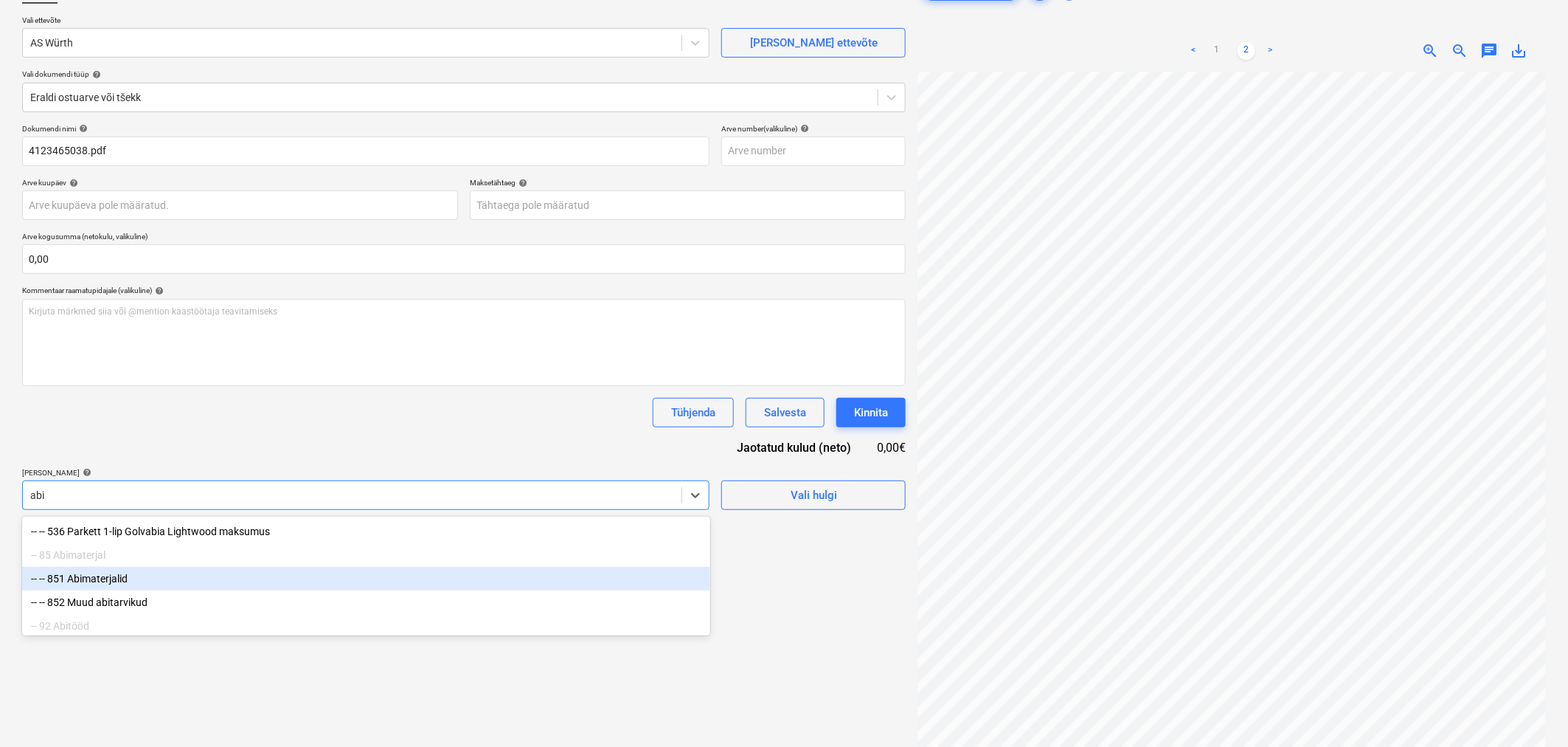
click at [230, 451] on div "-- -- 851 Abimaterjalid" at bounding box center [366, 579] width 688 height 24
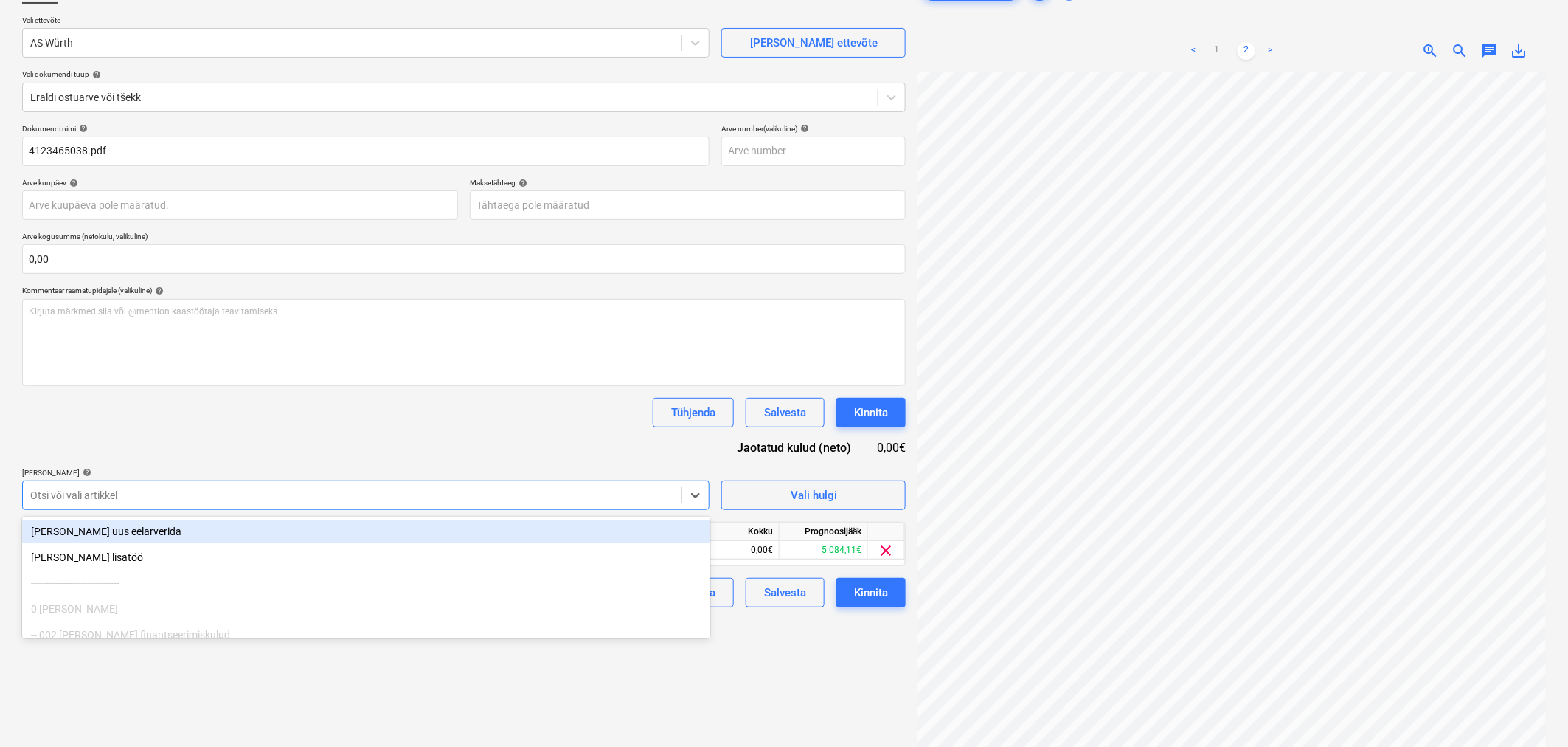
click at [312, 412] on div "Tühjenda Salvesta Kinnita" at bounding box center [464, 413] width 884 height 29
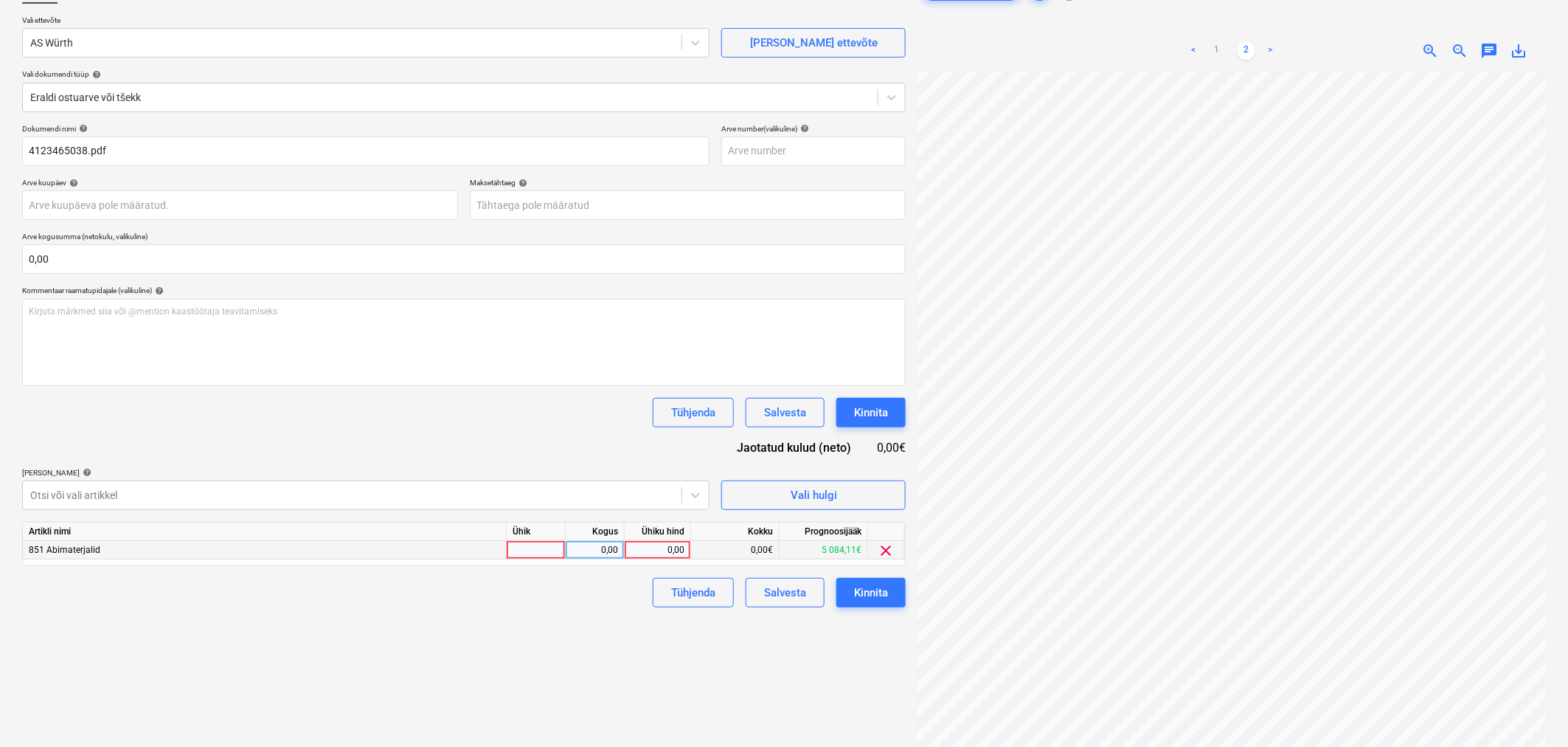
click at [650, 451] on div "0,00" at bounding box center [658, 550] width 54 height 19
type input "290,75"
click at [498, 451] on div "Failide konteerimine Vali ettevõte AS [PERSON_NAME] uus ettevõte Vali dokumendi…" at bounding box center [464, 375] width 896 height 815
click at [743, 192] on body "Projektid Kontaktid Koondarved Postkast format_size keyboard_arrow_down help se…" at bounding box center [784, 267] width 1568 height 747
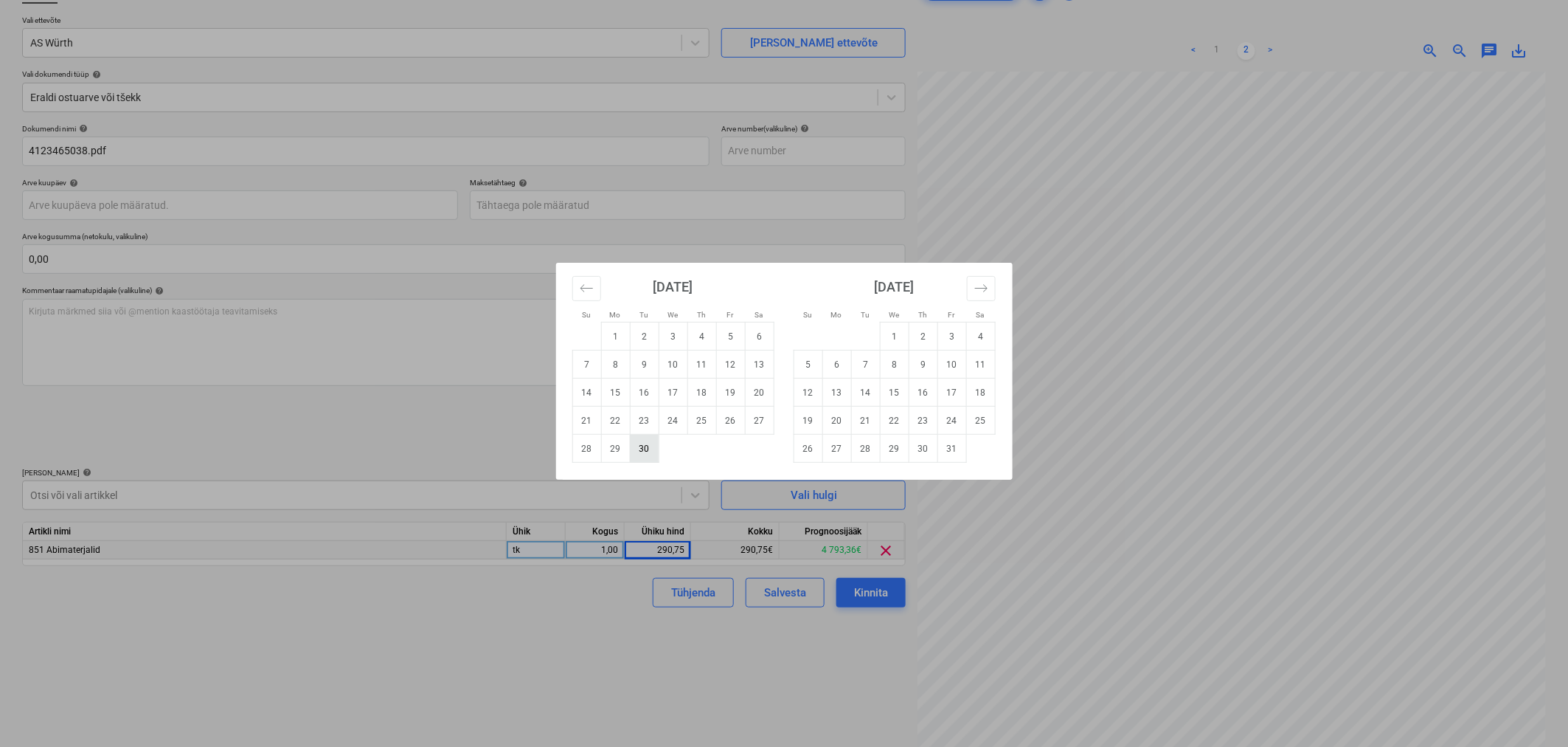
click at [645, 451] on td "30" at bounding box center [644, 449] width 29 height 28
type input "[DATE]"
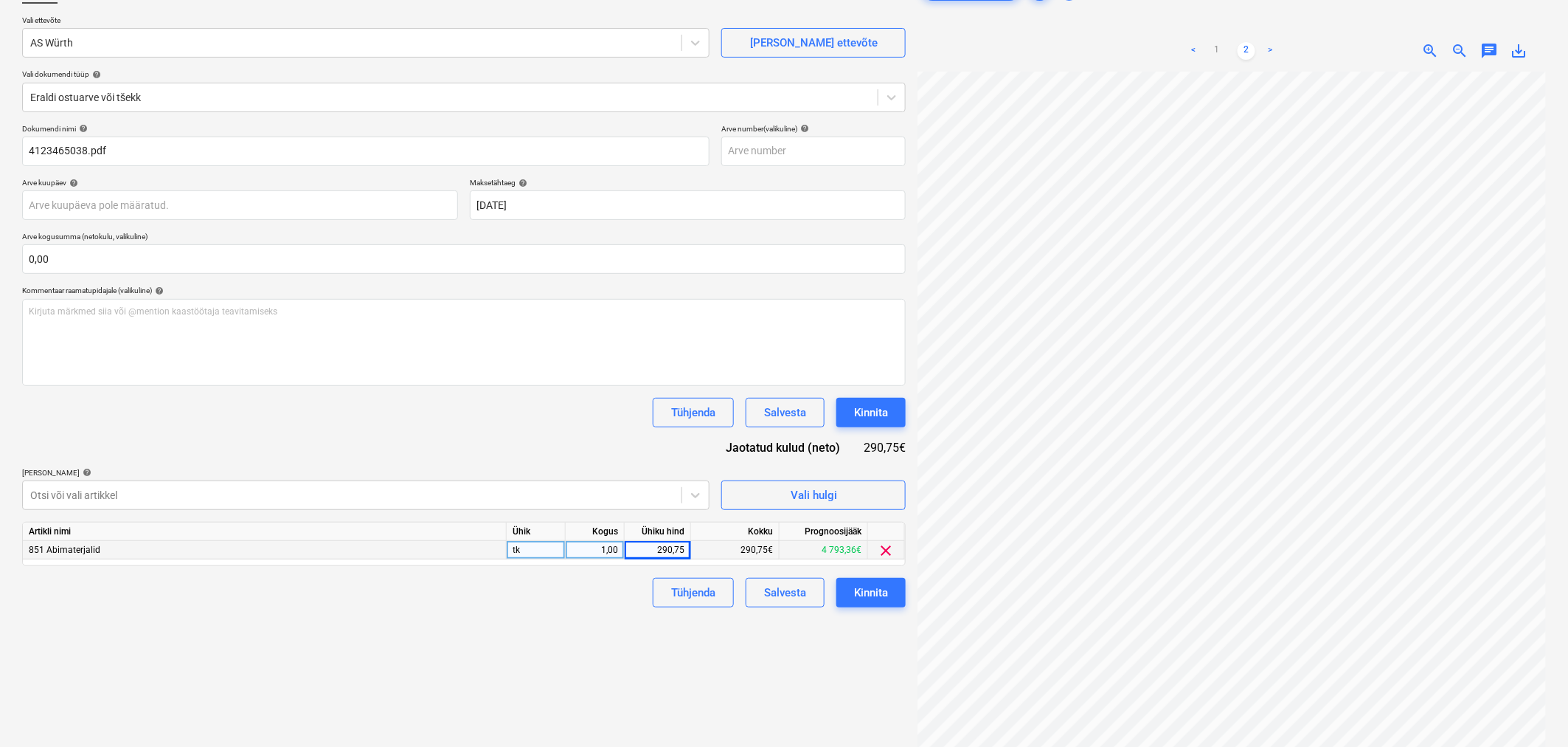
click at [603, 443] on div "Dokumendi nimi help 4123465038.pdf Arve number (valikuline) help Arve kuupäev h…" at bounding box center [464, 366] width 884 height 484
click at [875, 414] on div "Kinnita" at bounding box center [871, 413] width 34 height 19
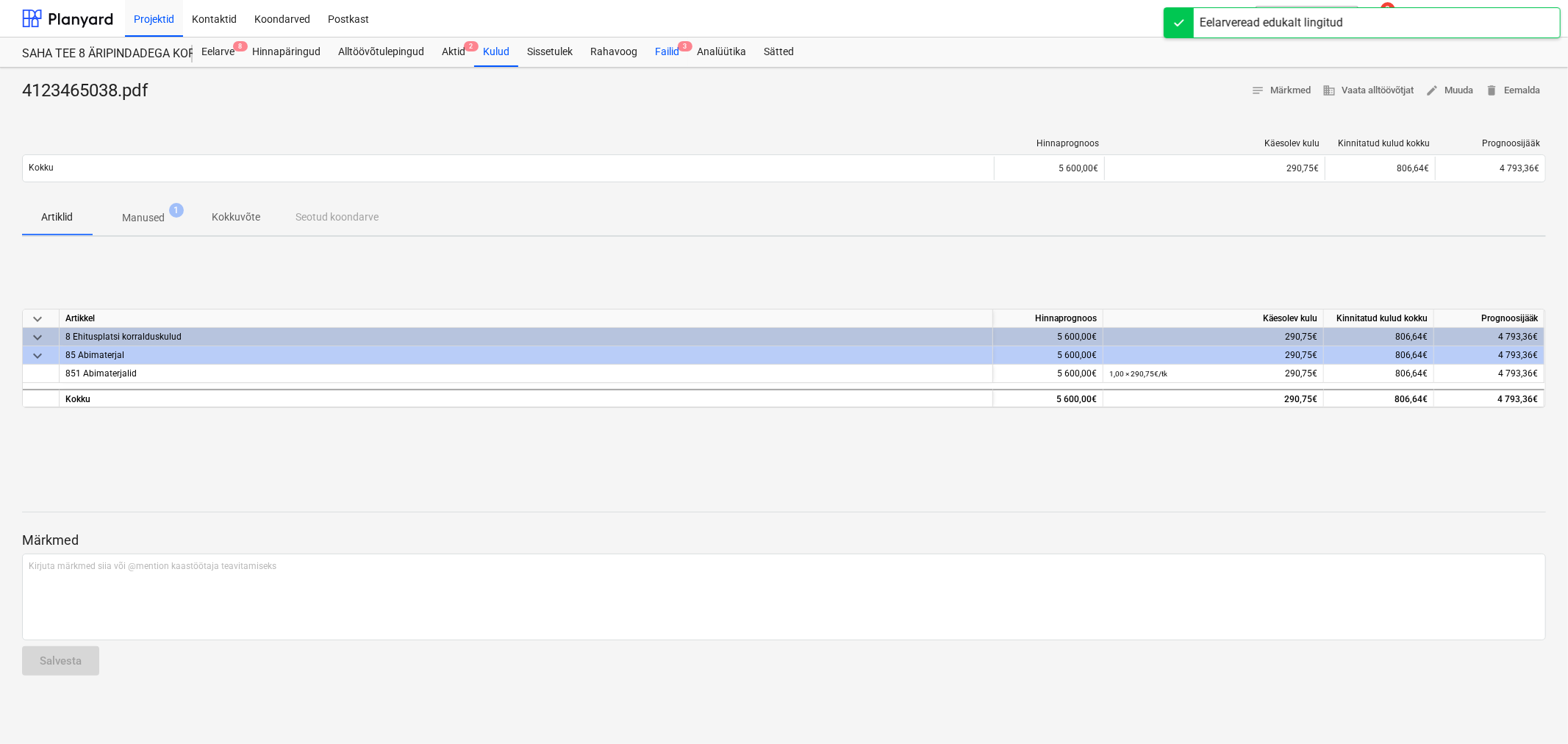
click at [667, 52] on div "Failid 3" at bounding box center [667, 52] width 42 height 29
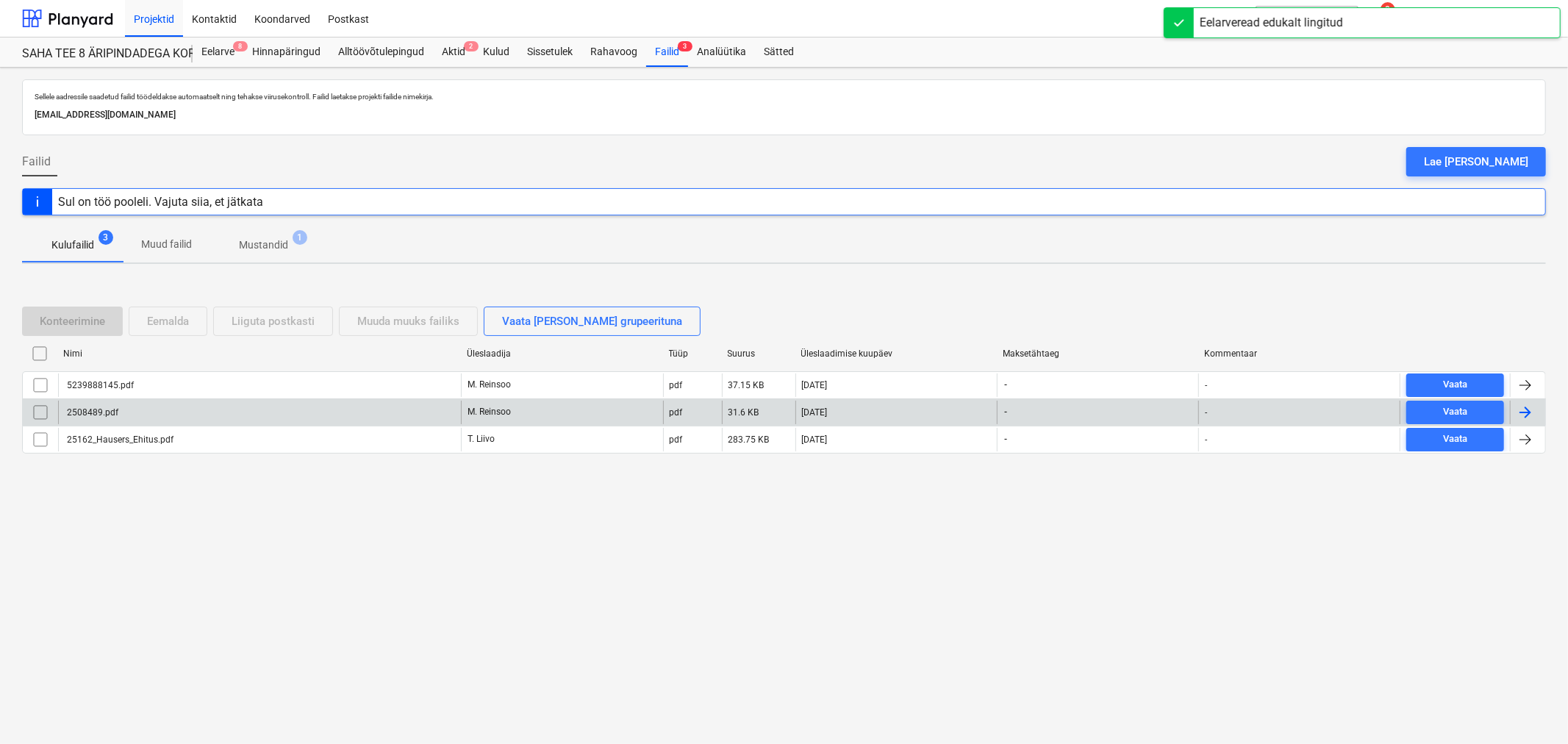
click at [105, 413] on div "2508489.pdf" at bounding box center [92, 412] width 54 height 10
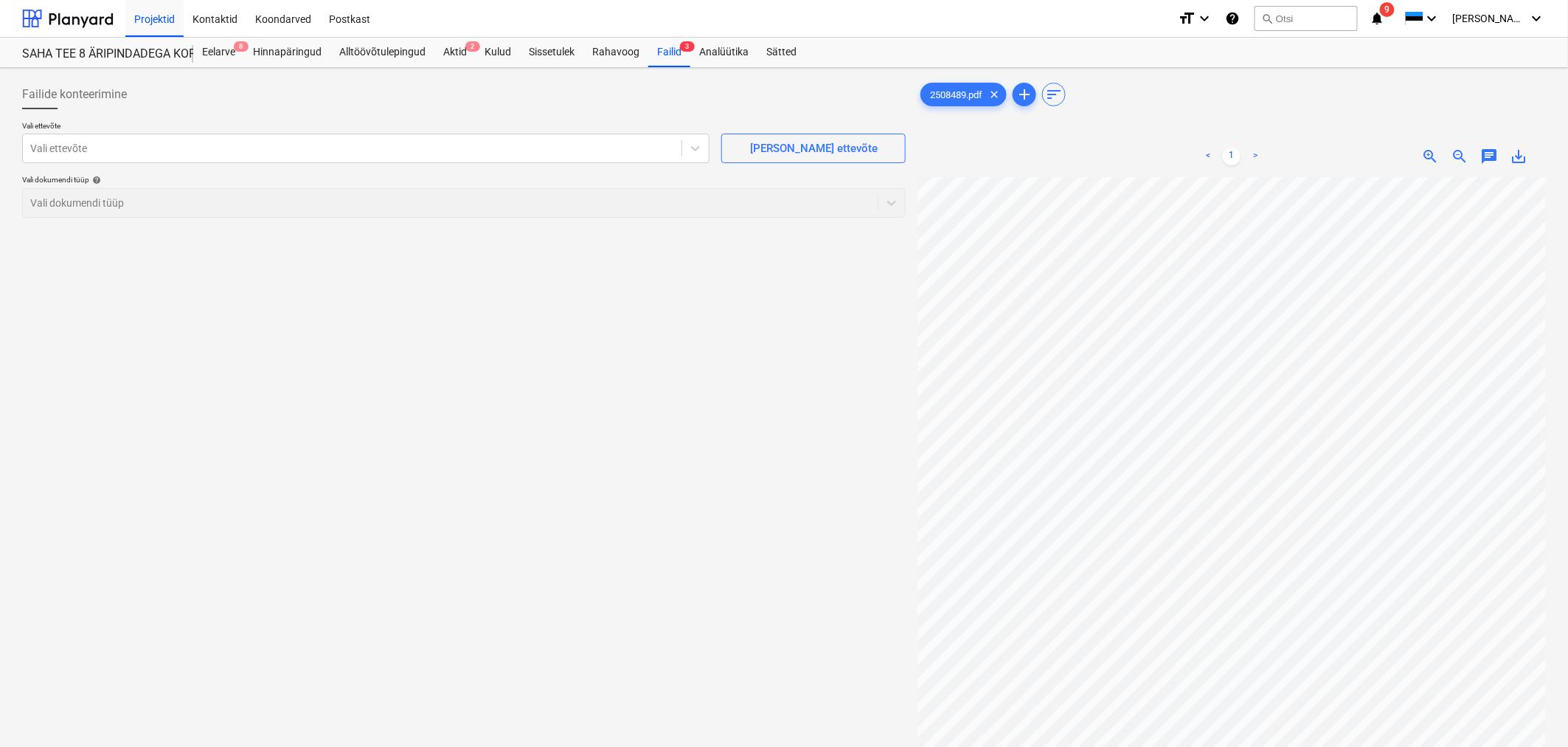
scroll to position [223, 256]
click at [564, 151] on div at bounding box center [352, 148] width 644 height 15
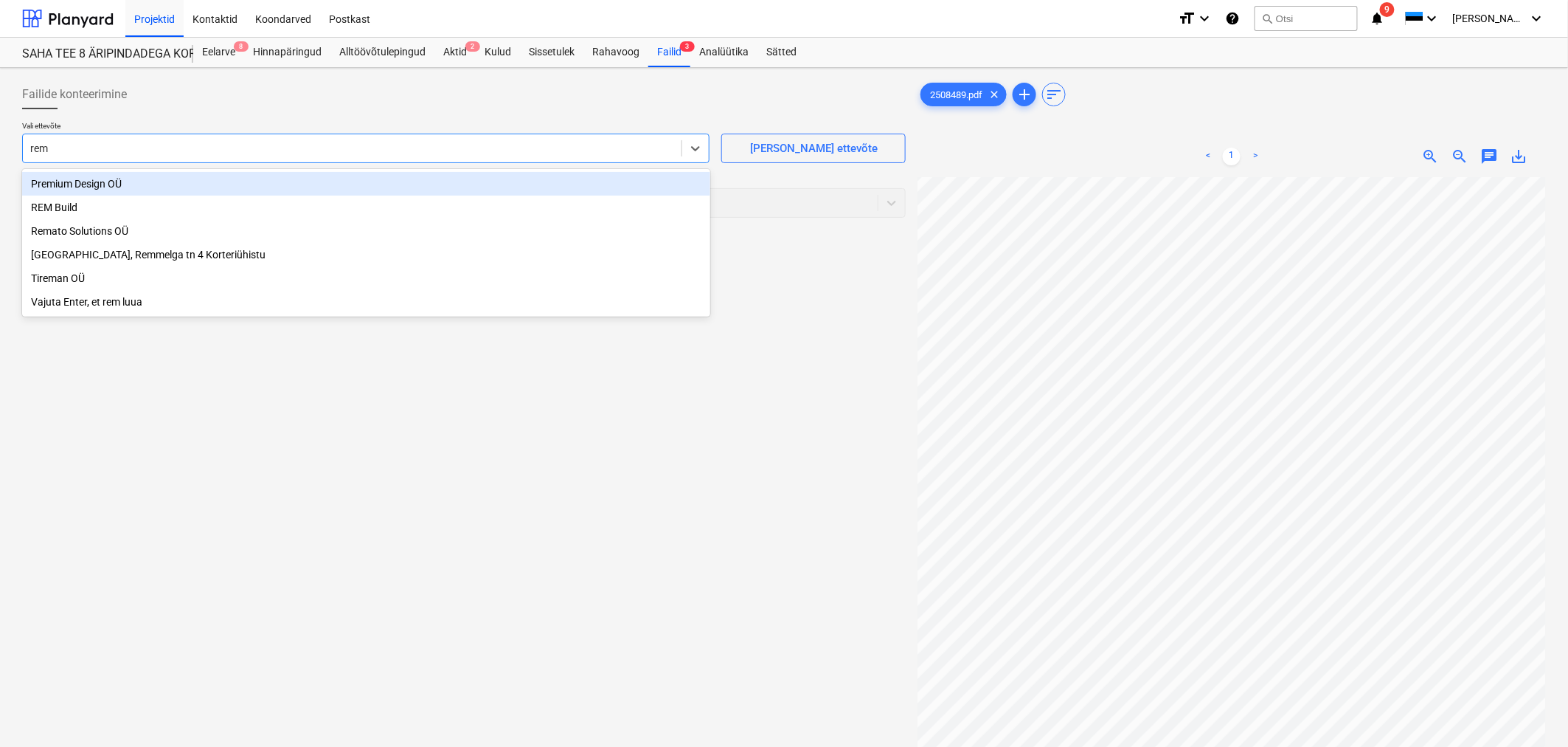
type input "rema"
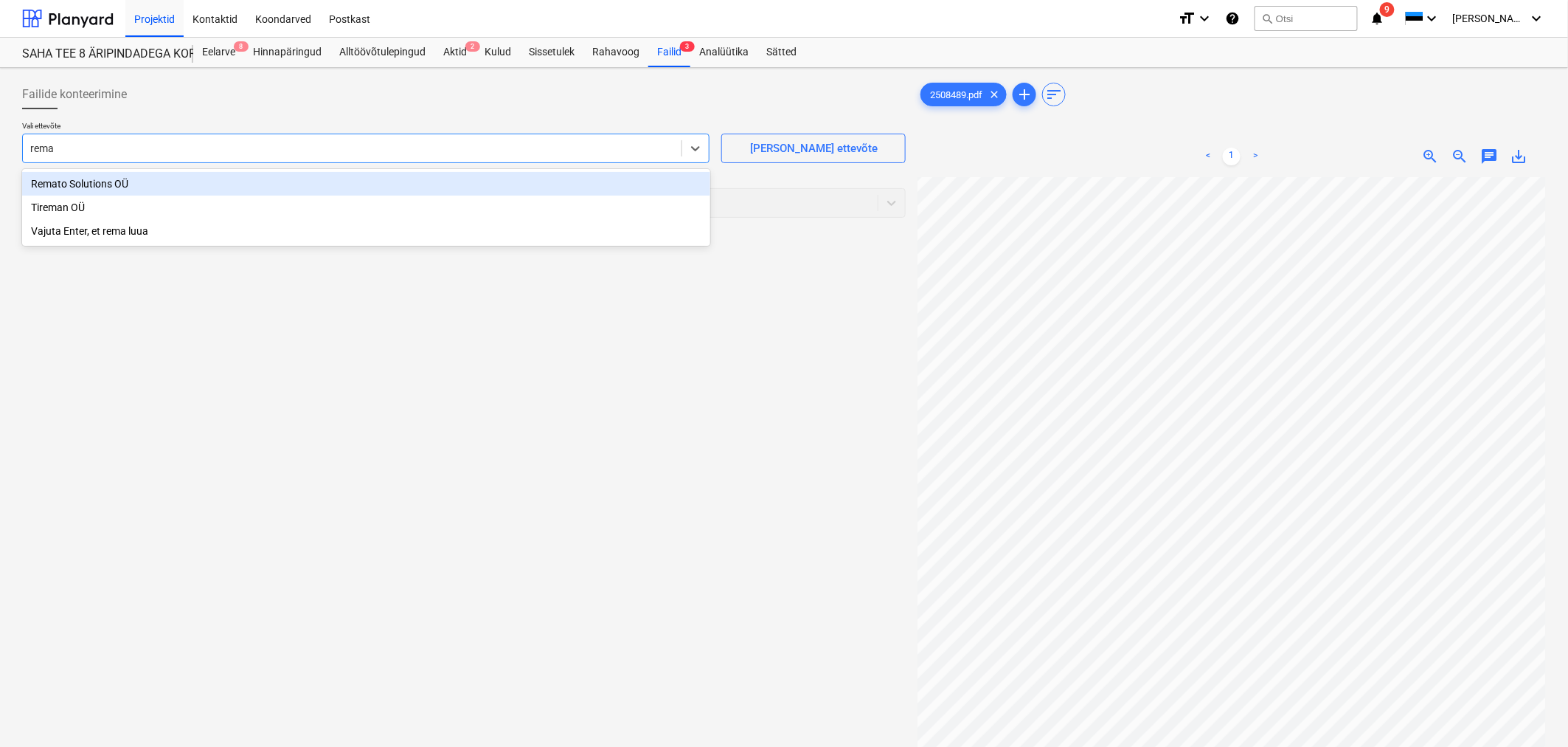
click at [379, 183] on div "Remato Solutions OÜ" at bounding box center [366, 184] width 688 height 24
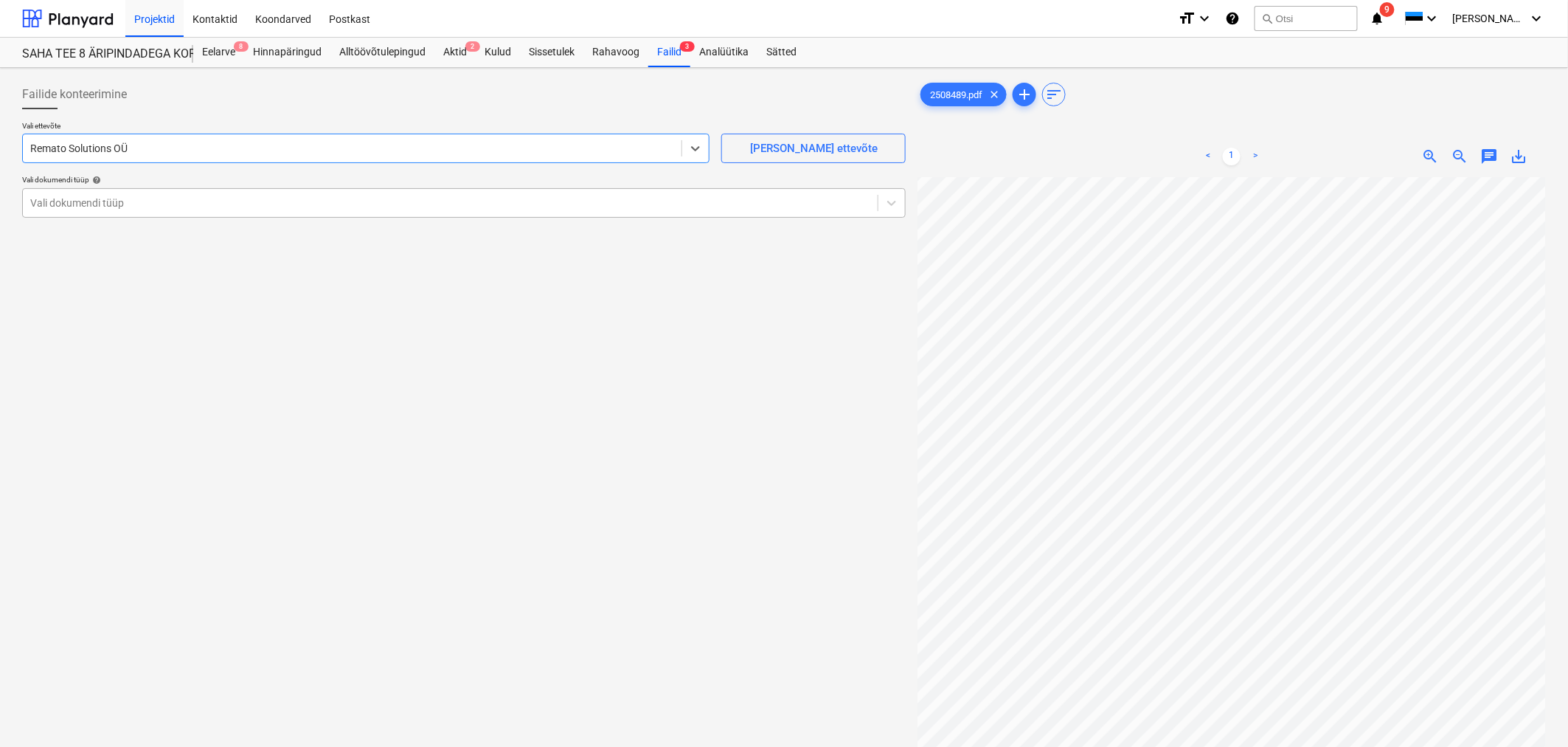
click at [381, 203] on div at bounding box center [450, 202] width 840 height 15
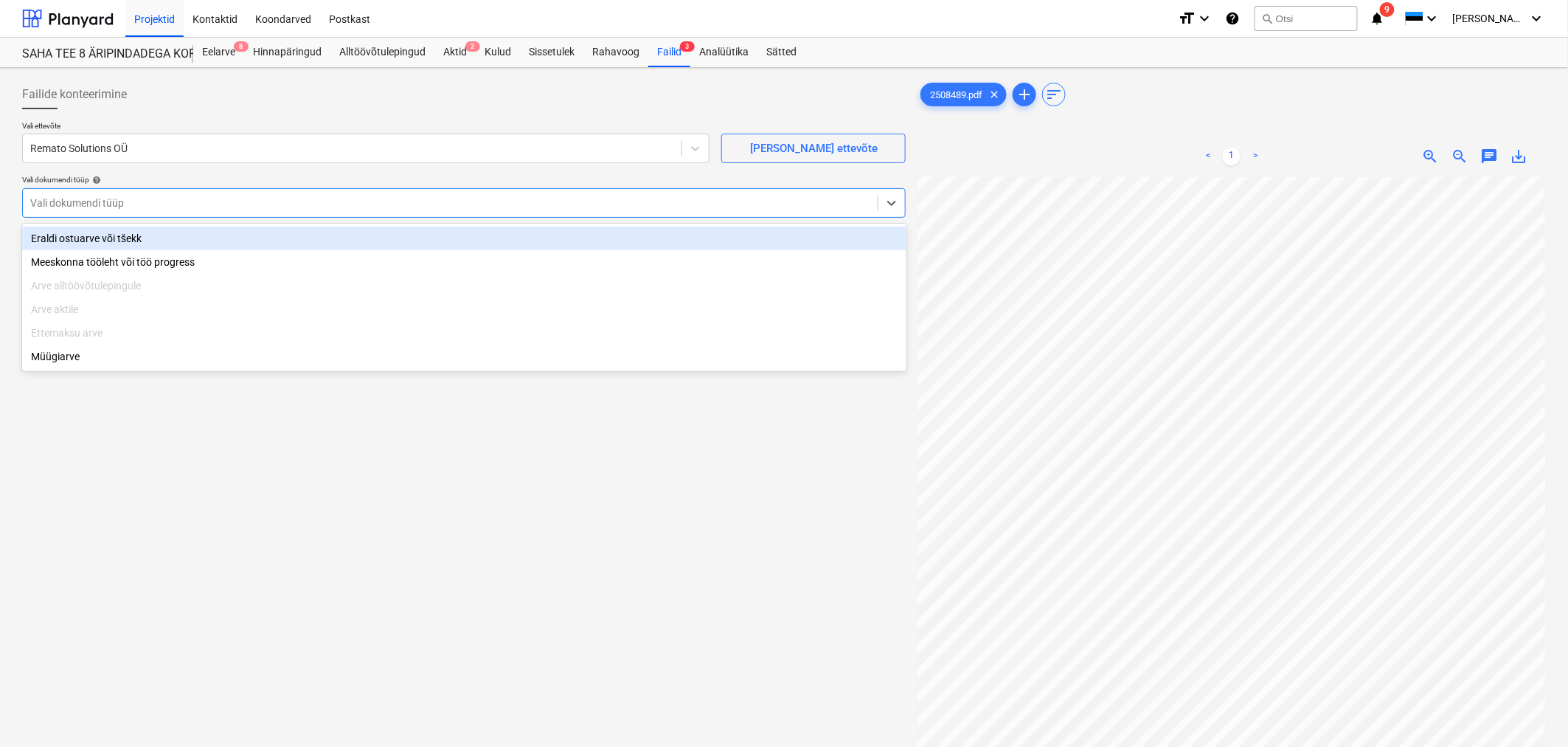
click at [373, 234] on div "Eraldi ostuarve või tšekk" at bounding box center [465, 238] width 885 height 24
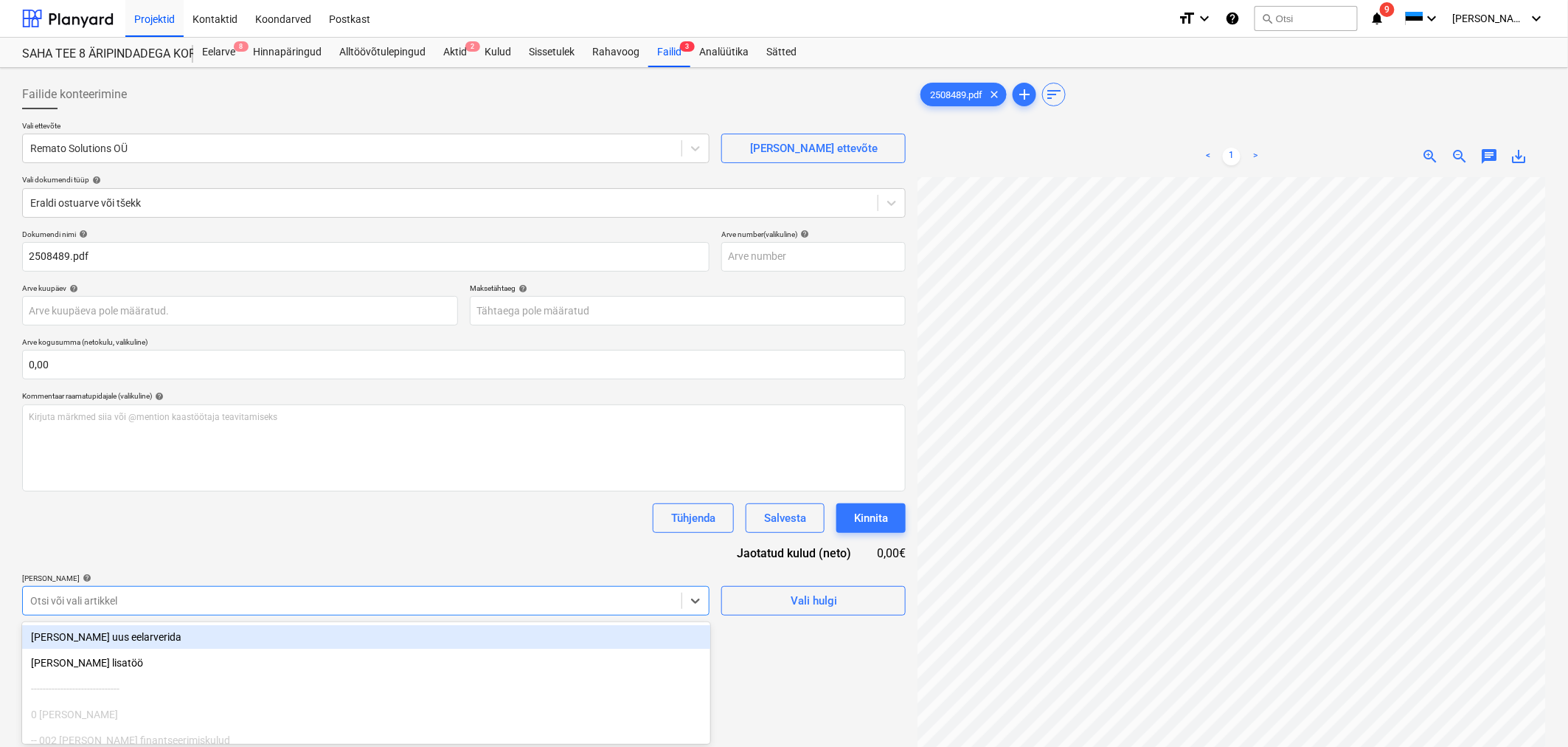
click at [333, 451] on body "Projektid Kontaktid Koondarved Postkast format_size keyboard_arrow_down help se…" at bounding box center [784, 373] width 1568 height 747
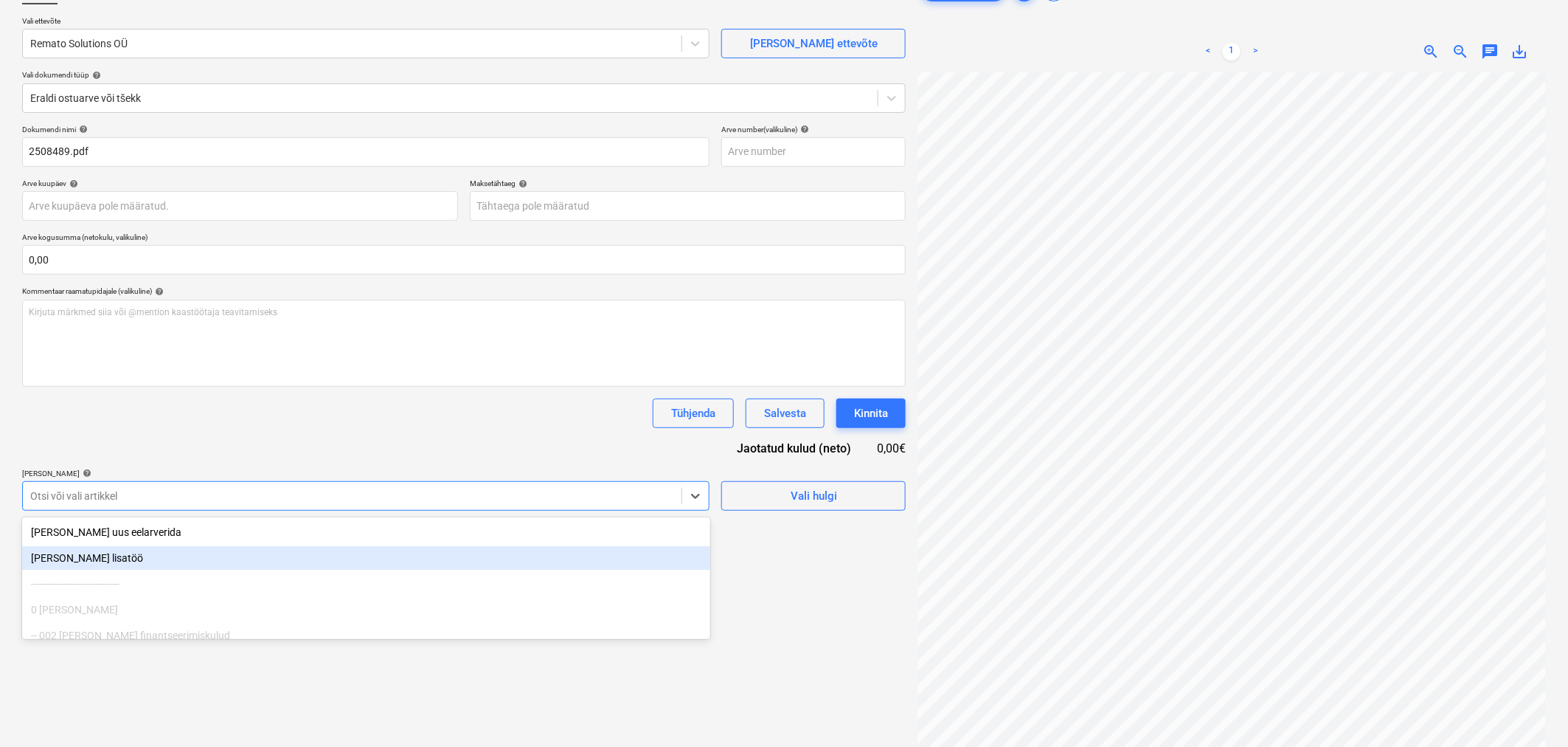
scroll to position [106, 0]
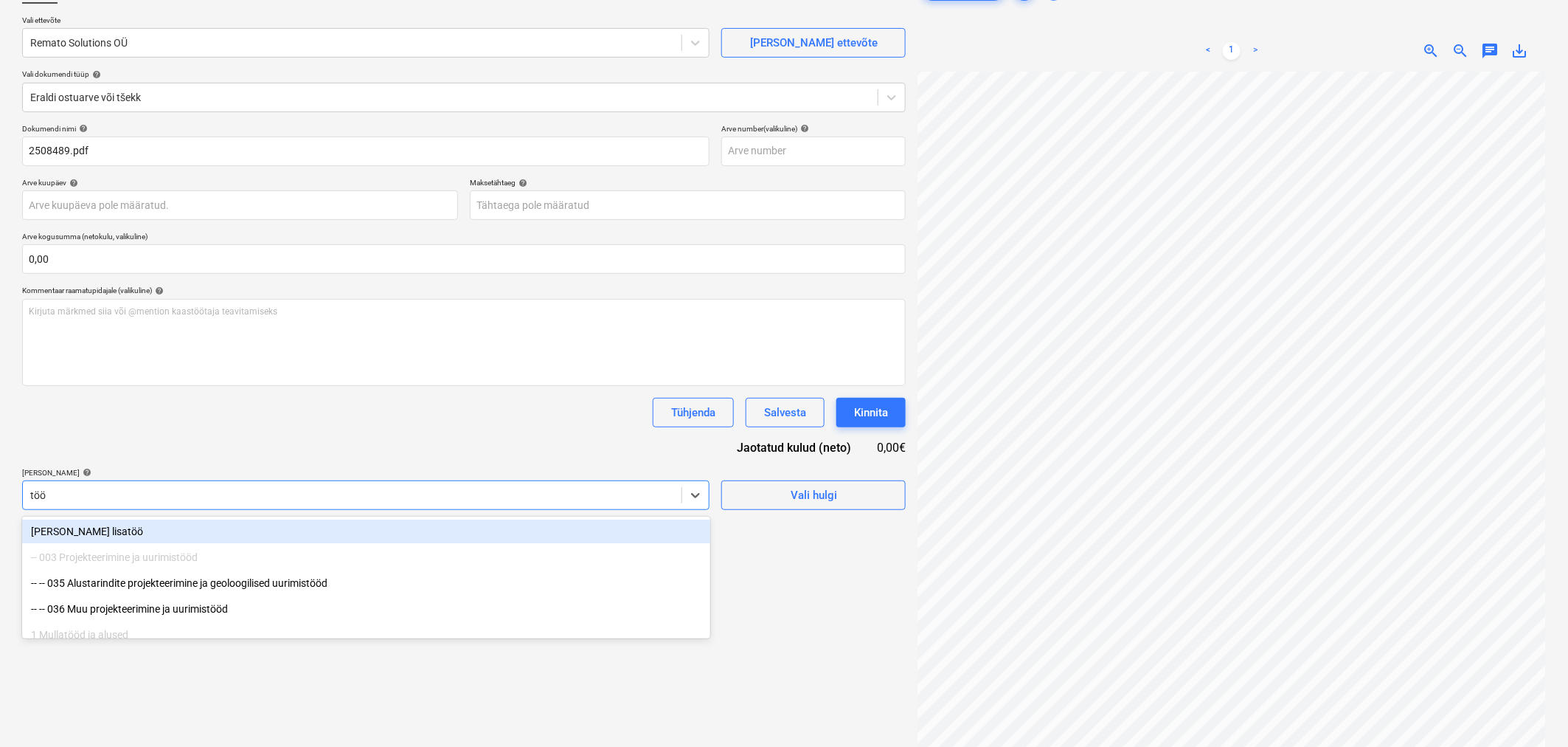
type input "tööa"
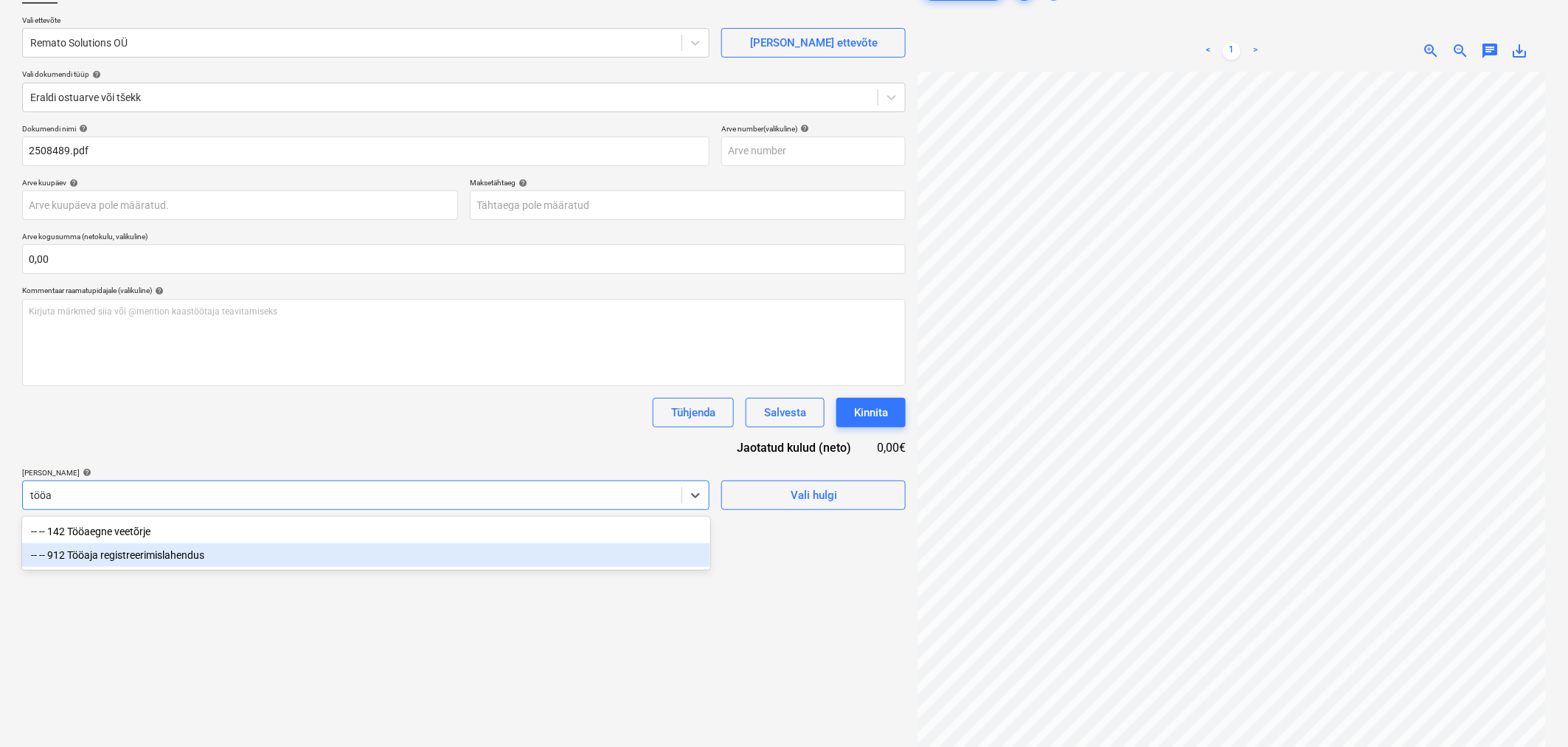
click at [242, 451] on div "-- -- 912 Tööaja registreerimislahendus" at bounding box center [366, 555] width 688 height 24
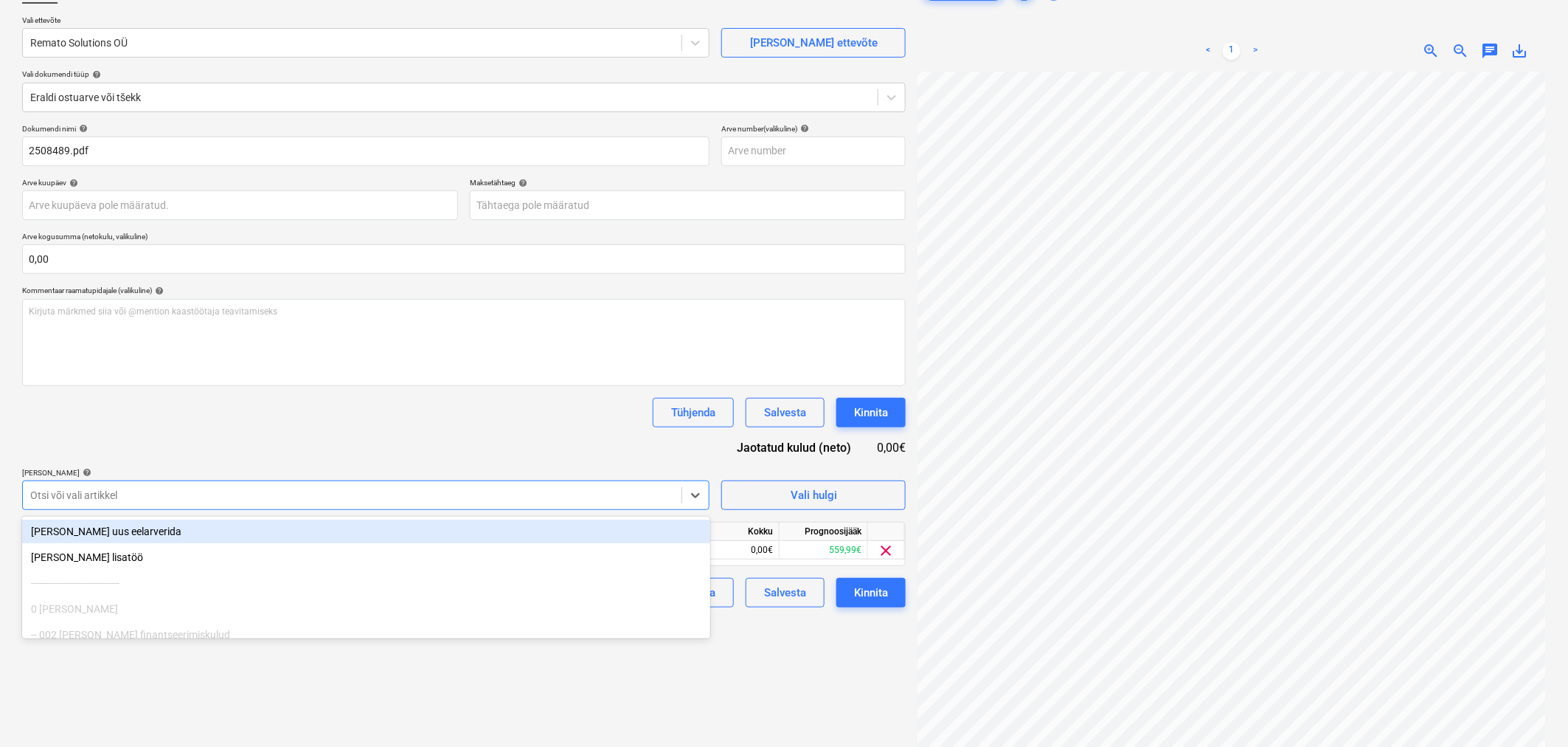
click at [290, 441] on div "Dokumendi nimi help 2508489.pdf Arve number (valikuline) help Arve kuupäev help…" at bounding box center [464, 366] width 884 height 484
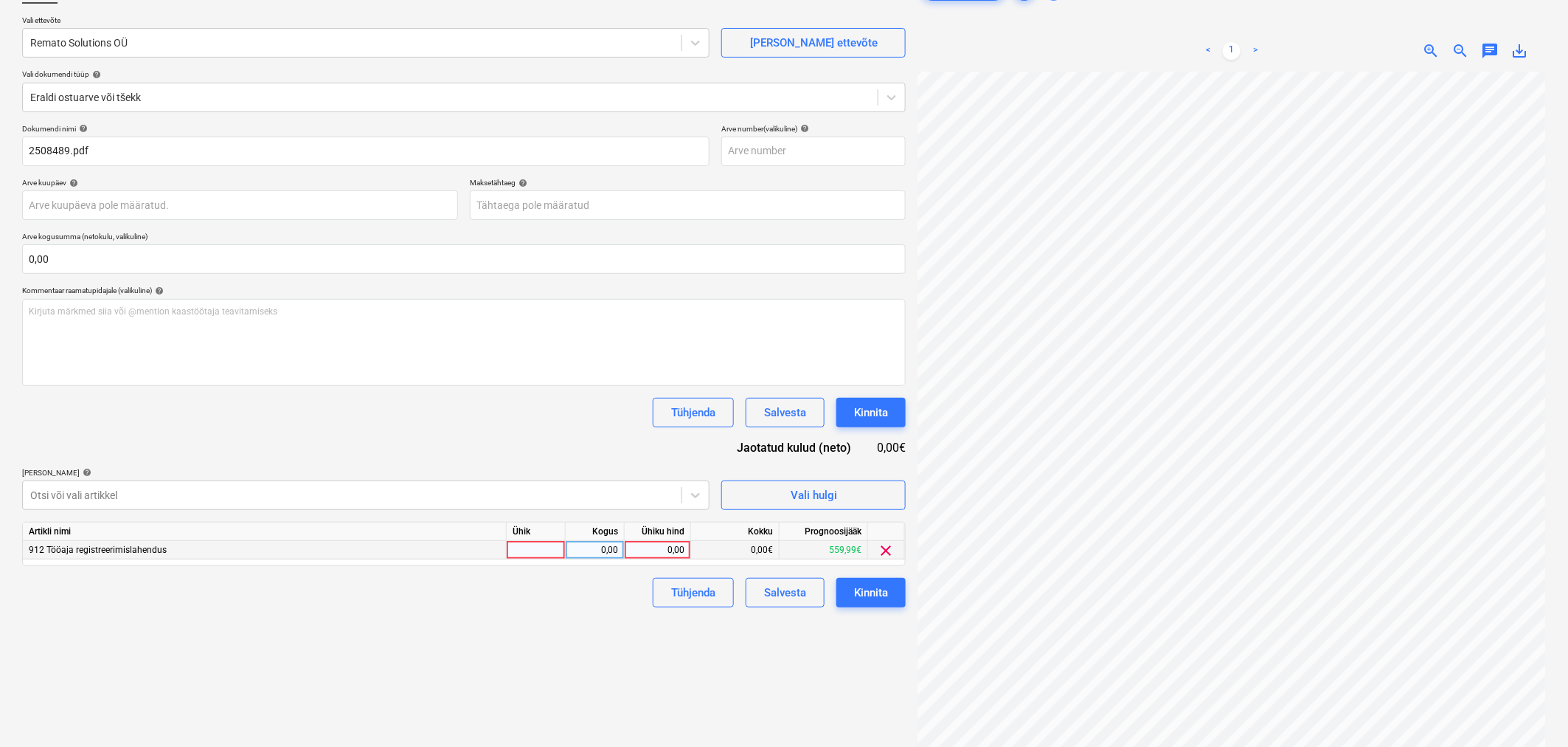
click at [672, 451] on div "0,00" at bounding box center [658, 550] width 54 height 19
type input "69"
click at [624, 451] on div "Tühjenda Salvesta Kinnita" at bounding box center [464, 593] width 884 height 29
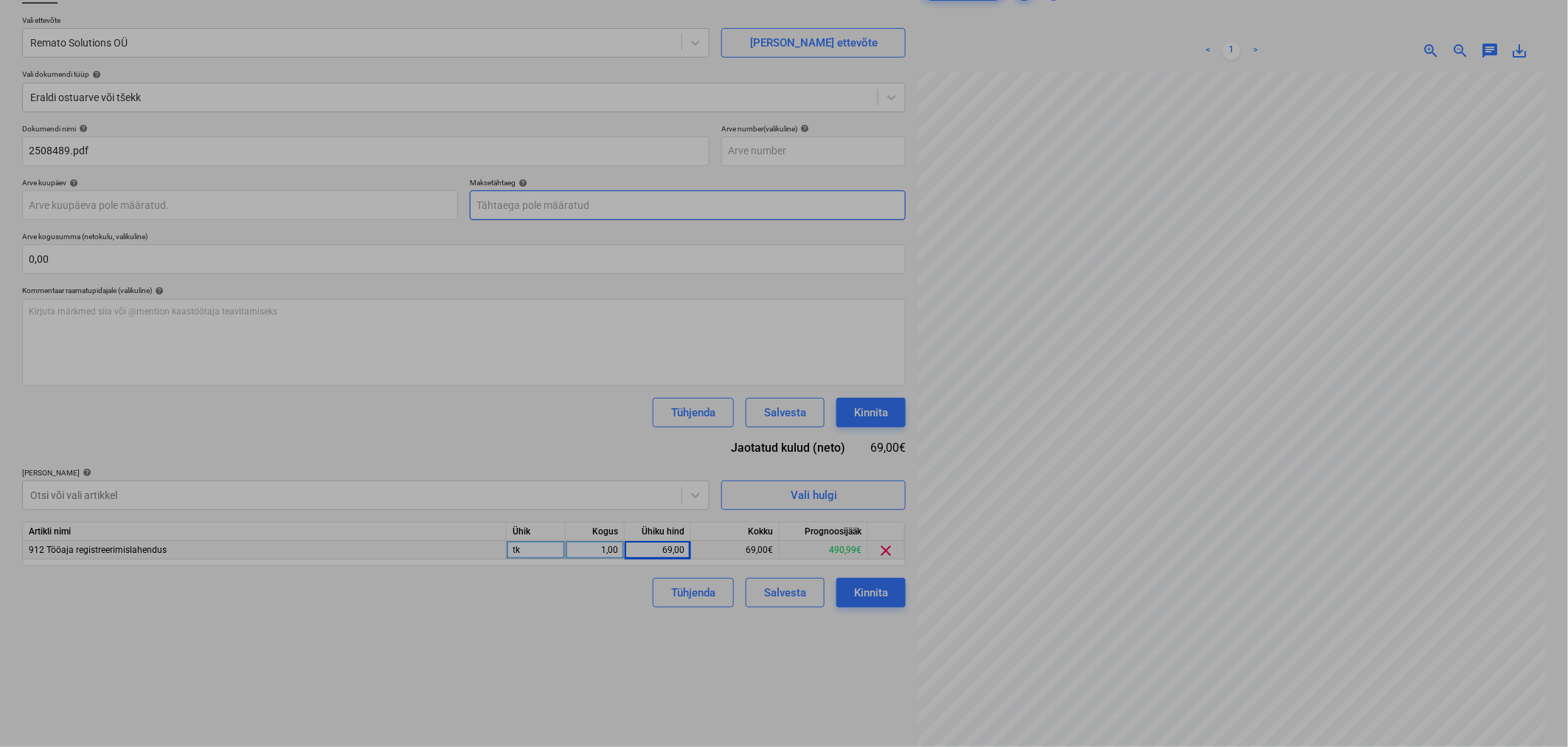
click at [625, 193] on body "Projektid Kontaktid Koondarved Postkast format_size keyboard_arrow_down help se…" at bounding box center [784, 267] width 1568 height 747
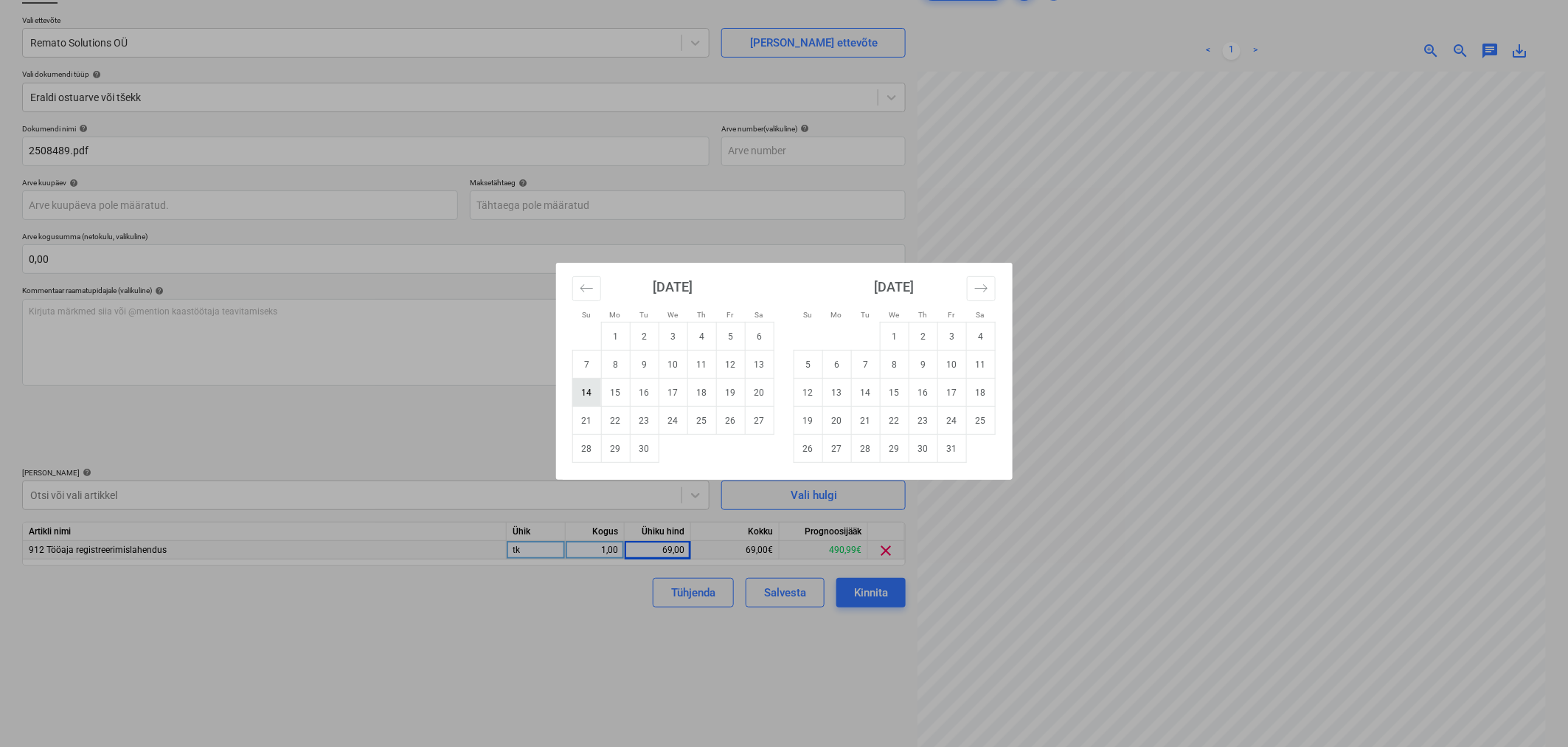
click at [593, 388] on td "14" at bounding box center [586, 392] width 29 height 28
type input "[DATE]"
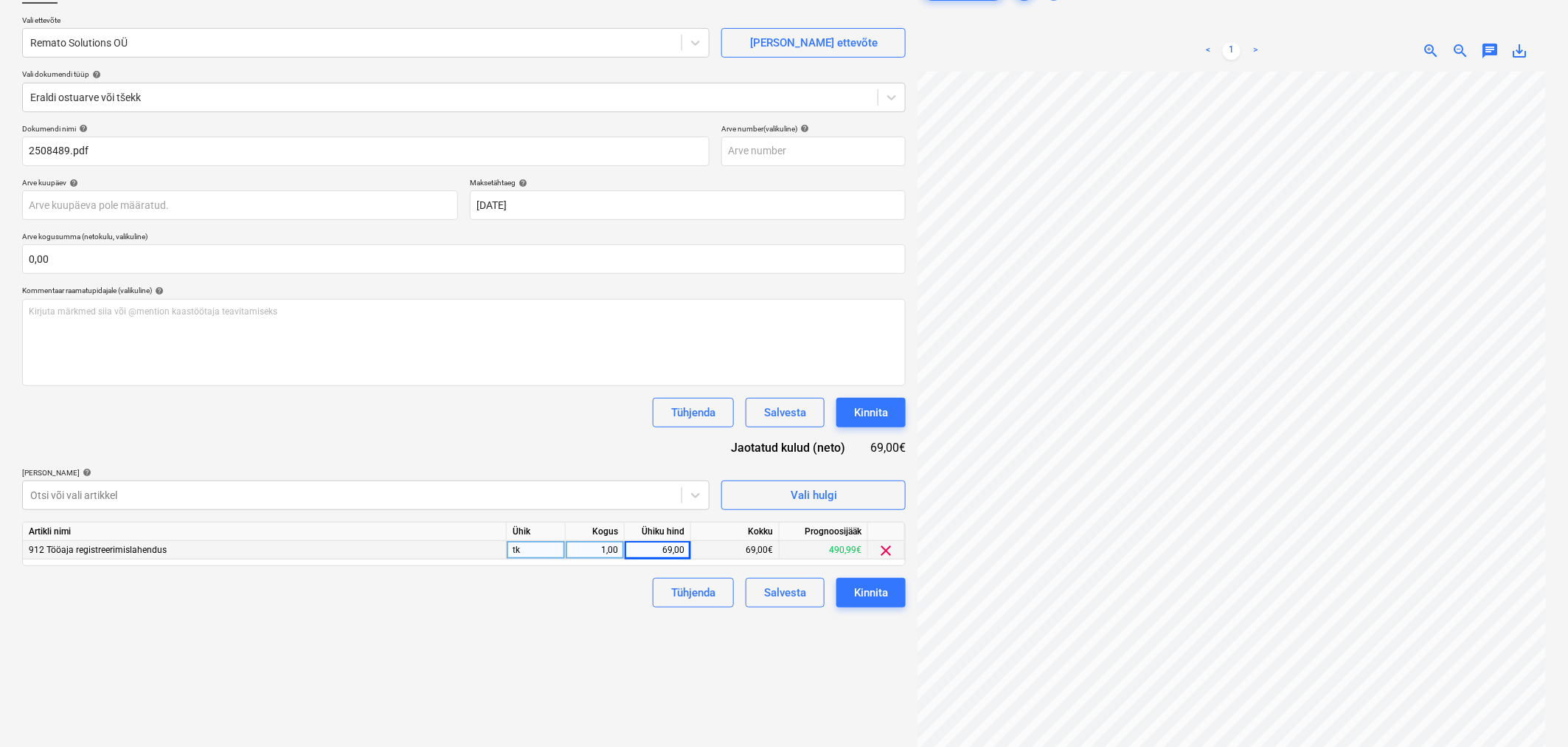
click at [551, 423] on div "Tühjenda Salvesta Kinnita" at bounding box center [464, 413] width 884 height 29
click at [852, 402] on button "Kinnita" at bounding box center [871, 413] width 69 height 29
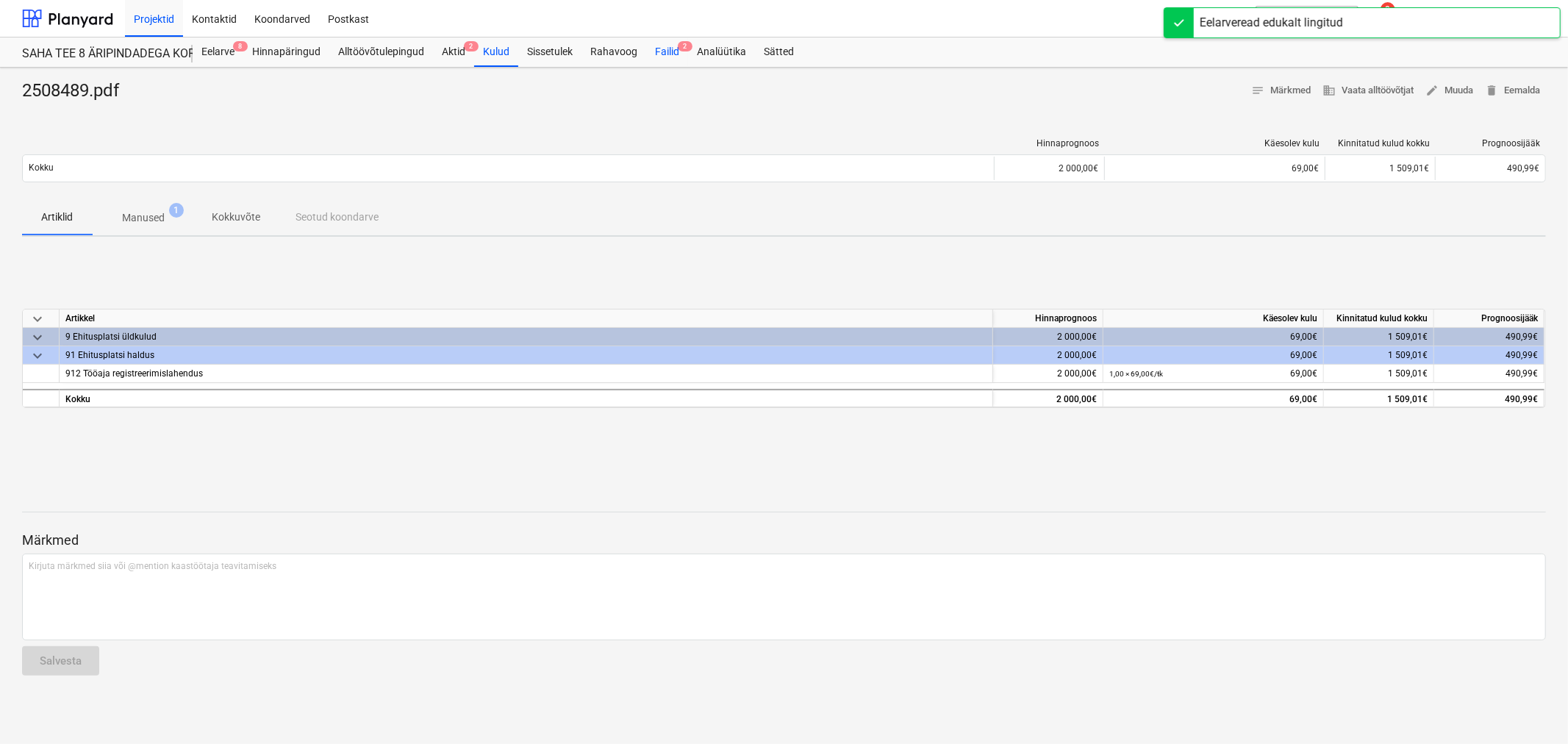
click at [668, 44] on div "Failid 2" at bounding box center [667, 52] width 42 height 29
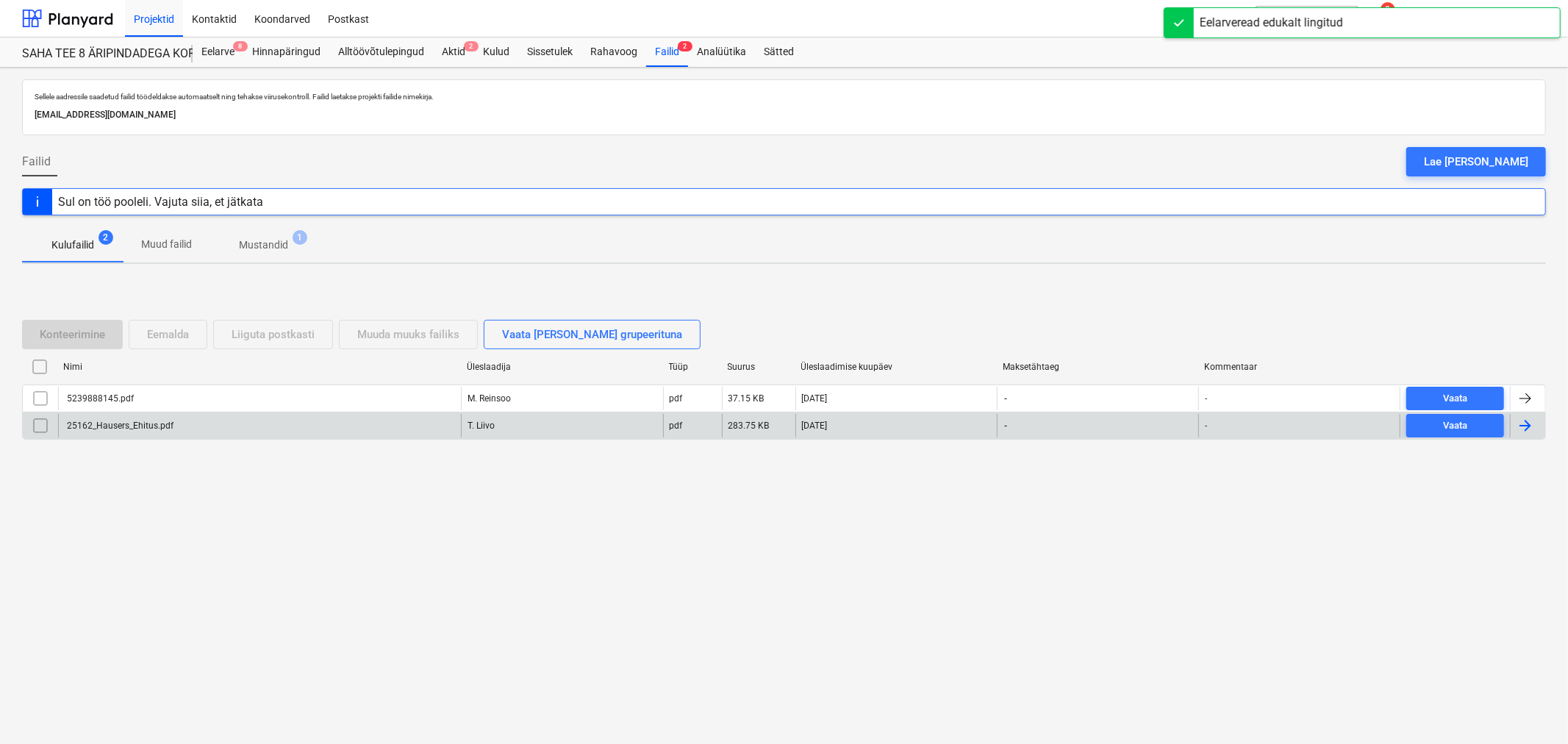
click at [219, 421] on div "25162_Hausers_Ehitus.pdf" at bounding box center [259, 425] width 403 height 24
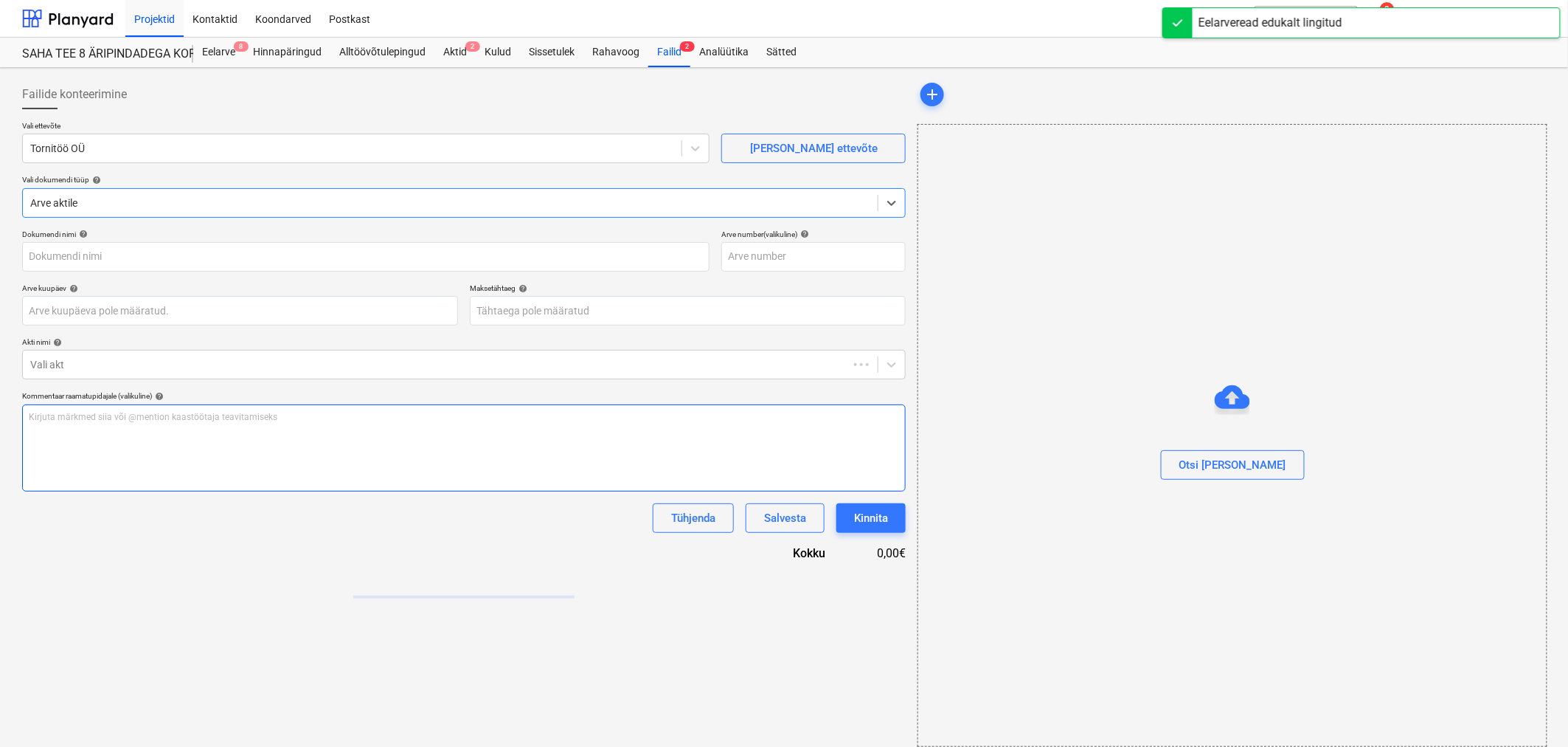
type input "25162_Hausers_Ehitus.pdf"
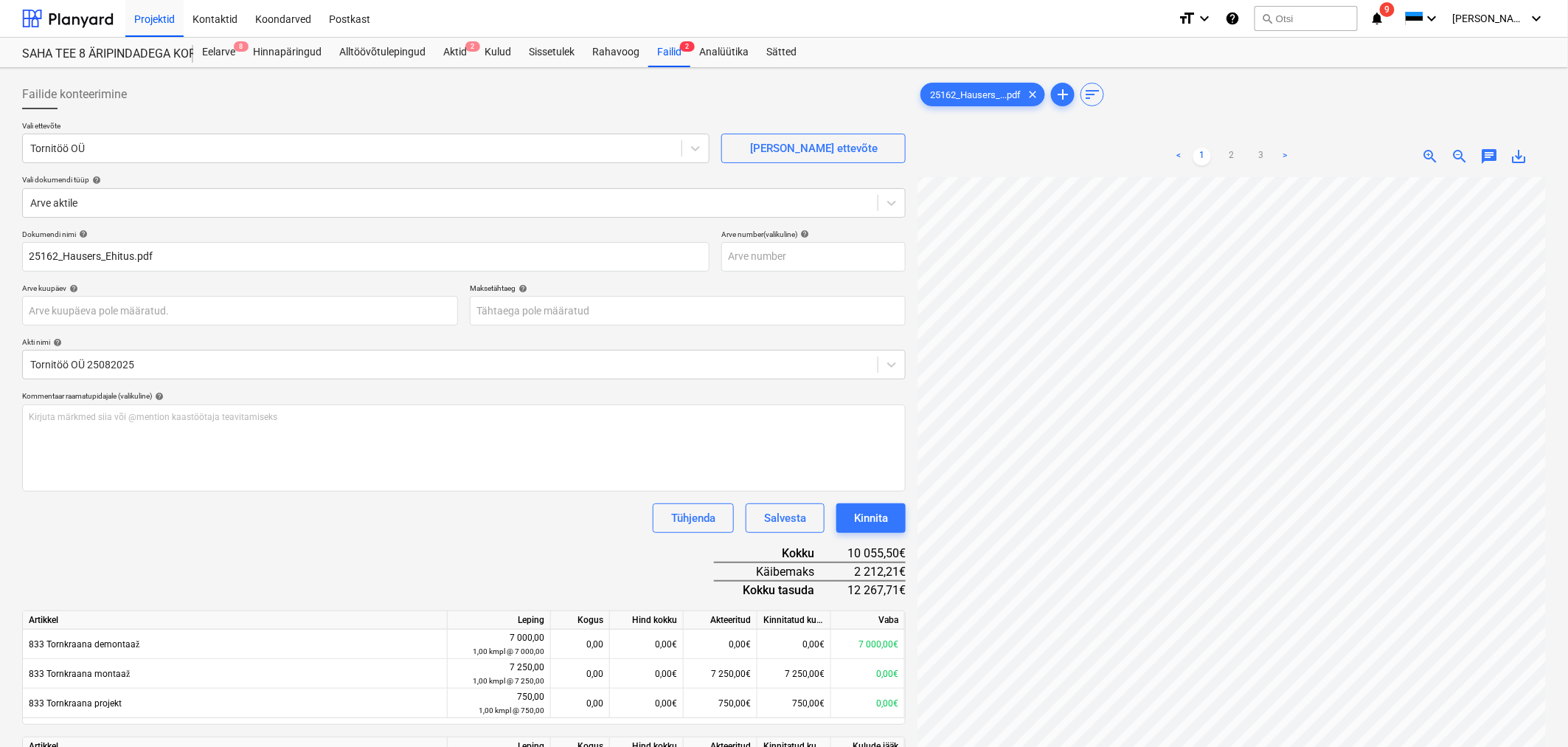
scroll to position [29, 239]
click at [1043, 153] on link "2" at bounding box center [1231, 156] width 18 height 18
click at [1043, 151] on link "1" at bounding box center [1202, 156] width 18 height 18
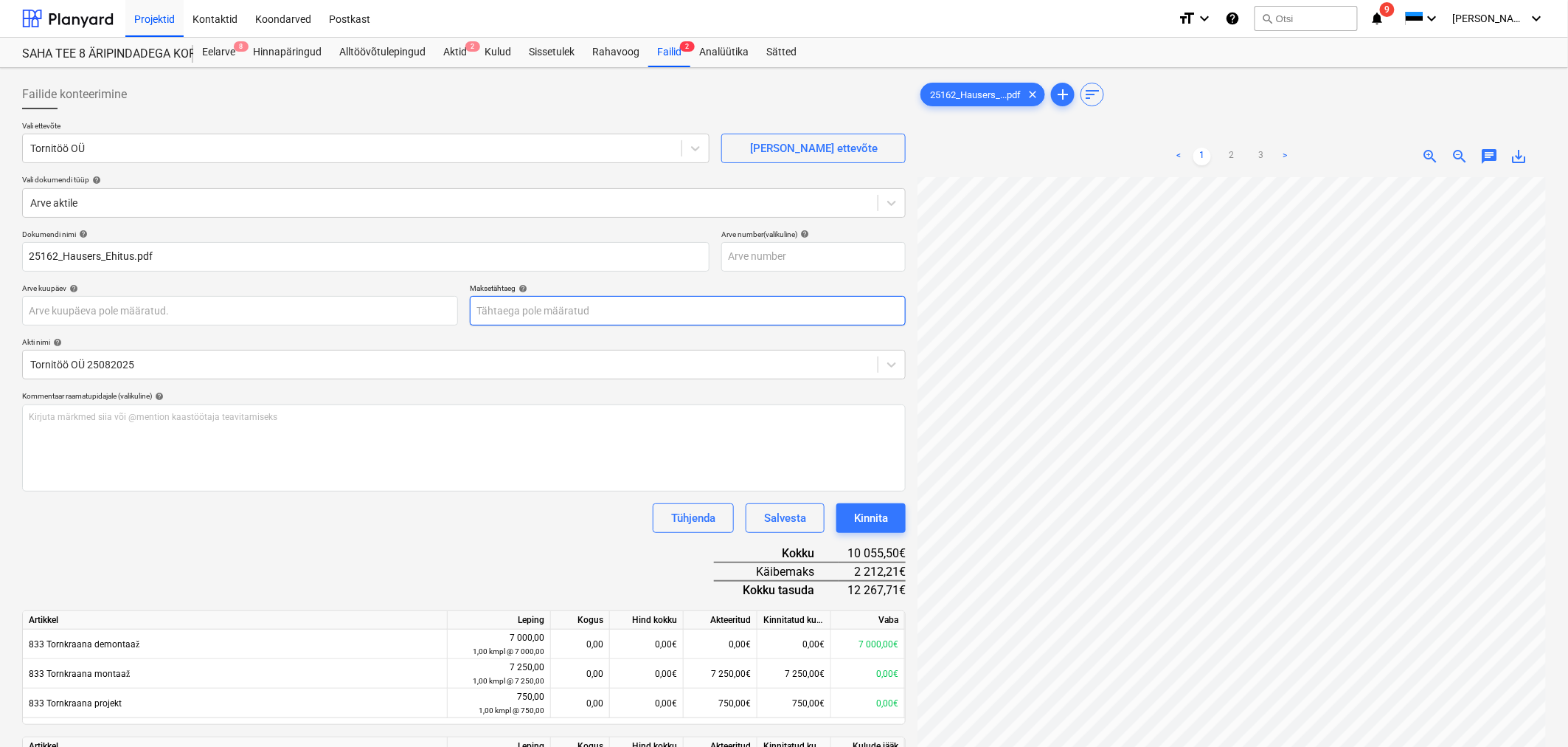
click at [628, 312] on body "Projektid Kontaktid Koondarved Postkast format_size keyboard_arrow_down help se…" at bounding box center [784, 373] width 1568 height 747
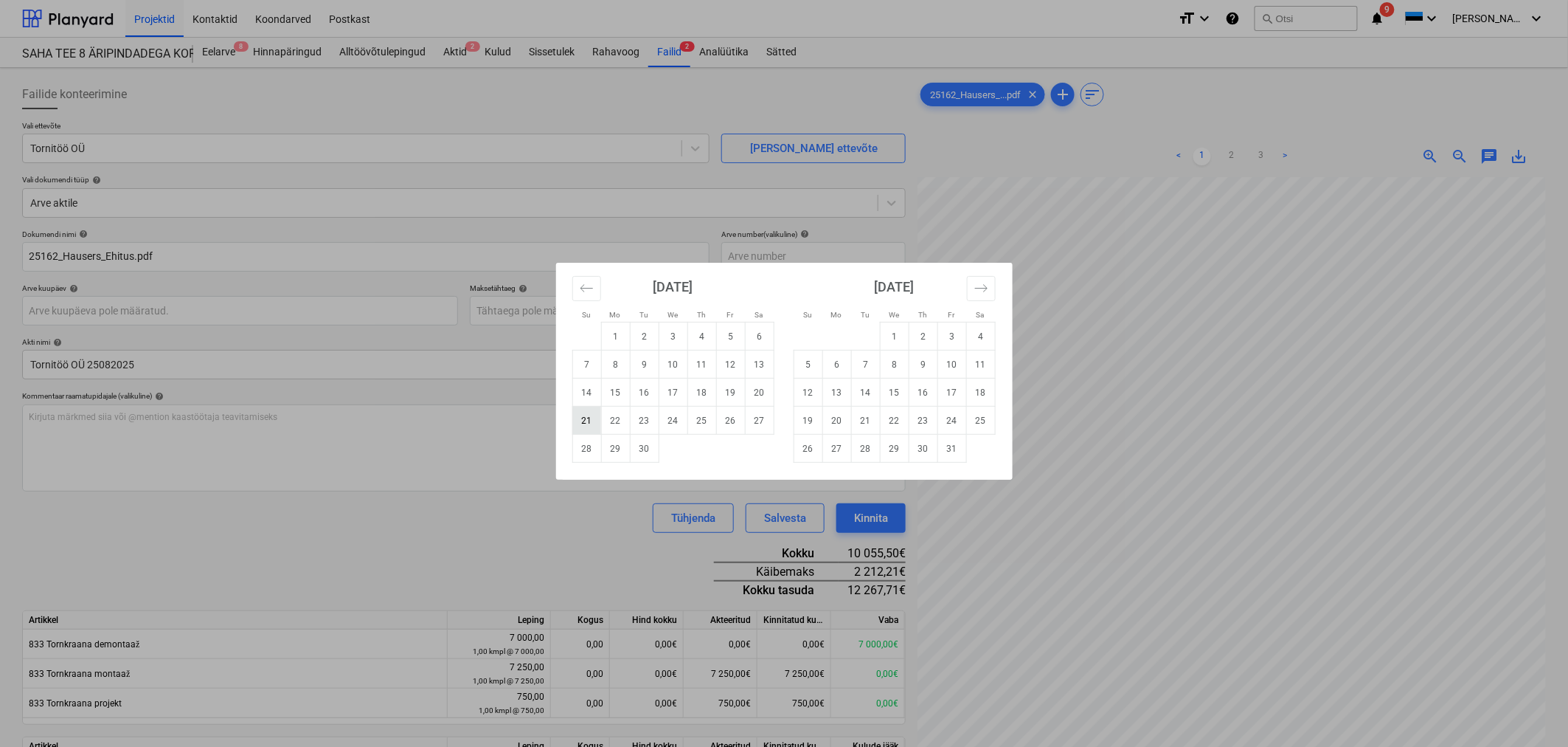
click at [588, 421] on td "21" at bounding box center [586, 420] width 29 height 28
type input "[DATE]"
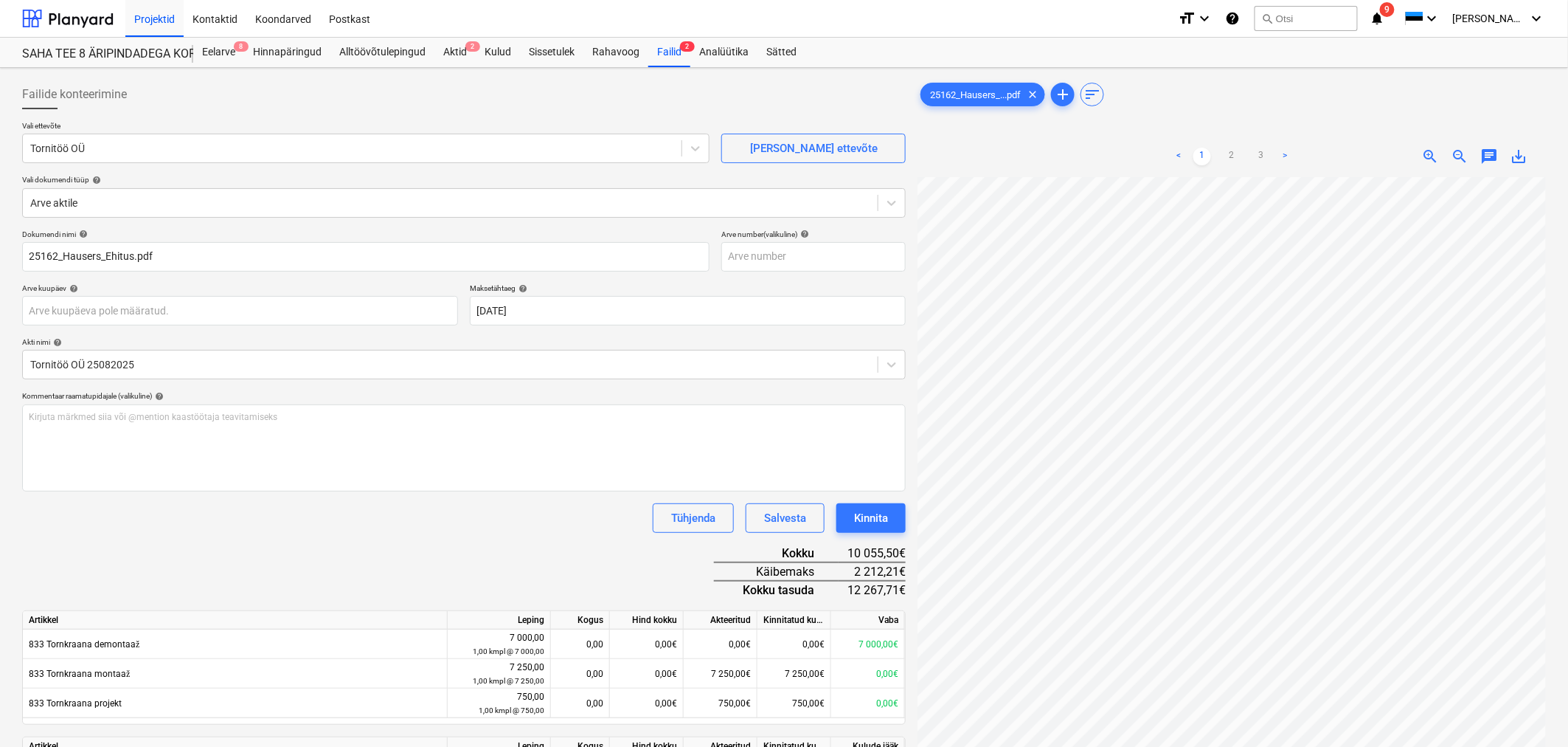
click at [561, 451] on div "Dokumendi nimi help 25162_Hausers_Ehitus.pdf Arve number (valikuline) help Arve…" at bounding box center [464, 561] width 884 height 663
click at [886, 451] on div "Kinnita" at bounding box center [871, 518] width 34 height 19
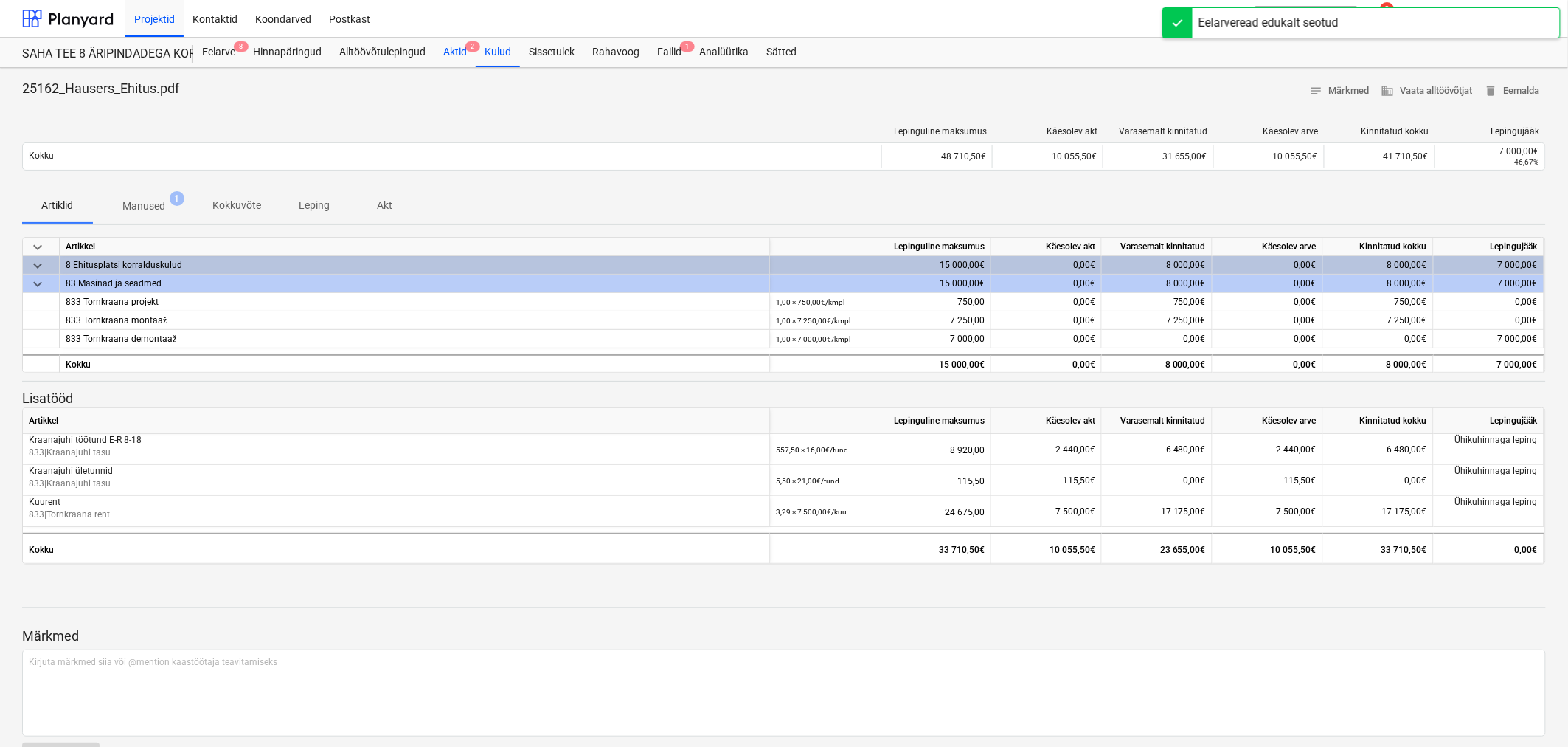
click at [461, 52] on div "Aktid 2" at bounding box center [455, 53] width 42 height 29
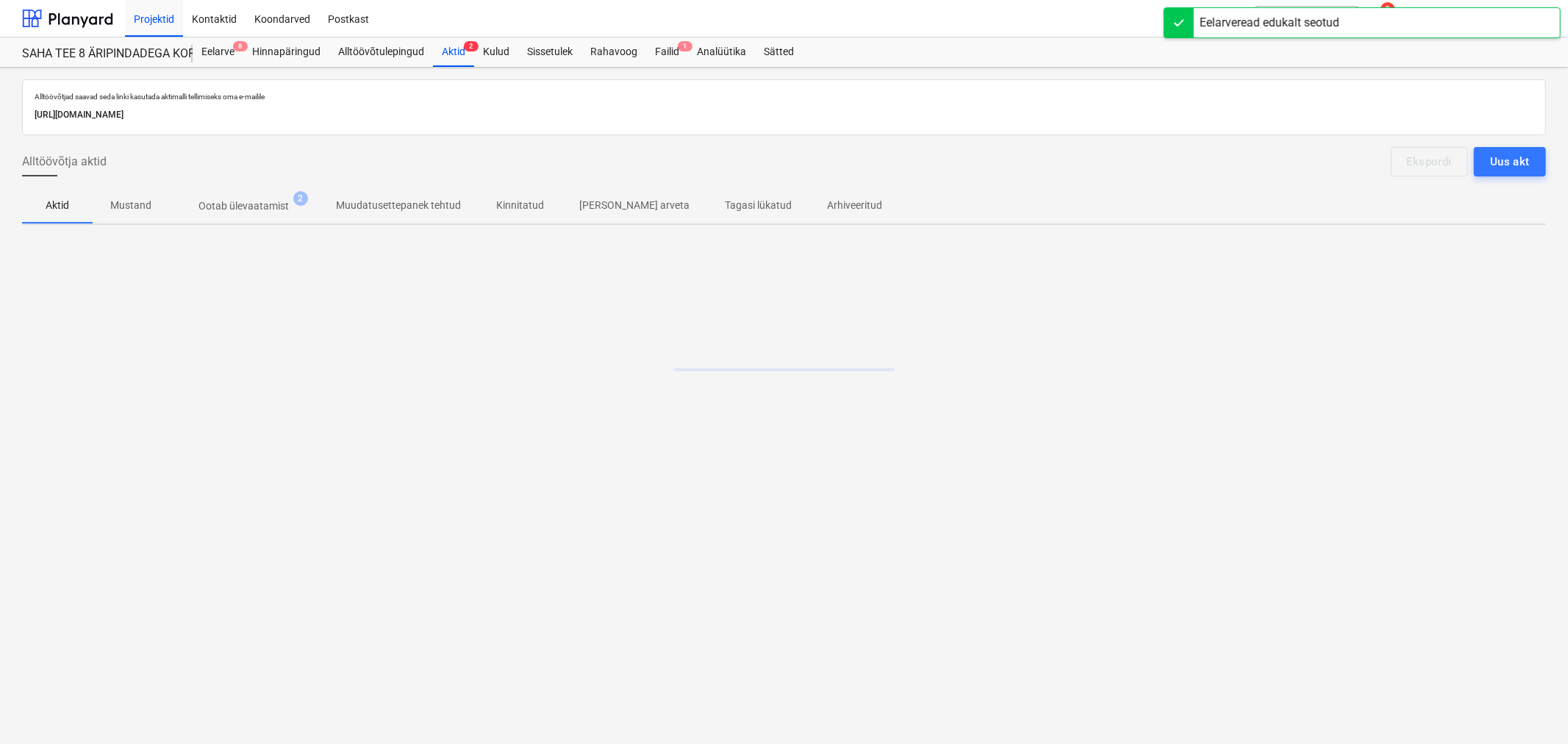
click at [230, 209] on p "Ootab ülevaatamist" at bounding box center [244, 206] width 91 height 15
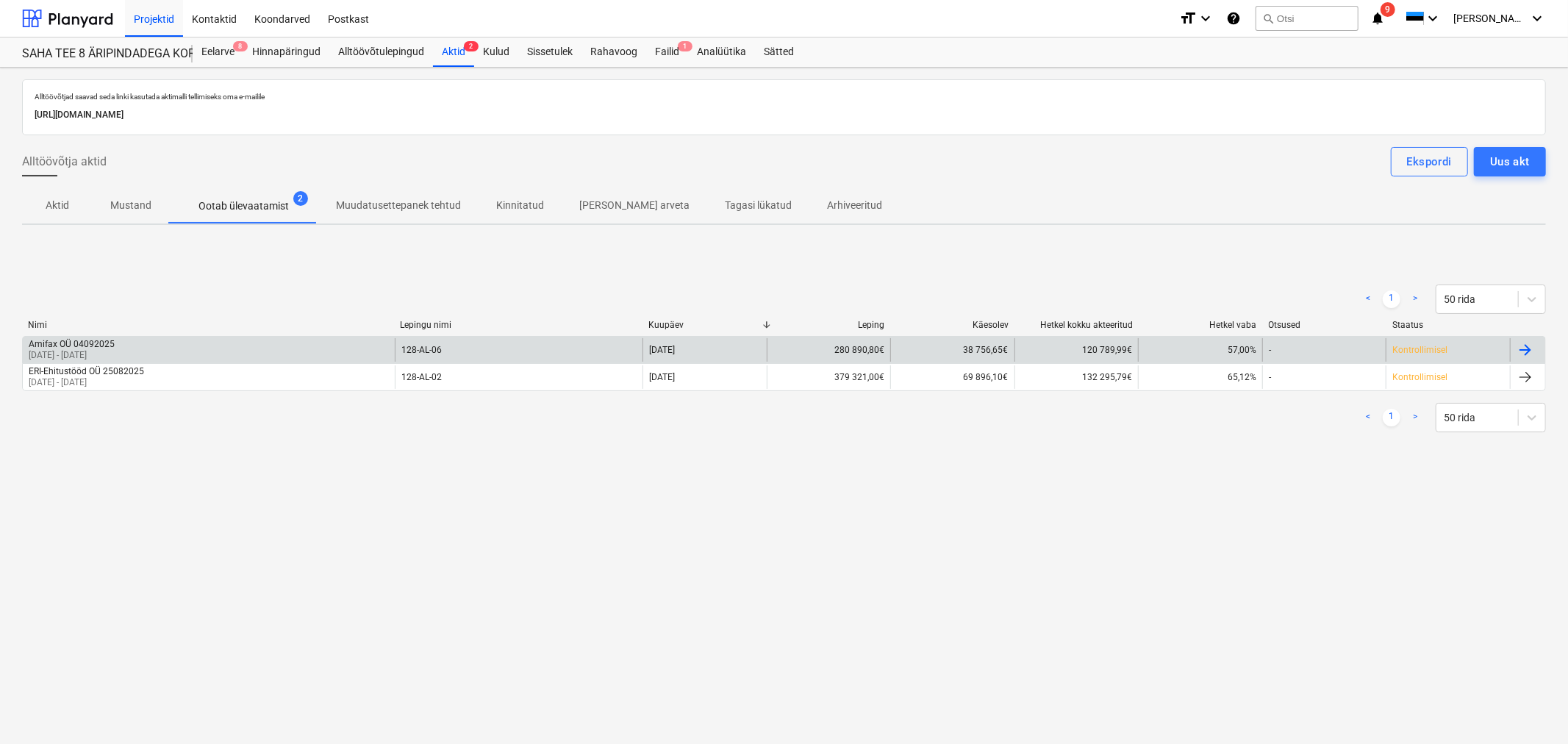
click at [115, 342] on div "Amifax OÜ 04092025" at bounding box center [72, 343] width 86 height 10
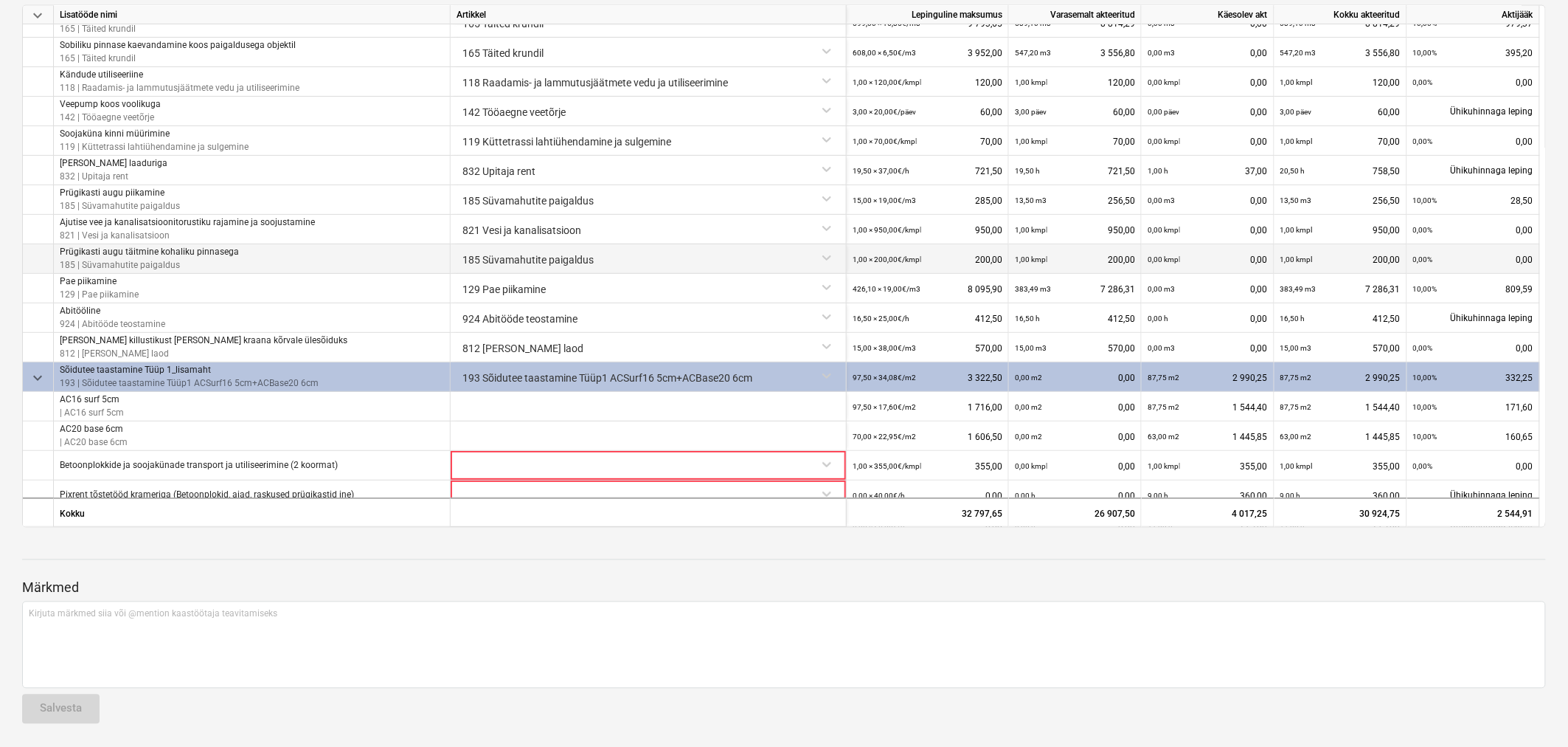
scroll to position [87, 0]
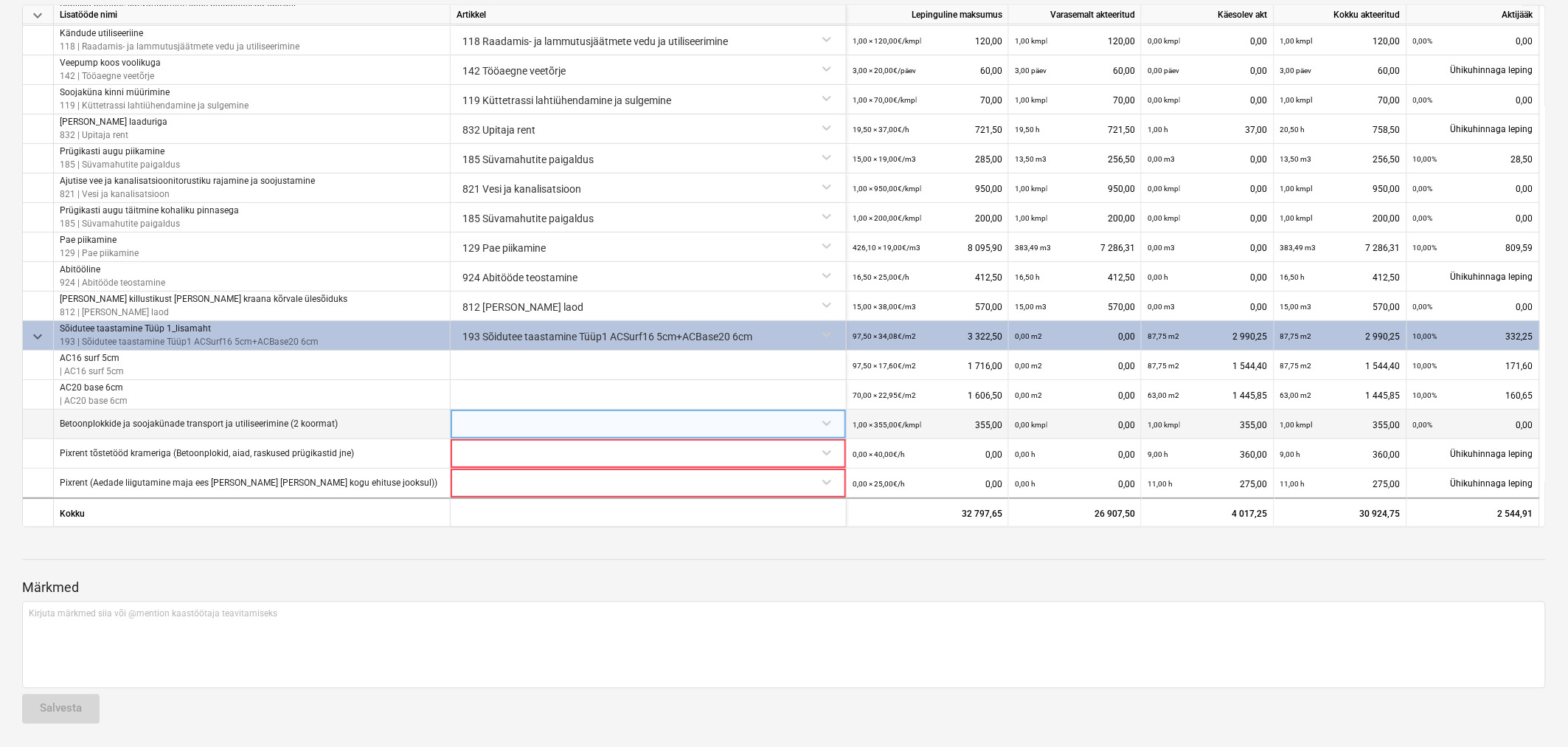
click at [562, 423] on div at bounding box center [648, 422] width 384 height 25
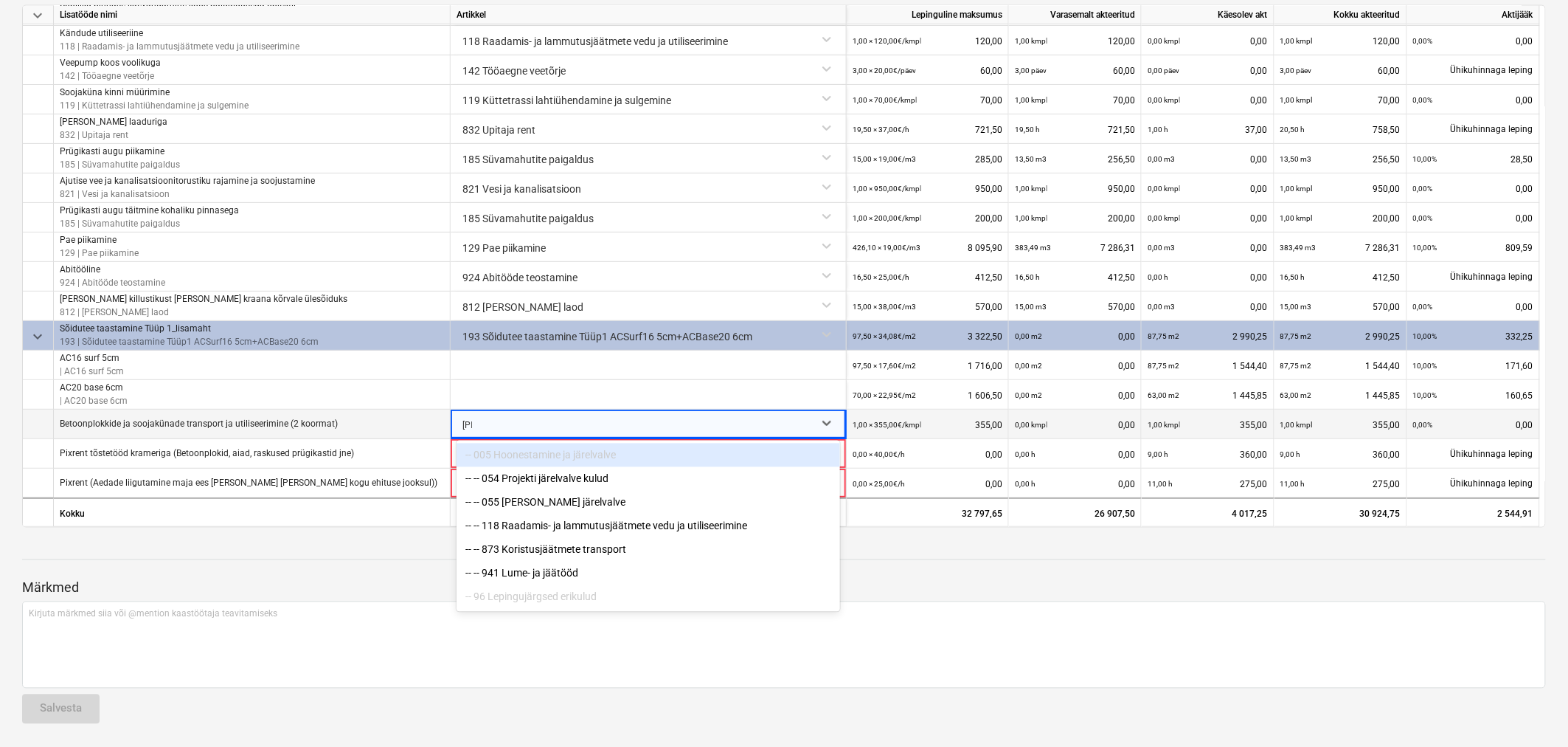
type input "jää"
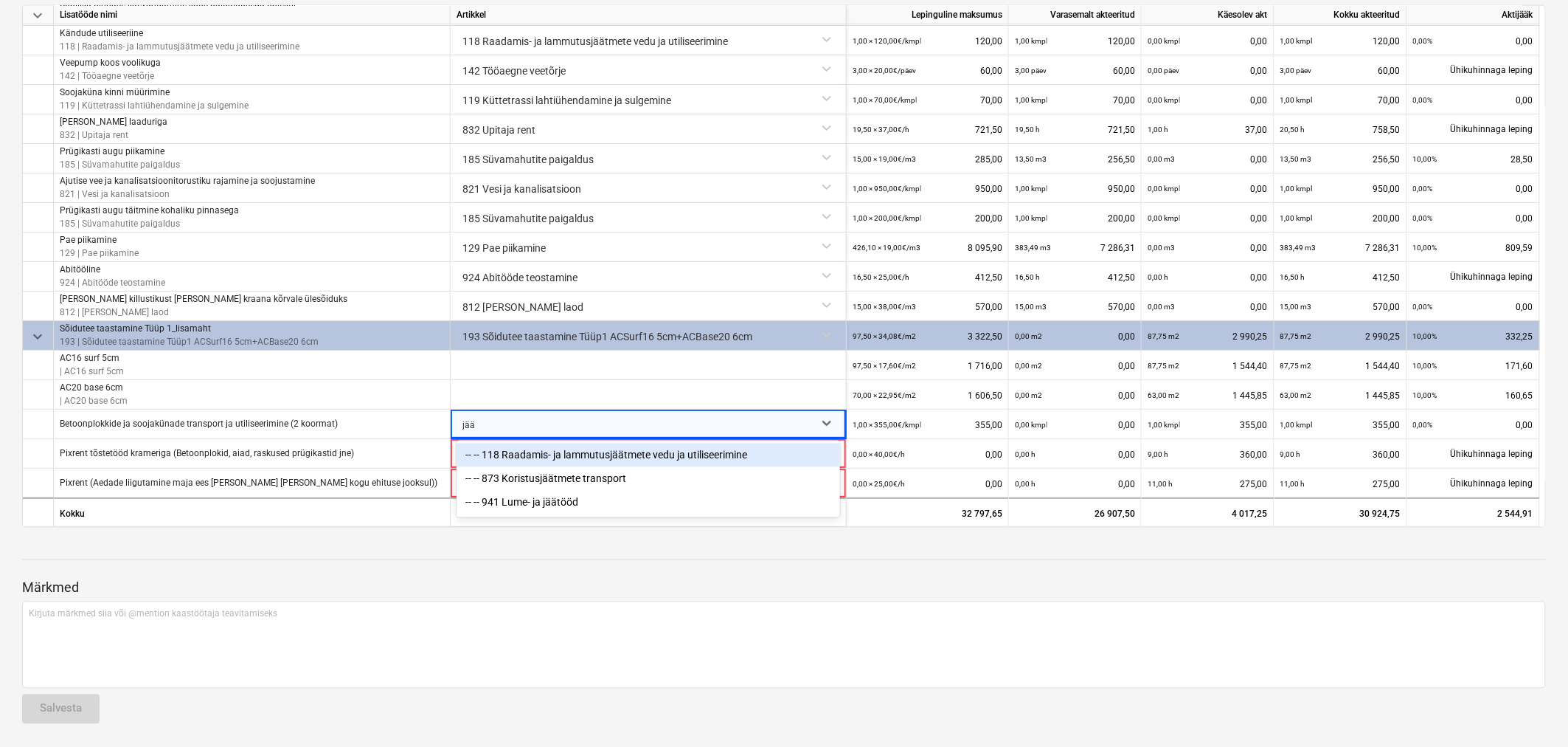
click at [565, 451] on div "-- -- 118 Raadamis- ja lammutusjäätmete vedu ja utiliseerimine" at bounding box center [648, 455] width 384 height 24
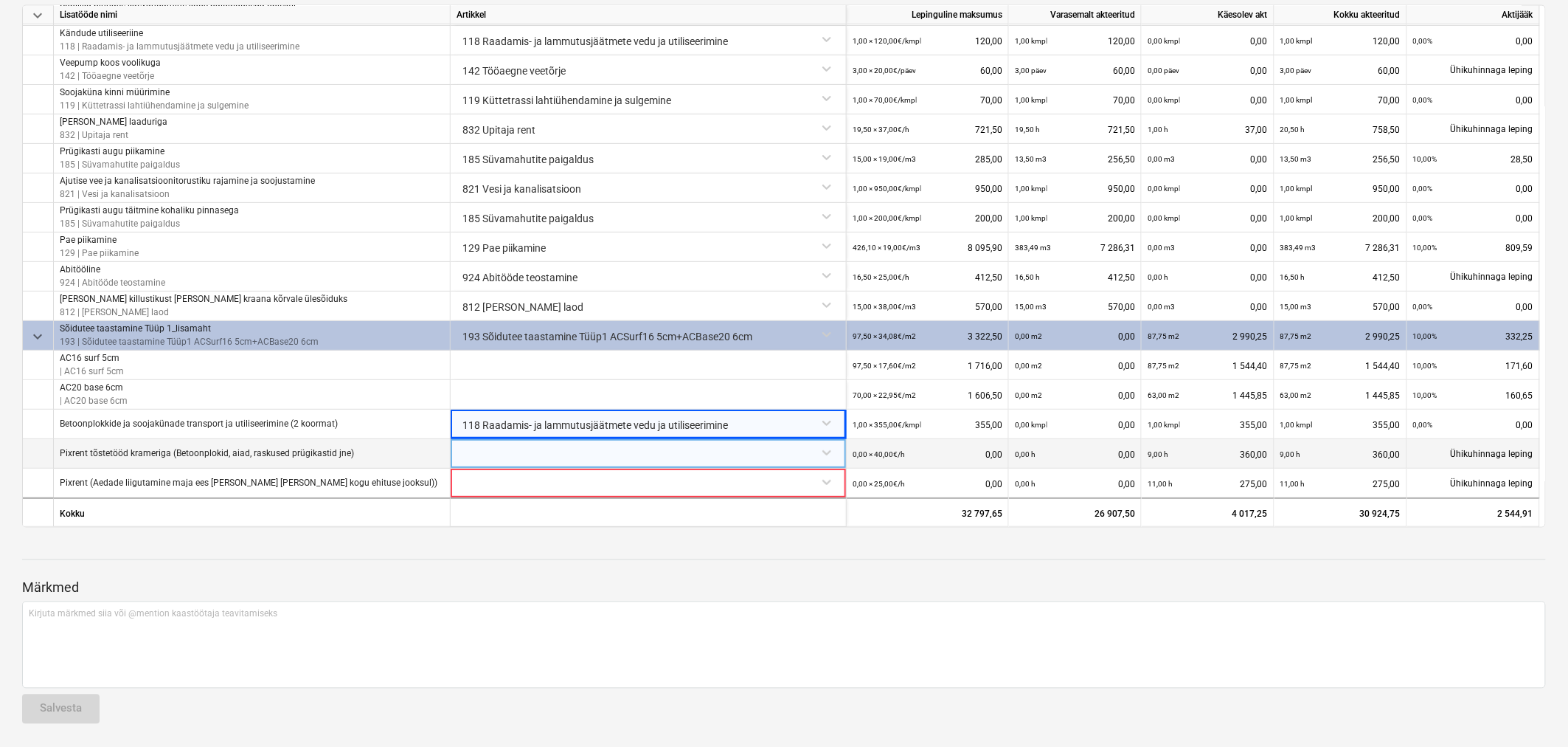
click at [542, 451] on div at bounding box center [648, 451] width 384 height 25
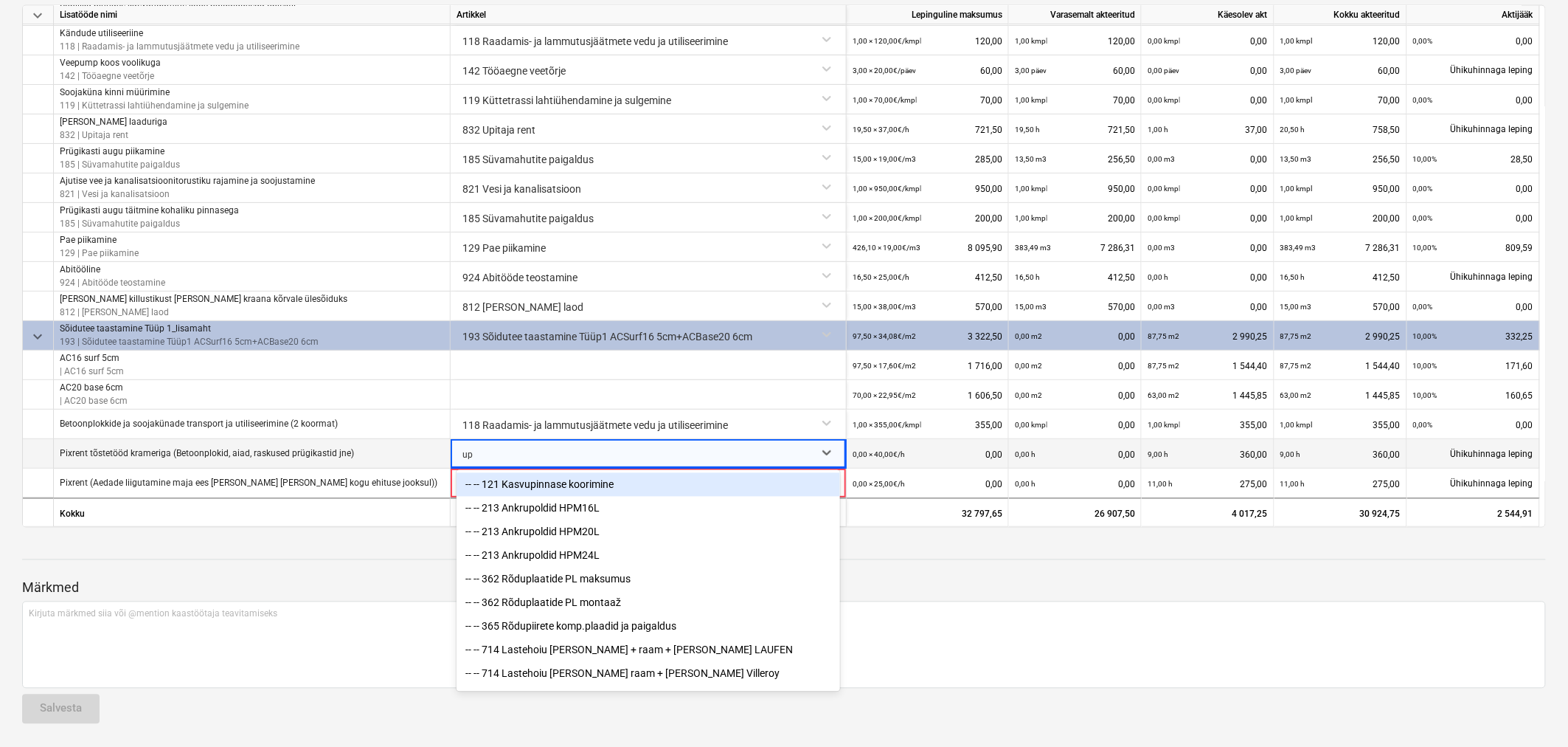
type input "upi"
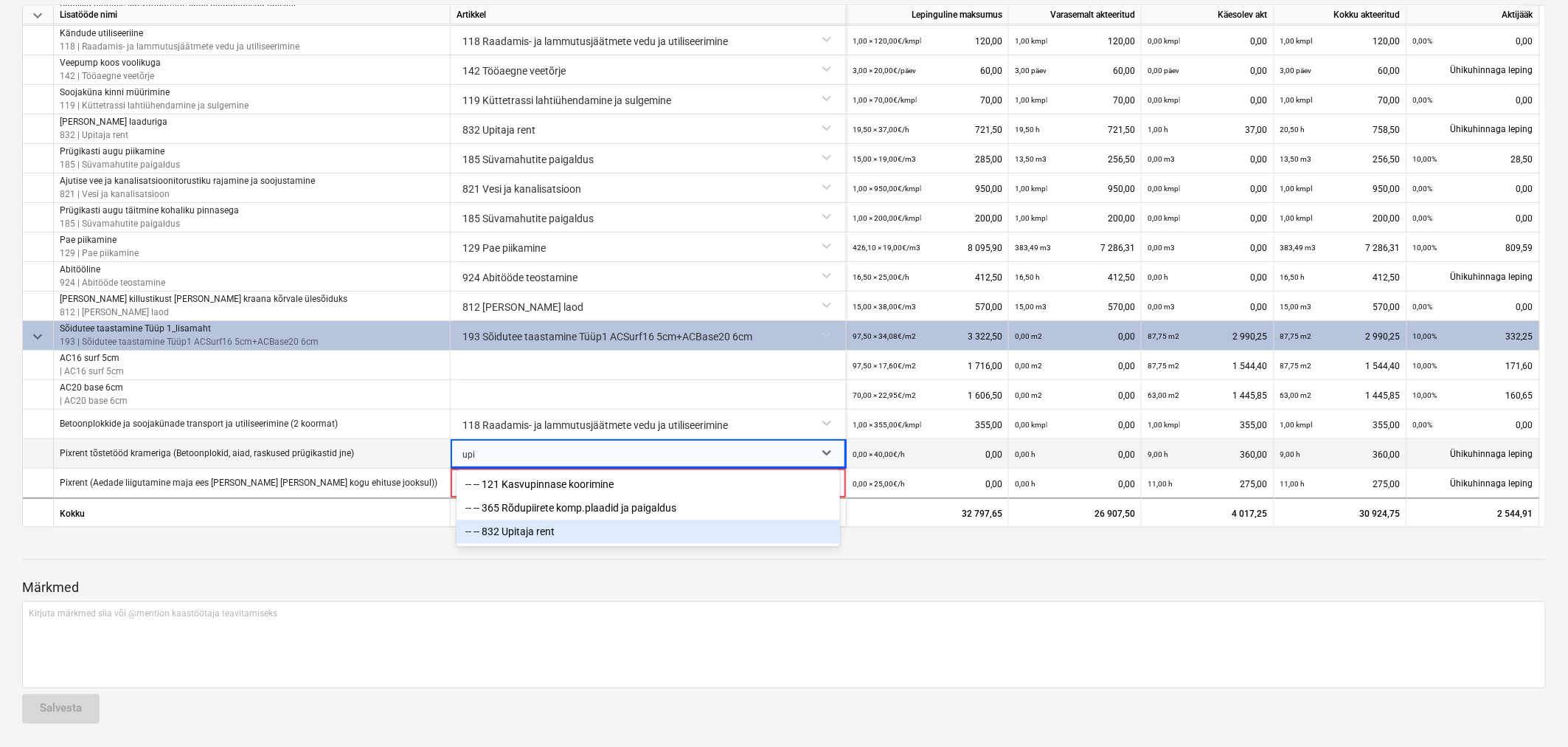
click at [538, 451] on div "-- -- 832 Upitaja rent" at bounding box center [648, 532] width 384 height 24
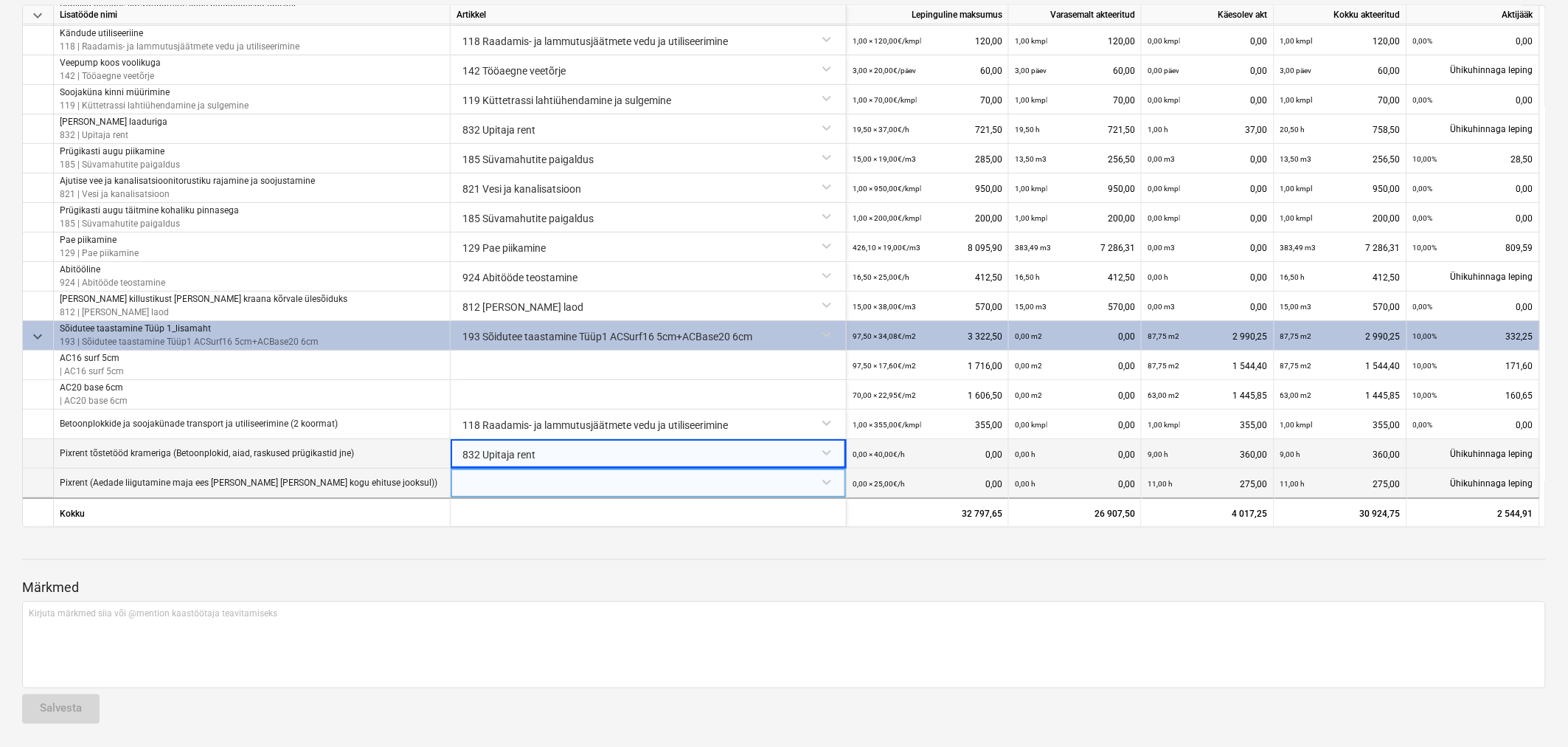
click at [516, 451] on div at bounding box center [648, 481] width 384 height 25
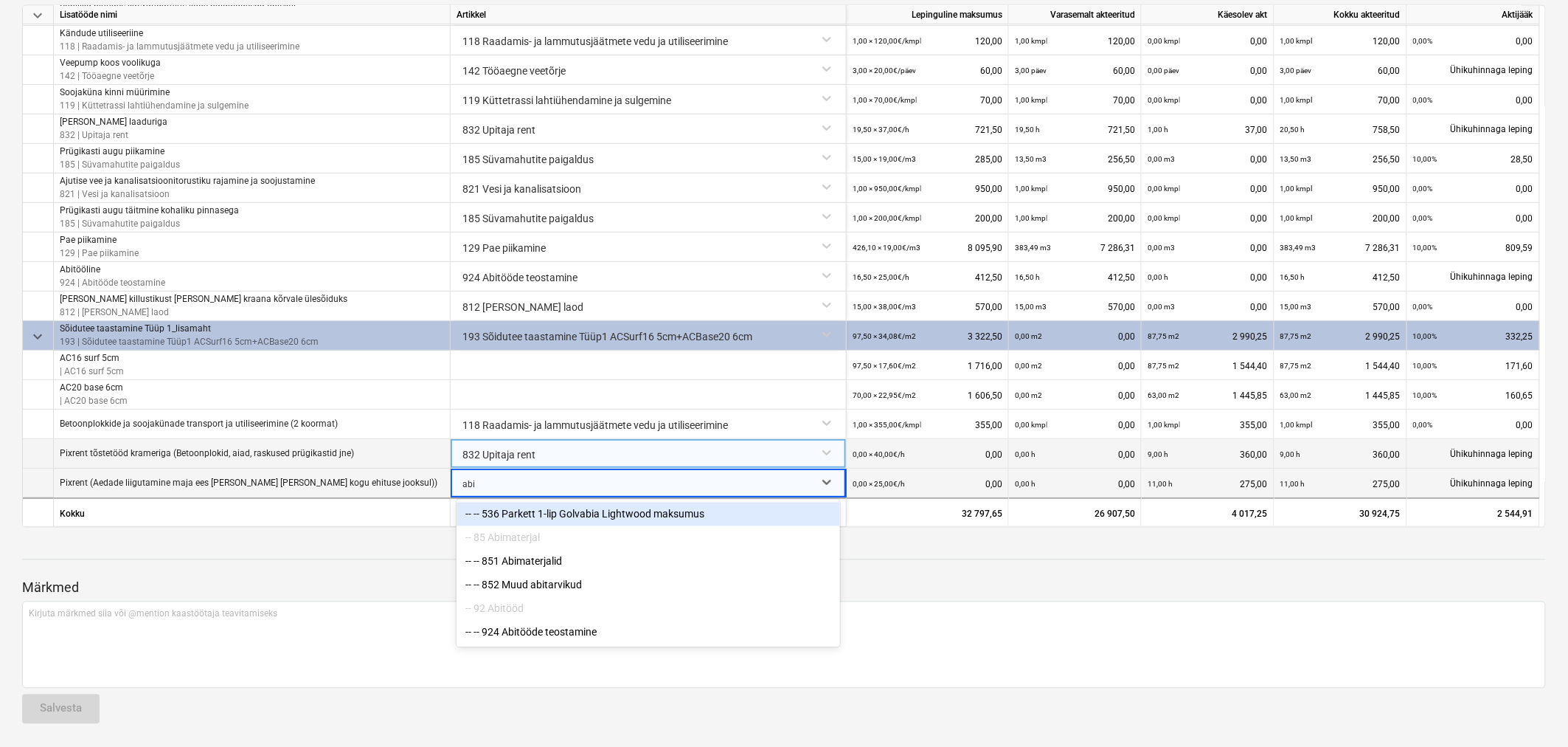
type input "abit"
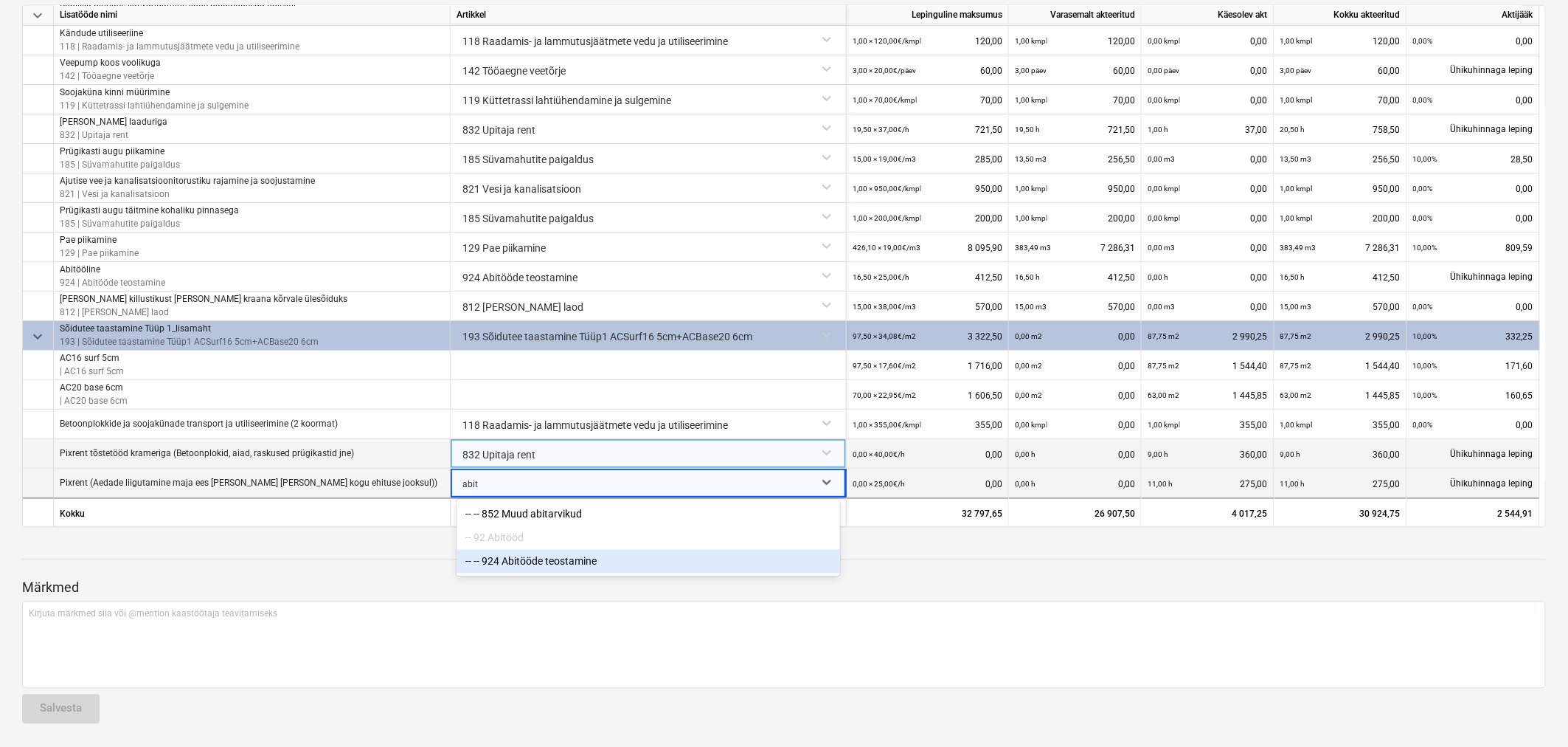
click at [525, 451] on div "-- -- 924 Abitööde teostamine" at bounding box center [648, 562] width 384 height 24
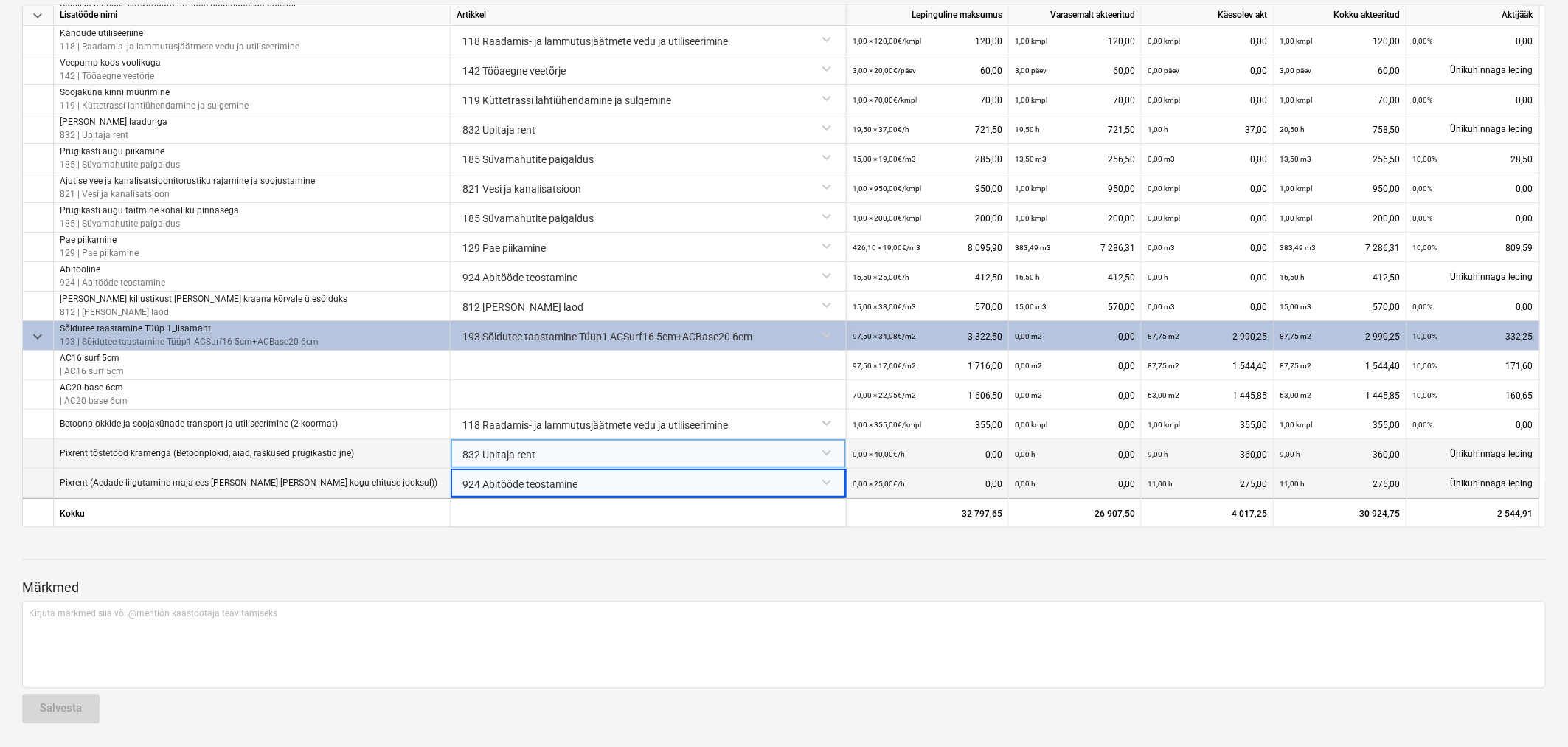
click at [533, 451] on div at bounding box center [784, 545] width 1524 height 12
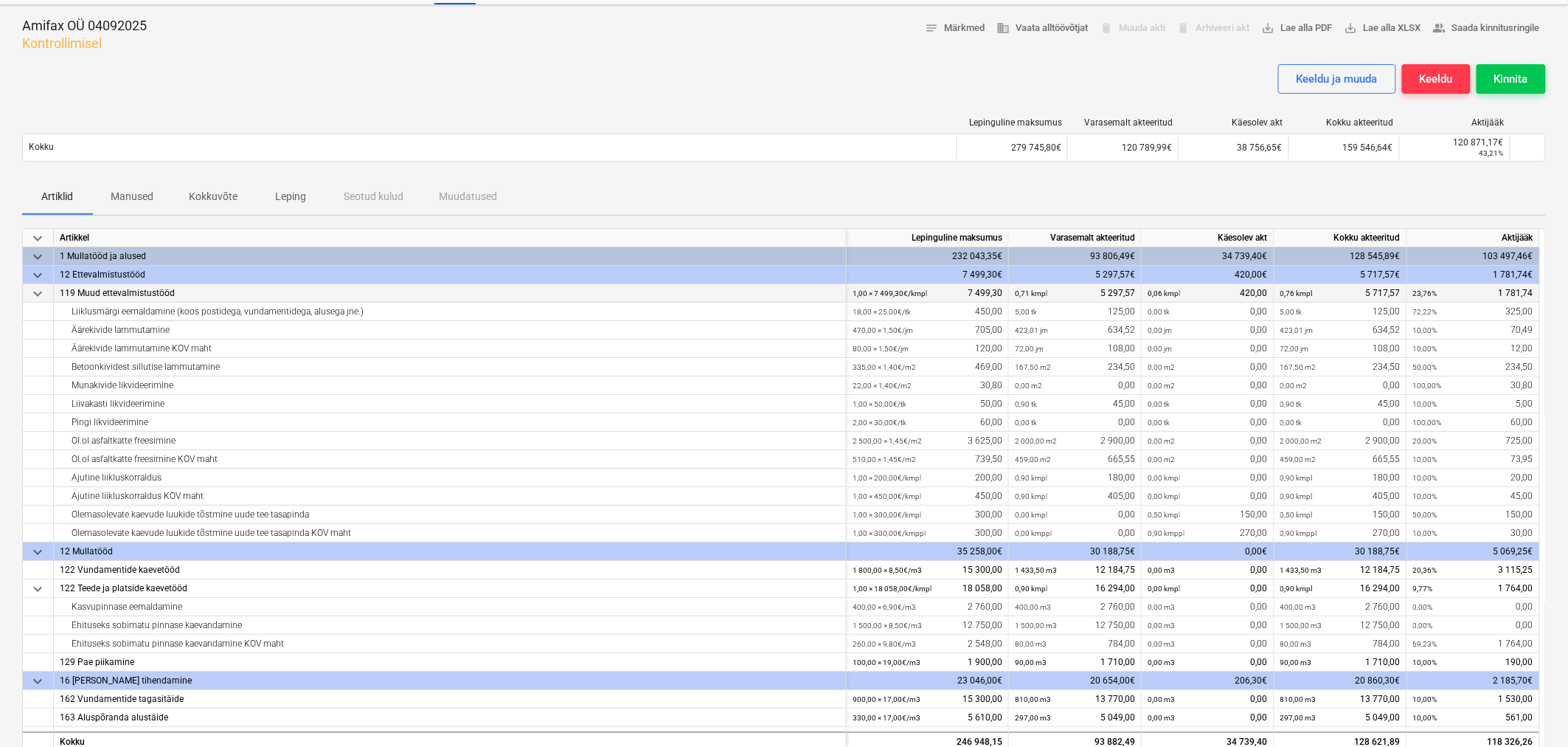
scroll to position [0, 0]
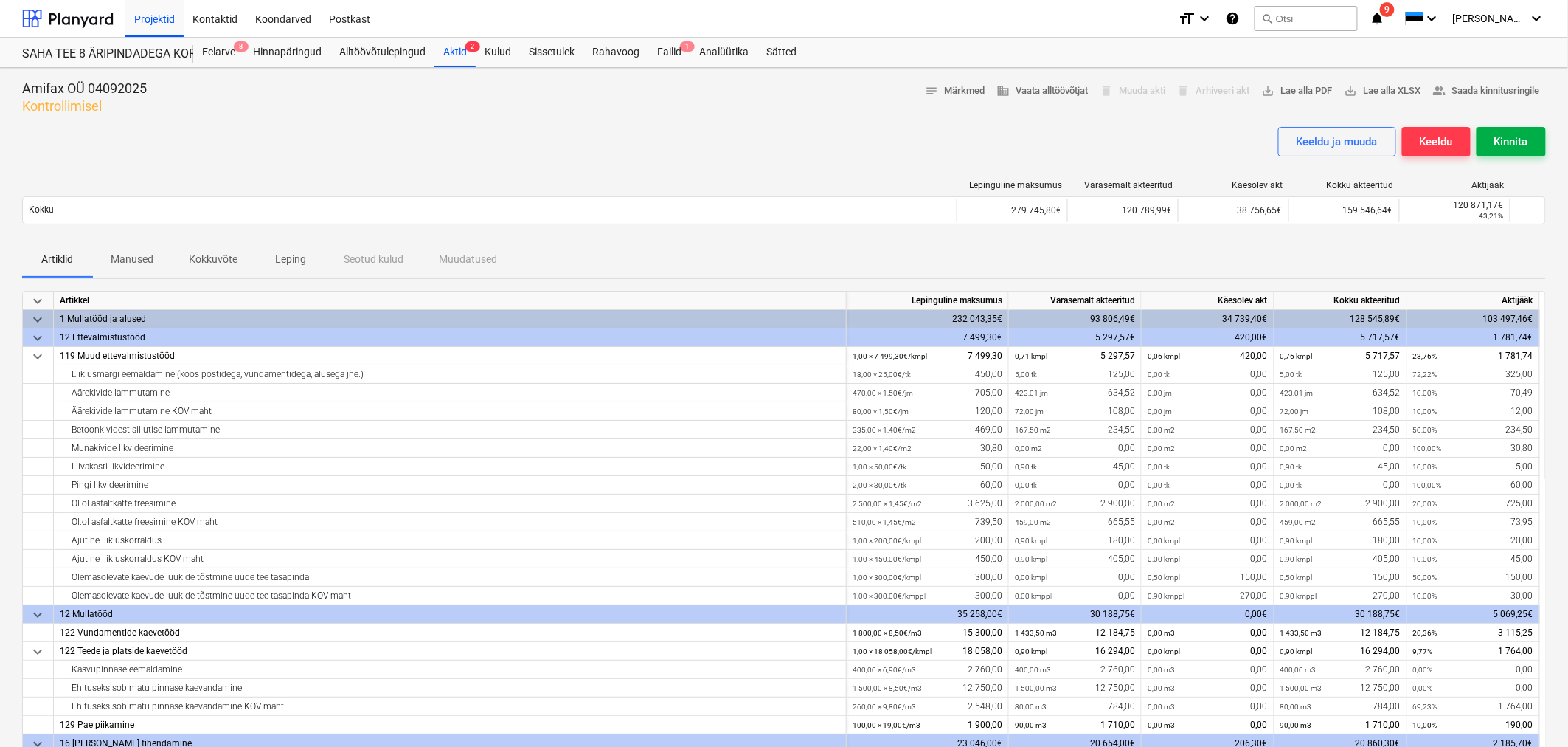
click at [1043, 134] on div "Kinnita" at bounding box center [1512, 141] width 34 height 19
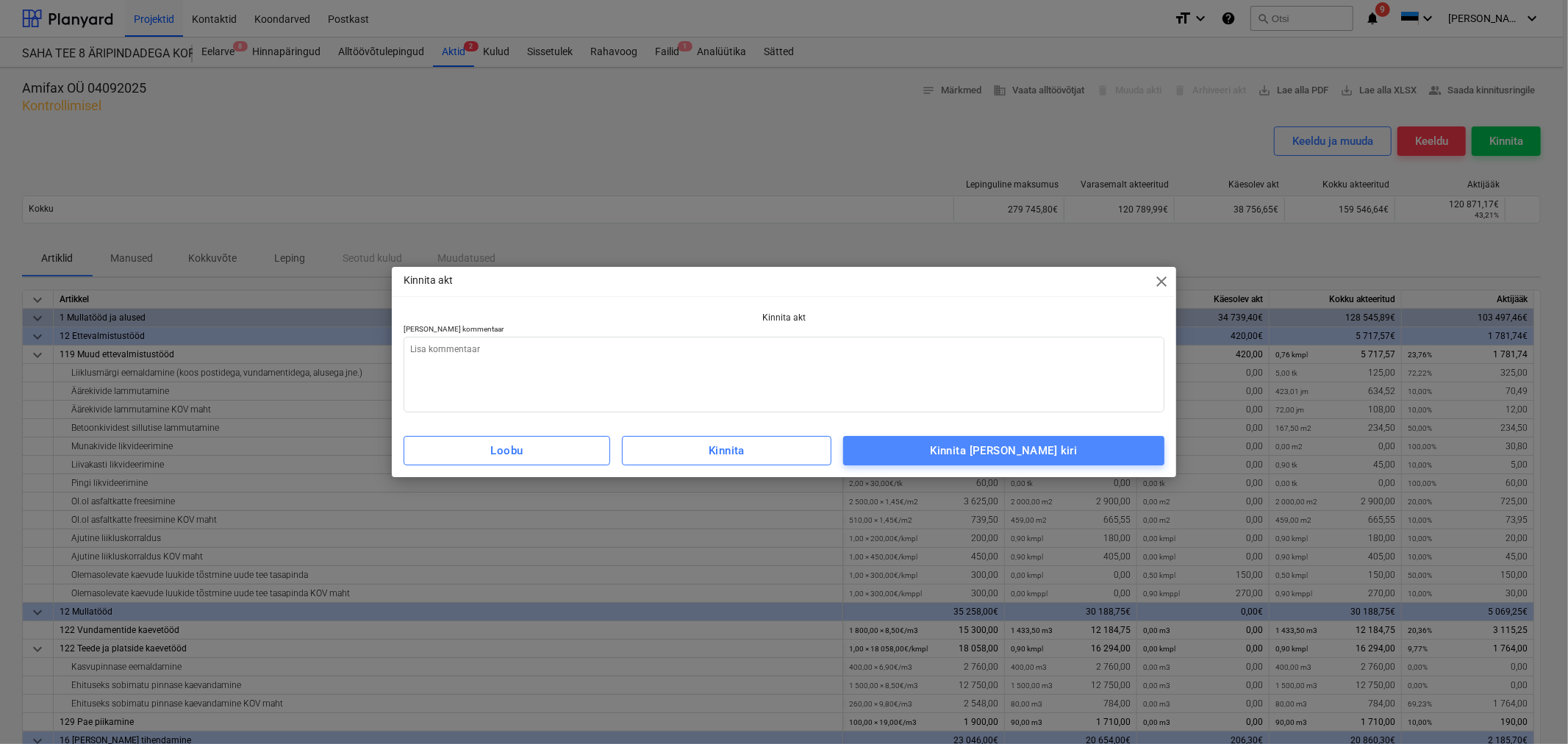
click at [1039, 449] on div "Kinnita [PERSON_NAME] kiri" at bounding box center [1003, 450] width 147 height 19
type textarea "x"
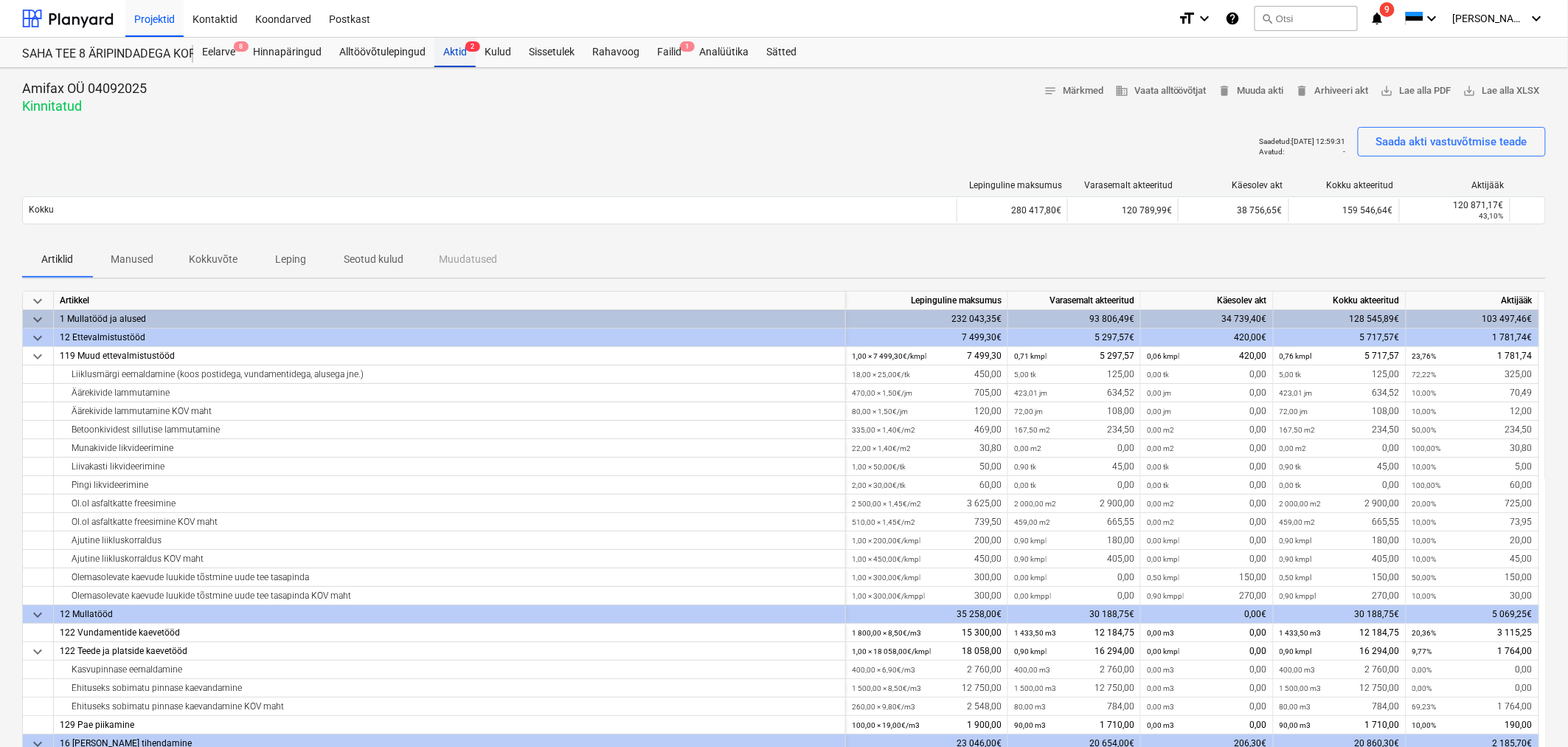
drag, startPoint x: 444, startPoint y: 48, endPoint x: 442, endPoint y: 56, distance: 8.2
click at [444, 48] on div "Aktid 2" at bounding box center [455, 53] width 42 height 29
